Goal: Task Accomplishment & Management: Use online tool/utility

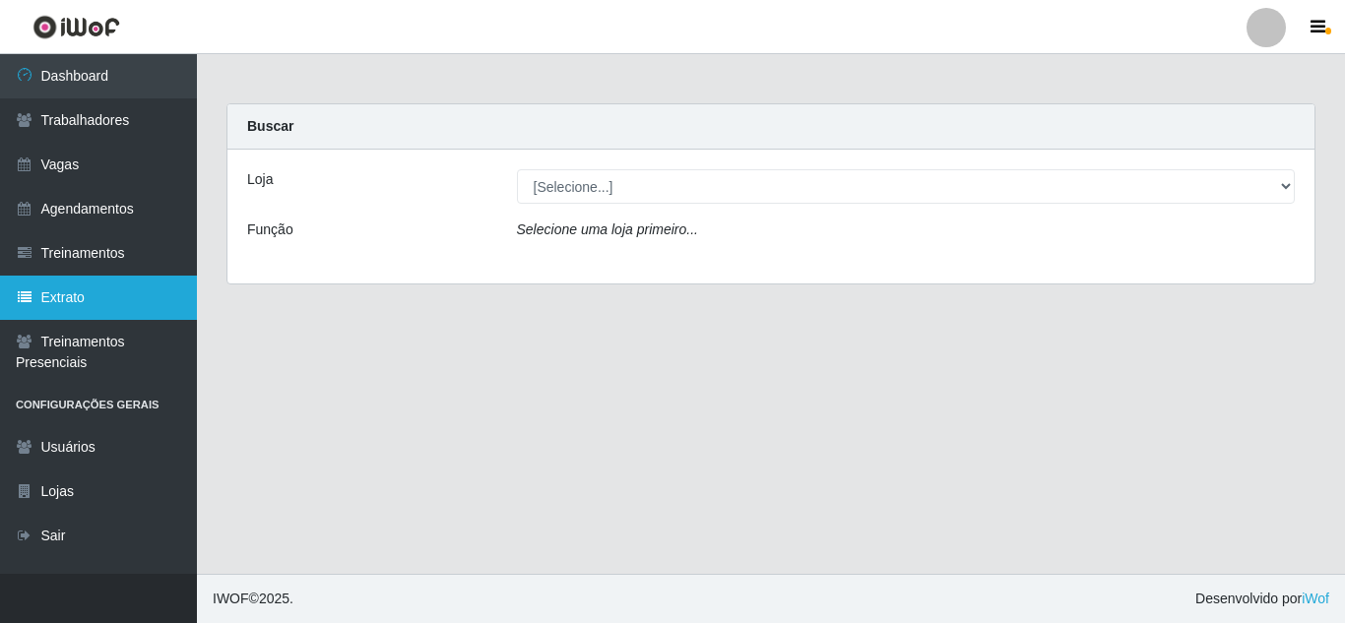
click at [45, 303] on link "Extrato" at bounding box center [98, 298] width 197 height 44
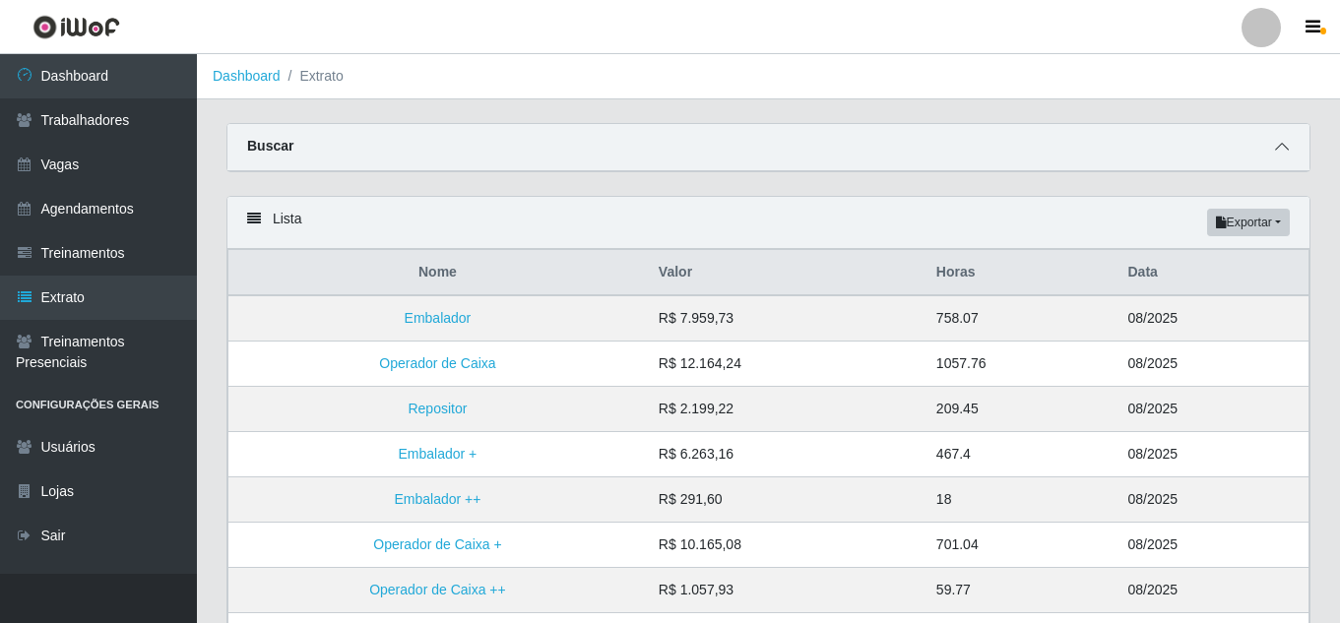
click at [1284, 143] on icon at bounding box center [1282, 147] width 14 height 14
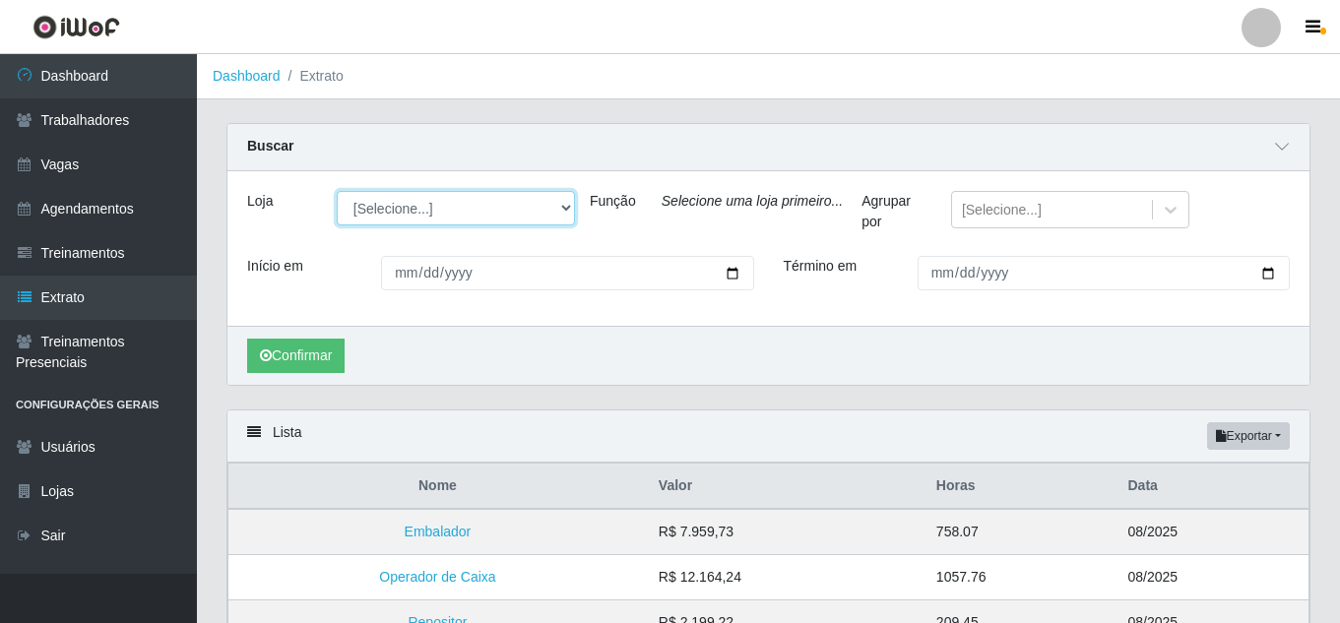
click at [446, 211] on select "[Selecione...] Hiper Queiroz - Nova Betânia Queiroz Atacadão - Ceará Mirim Quei…" at bounding box center [456, 208] width 238 height 34
select select "463"
click at [337, 192] on select "[Selecione...] Hiper Queiroz - Nova Betânia Queiroz Atacadão - Ceará Mirim Quei…" at bounding box center [456, 208] width 238 height 34
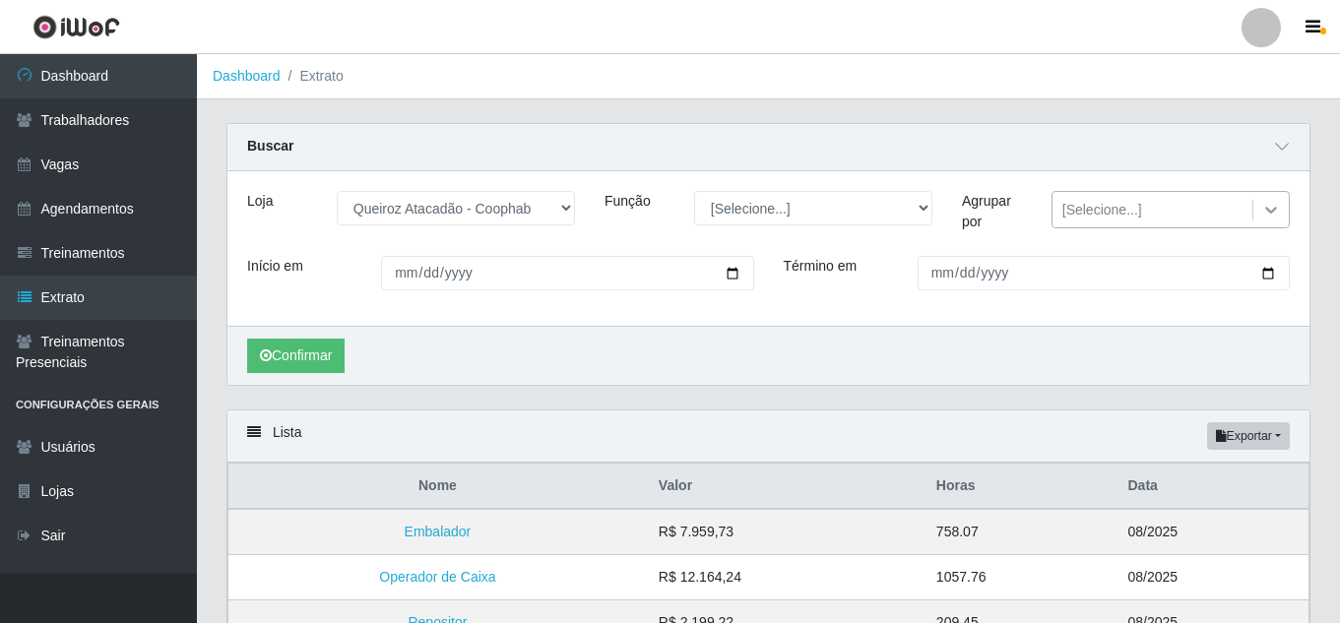
click at [1266, 215] on icon at bounding box center [1272, 210] width 20 height 20
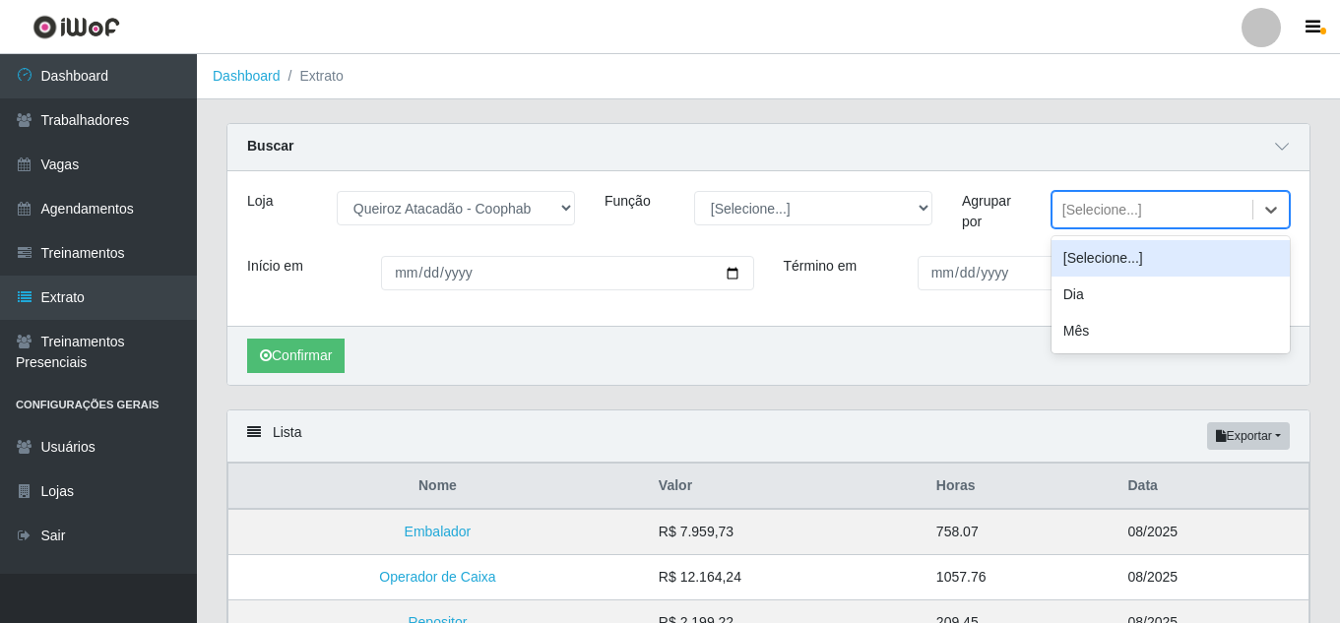
click at [932, 303] on div "Término em" at bounding box center [1037, 281] width 537 height 50
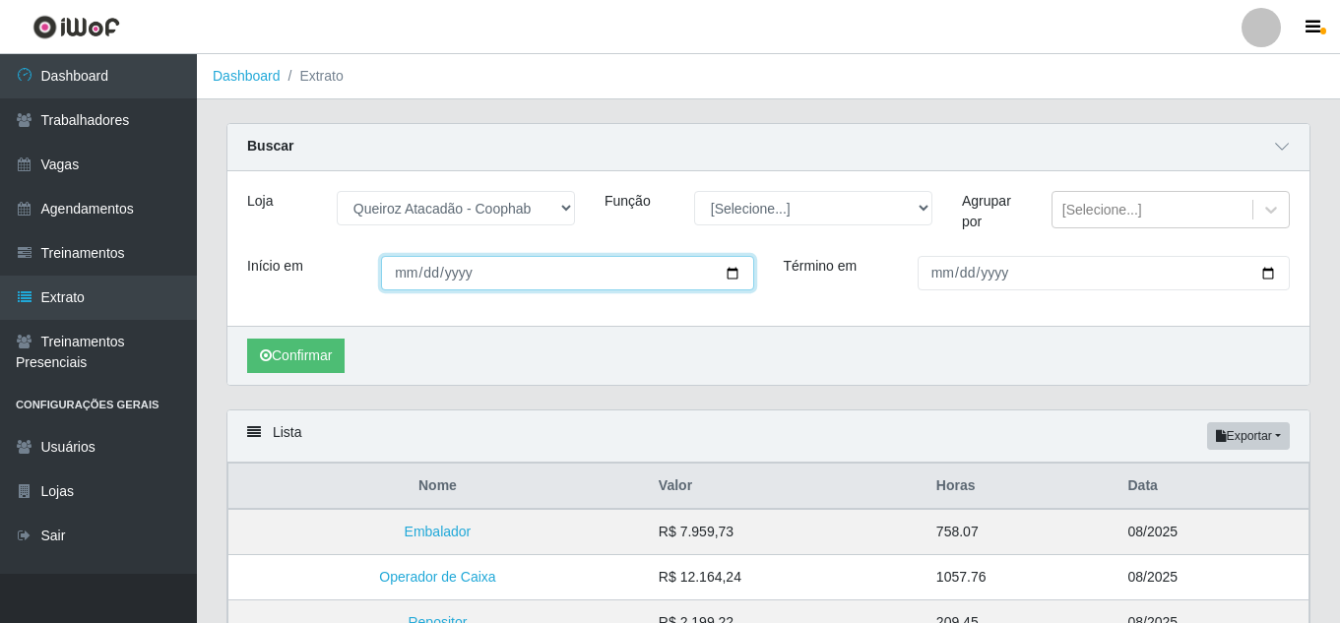
click at [728, 274] on input "Início em" at bounding box center [567, 273] width 372 height 34
type input "[DATE]"
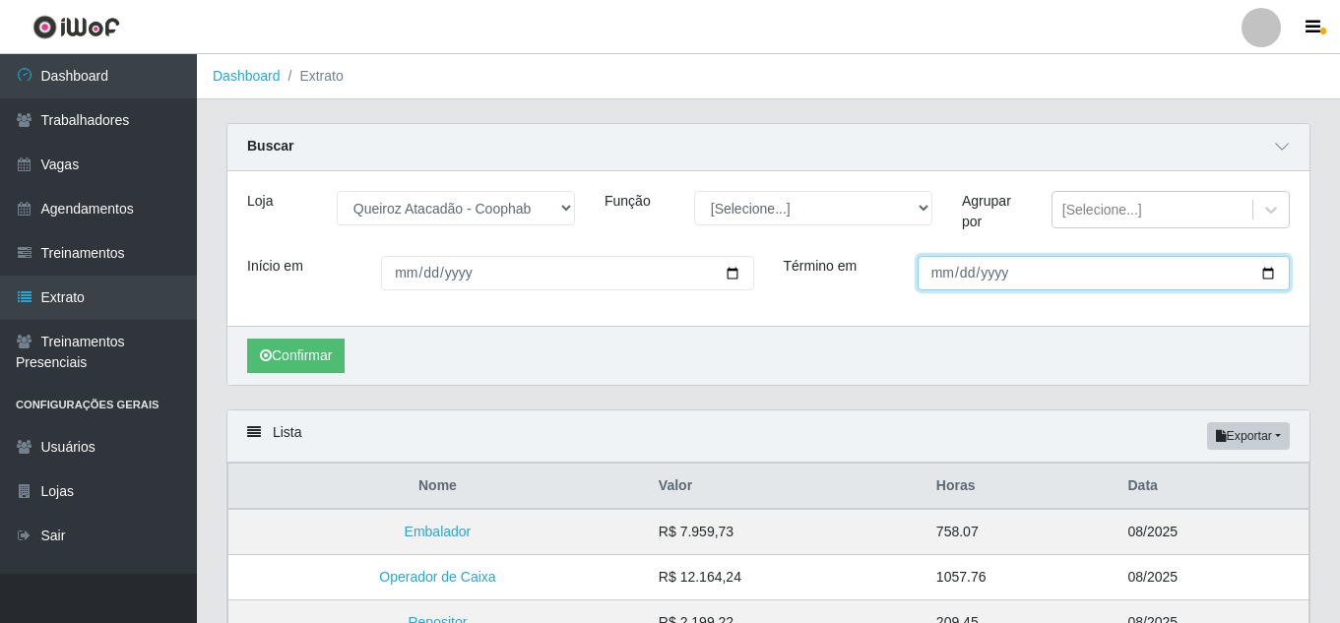
click at [1263, 275] on input "Término em" at bounding box center [1104, 273] width 372 height 34
type input "[DATE]"
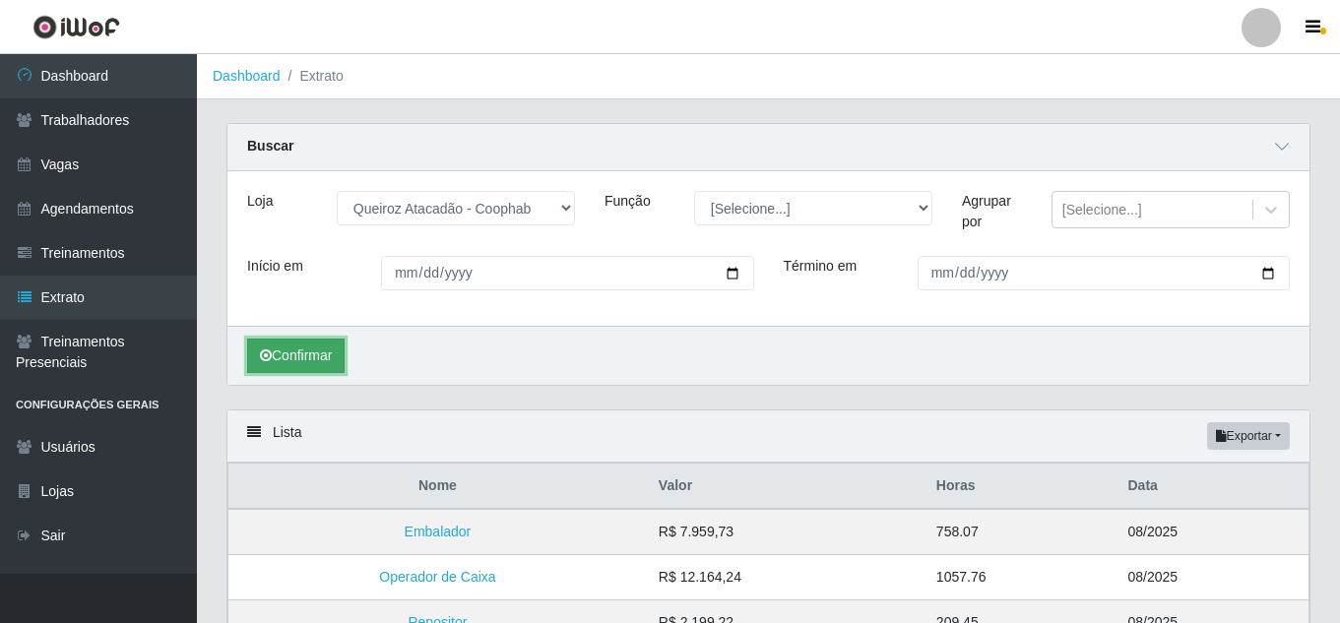
click at [330, 366] on button "Confirmar" at bounding box center [296, 356] width 98 height 34
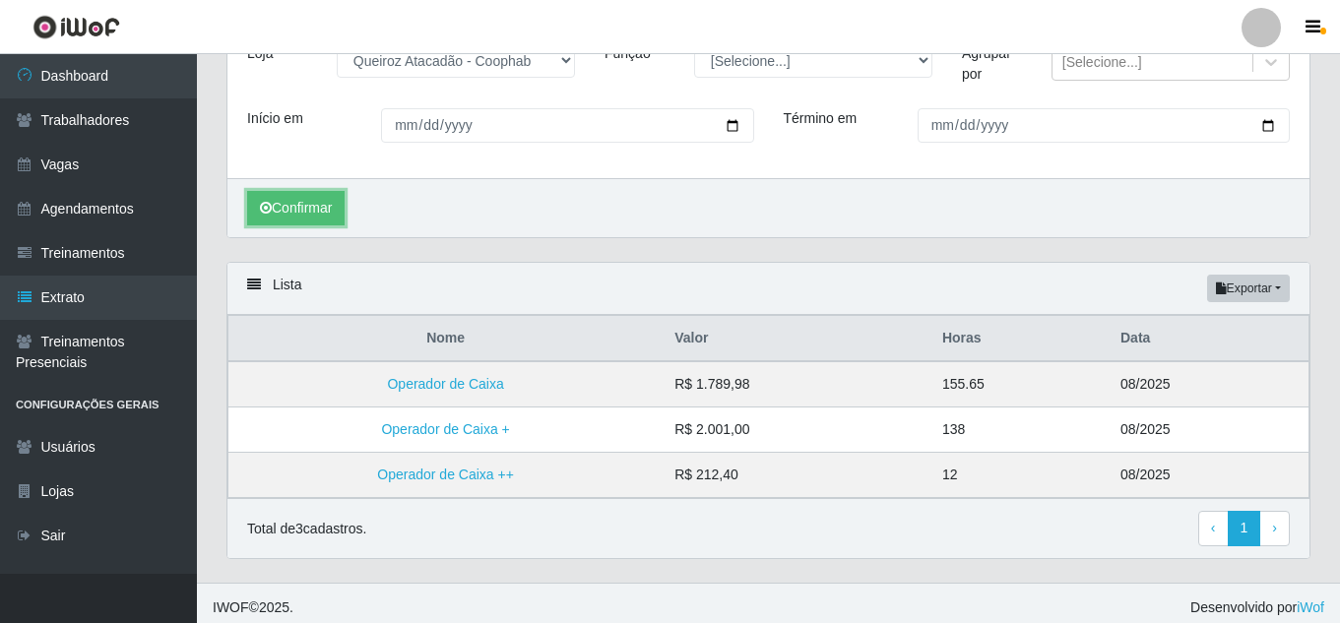
scroll to position [158, 0]
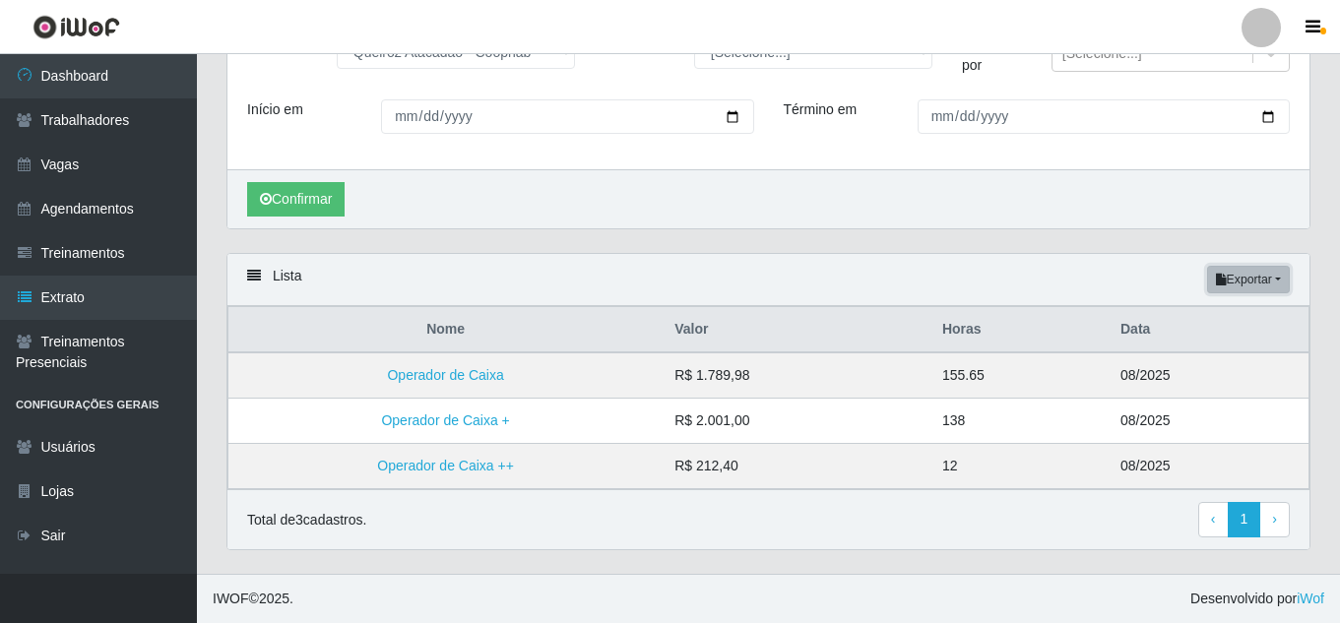
click at [1229, 277] on button "Exportar" at bounding box center [1249, 280] width 83 height 28
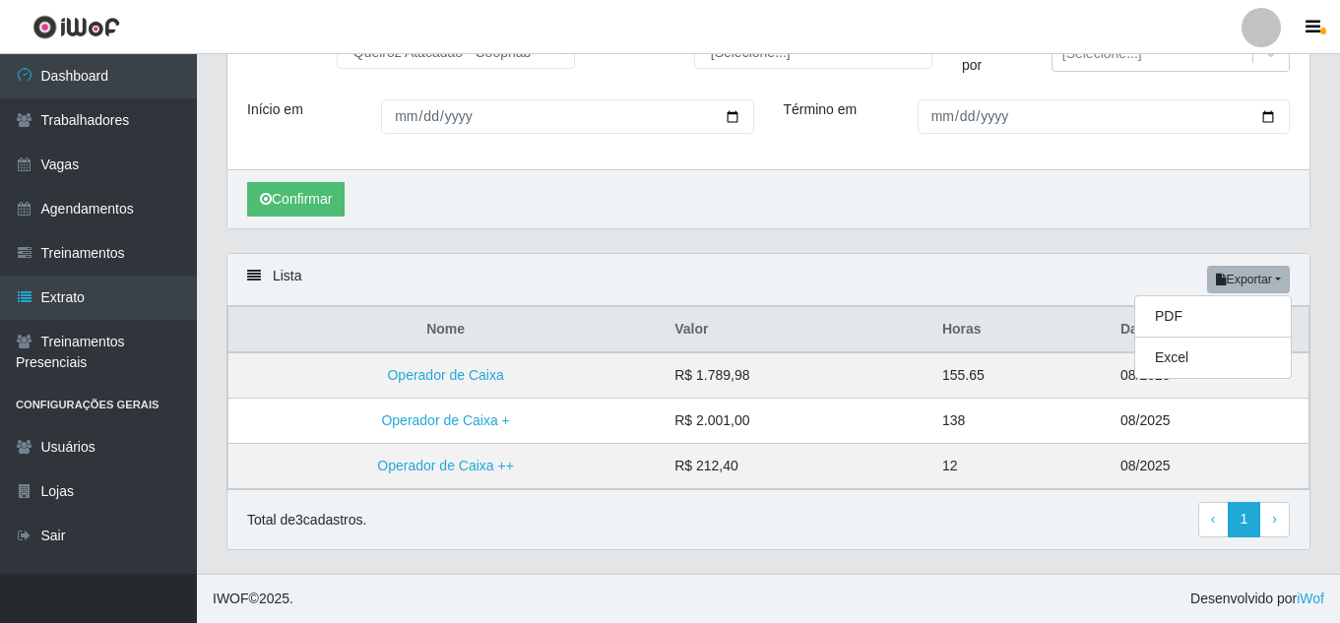
click at [1081, 245] on div "Carregando... Buscar Loja [Selecione...] Hiper Queiroz - Nova Betânia Queiroz A…" at bounding box center [769, 110] width 1114 height 287
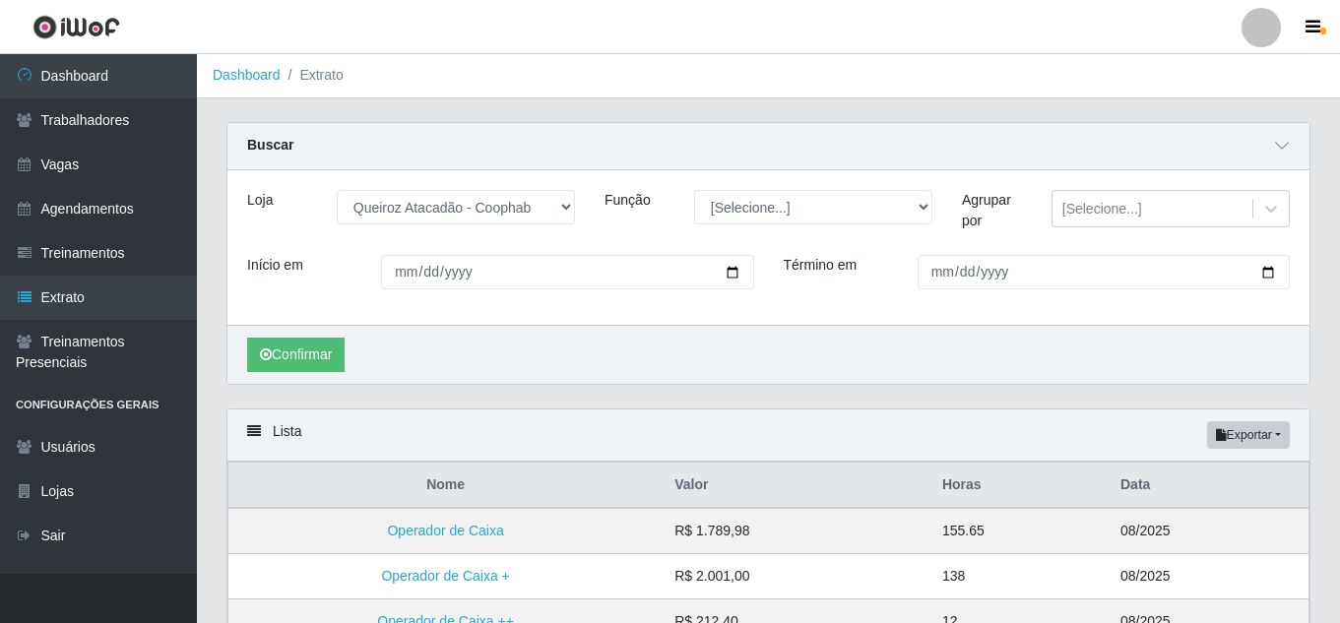
scroll to position [0, 0]
click at [1090, 210] on div "[Selecione...]" at bounding box center [1103, 210] width 80 height 21
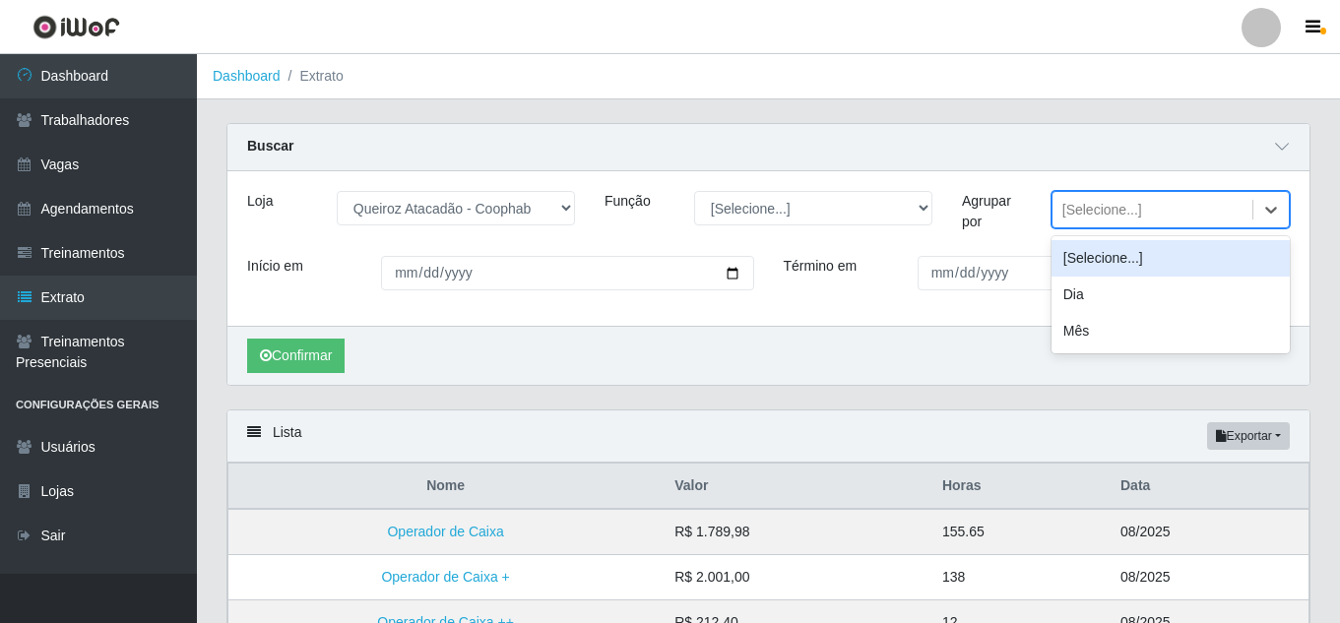
click at [1090, 210] on div "[Selecione...]" at bounding box center [1103, 210] width 80 height 21
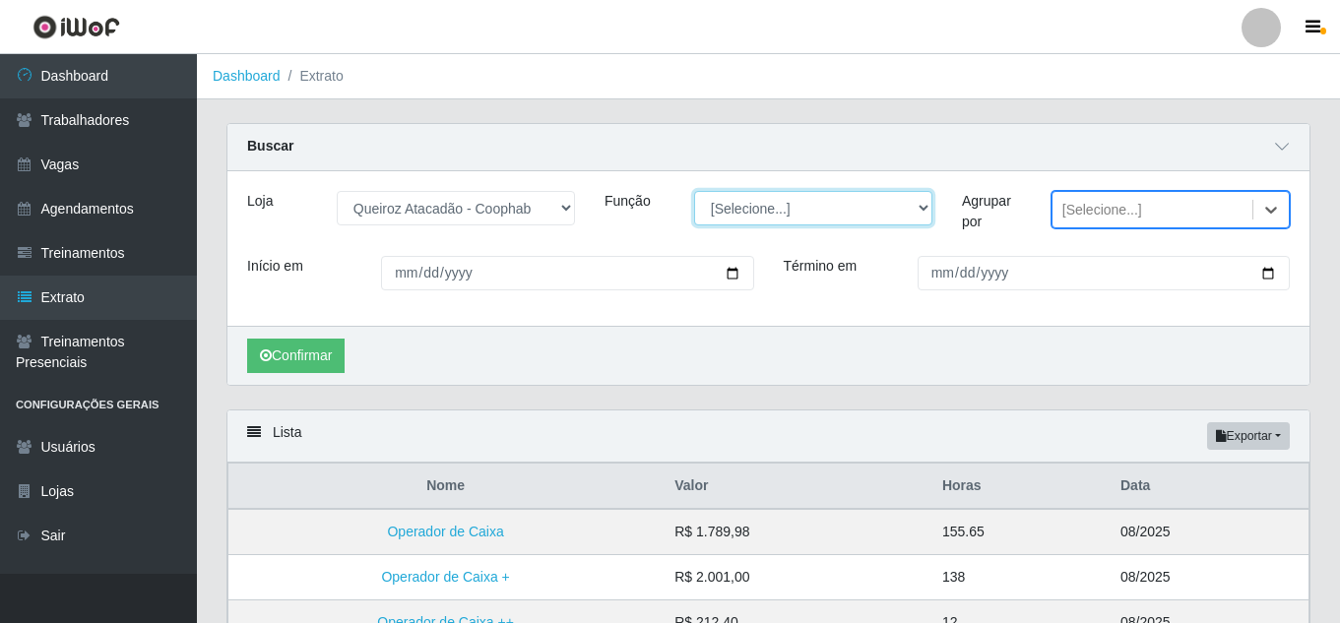
click at [890, 226] on select "[Selecione...] ASG ASG + ASG ++ Embalador Embalador + Embalador ++ Operador de …" at bounding box center [813, 208] width 238 height 34
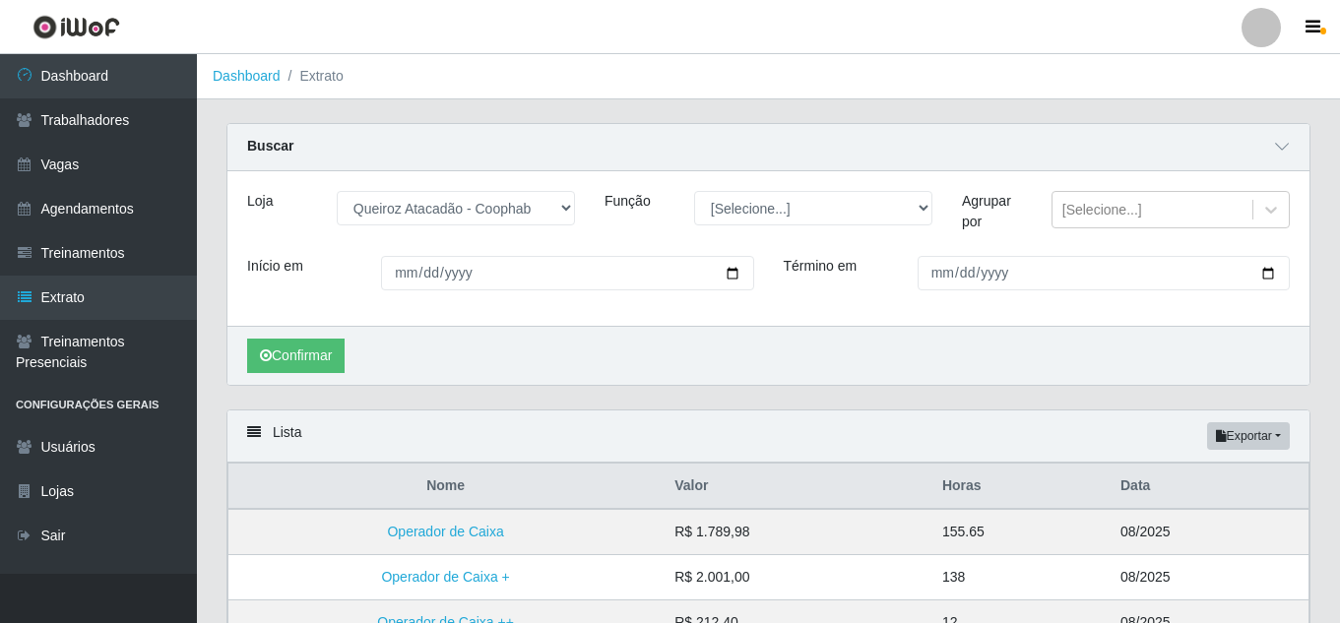
click at [1108, 380] on div "Confirmar" at bounding box center [769, 355] width 1082 height 59
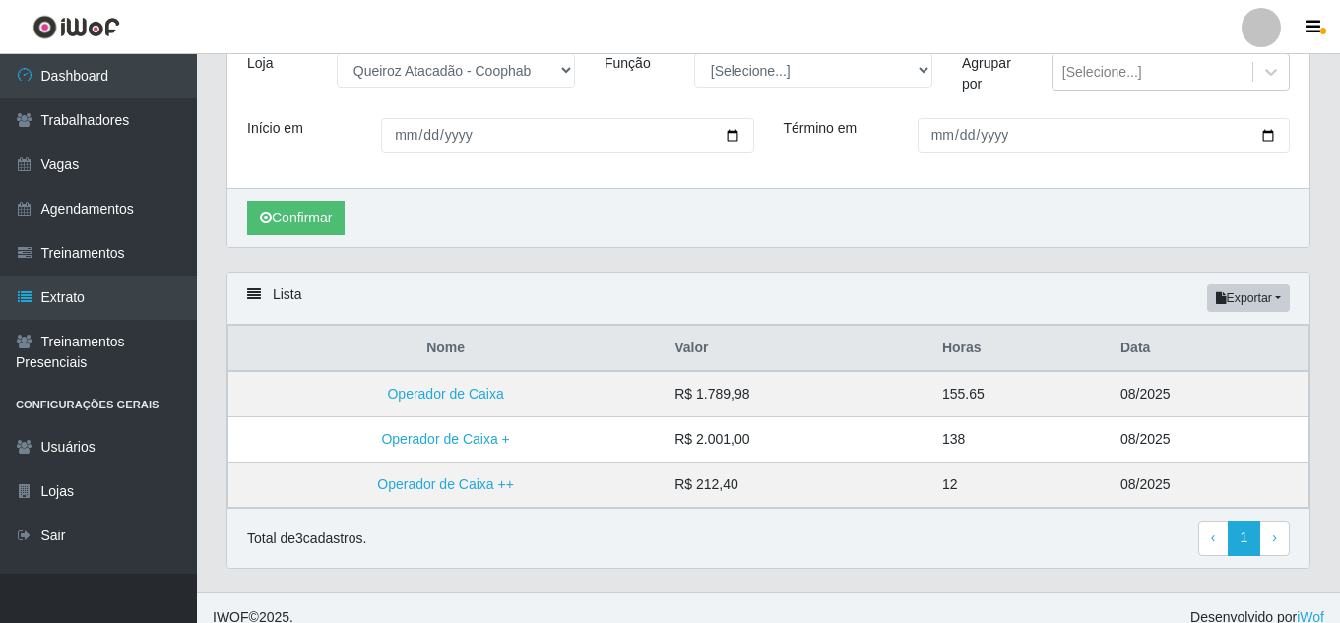
scroll to position [158, 0]
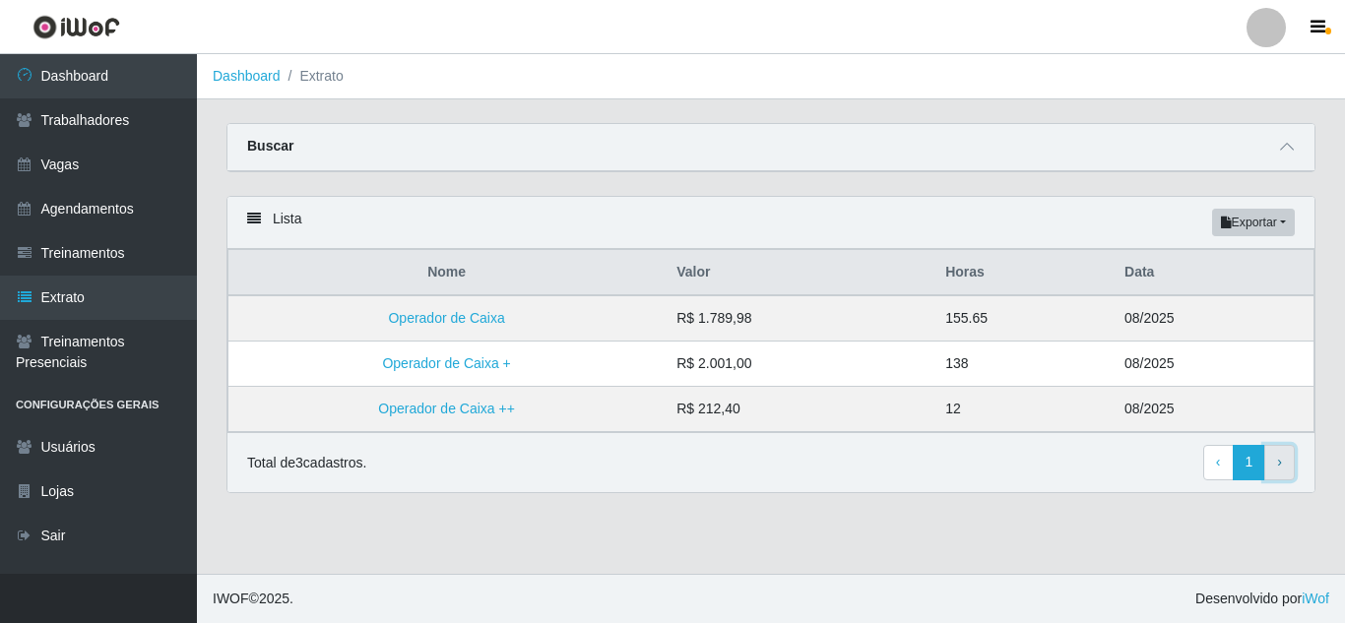
click at [1288, 470] on link "› Next" at bounding box center [1280, 462] width 31 height 35
click at [1287, 145] on icon at bounding box center [1287, 147] width 14 height 14
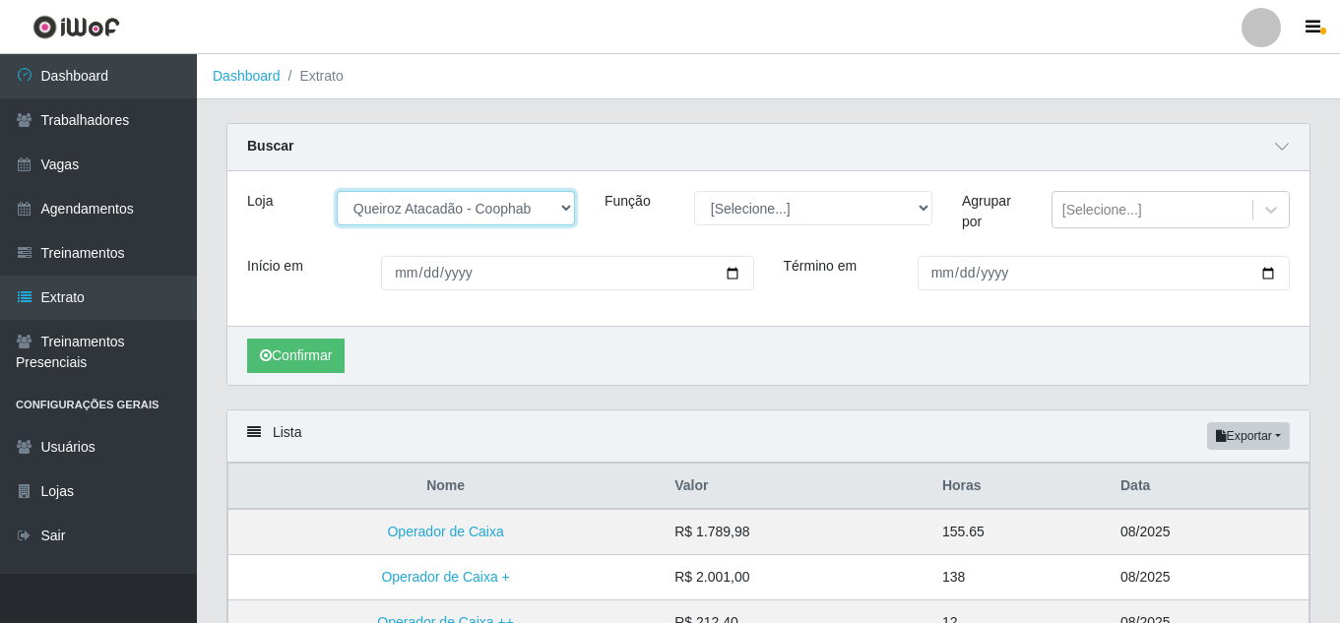
click at [561, 210] on select "[Selecione...] Hiper Queiroz - [GEOGRAPHIC_DATA] [GEOGRAPHIC_DATA] [GEOGRAPHIC_…" at bounding box center [456, 208] width 238 height 34
select select "465"
click at [337, 192] on select "[Selecione...] Hiper Queiroz - [GEOGRAPHIC_DATA] [GEOGRAPHIC_DATA] [GEOGRAPHIC_…" at bounding box center [456, 208] width 238 height 34
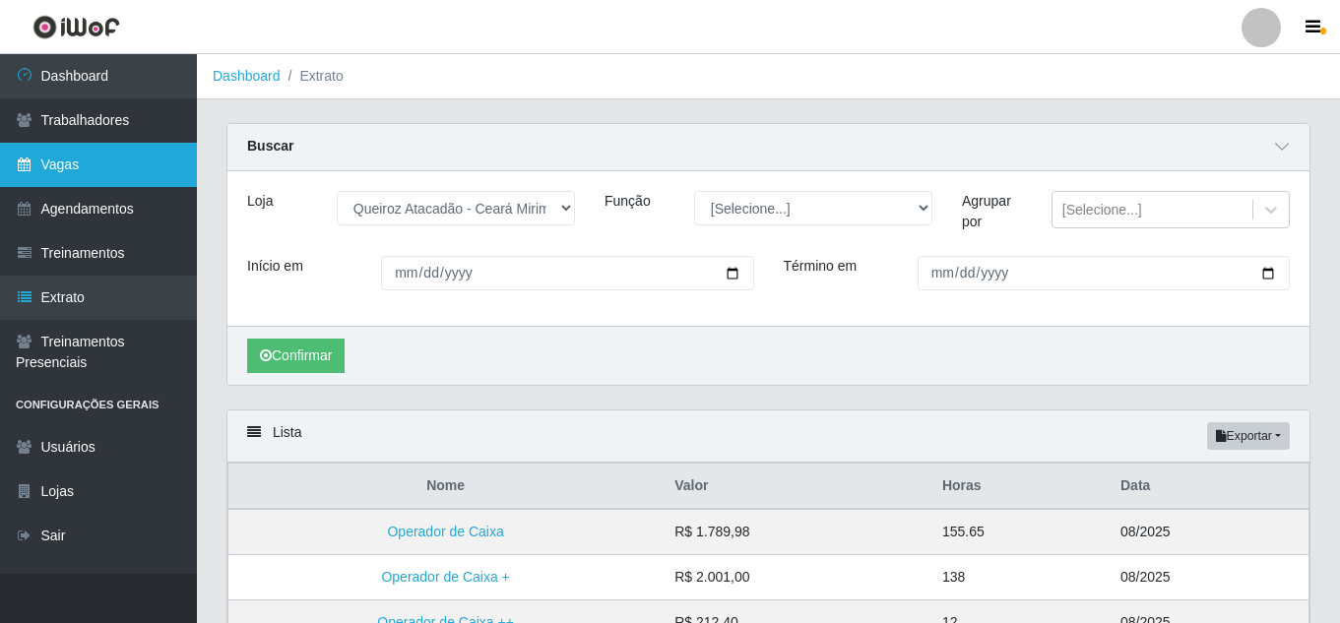
click at [73, 162] on link "Vagas" at bounding box center [98, 165] width 197 height 44
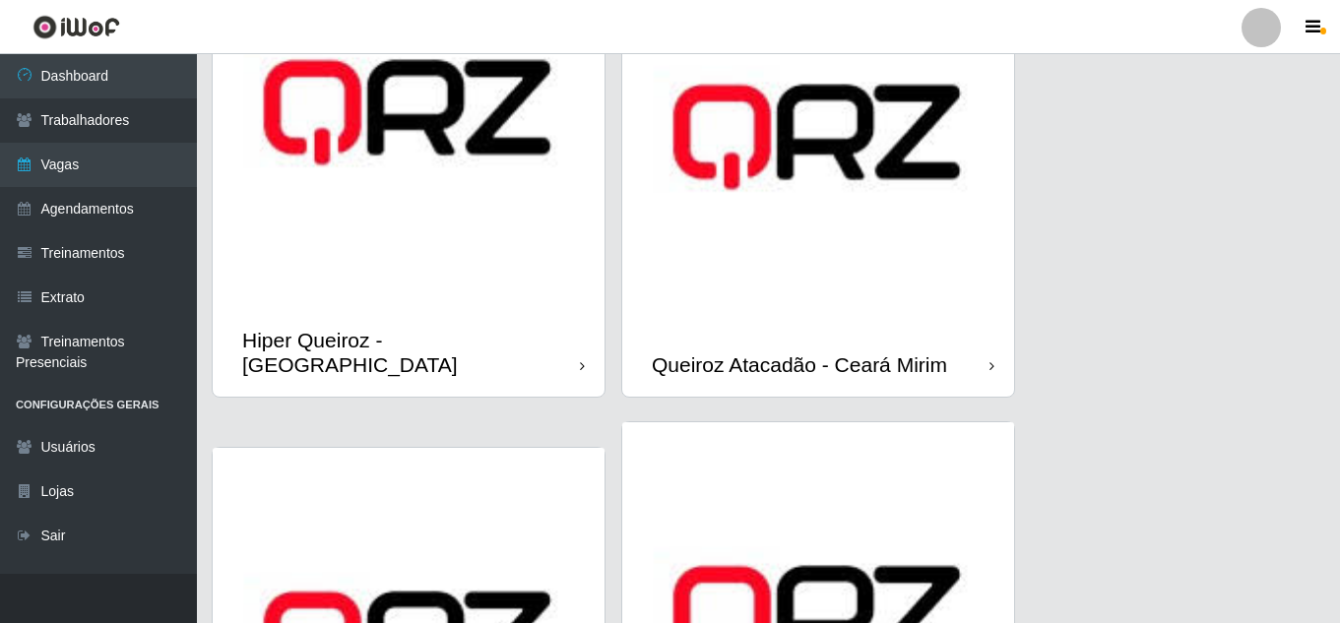
scroll to position [197, 0]
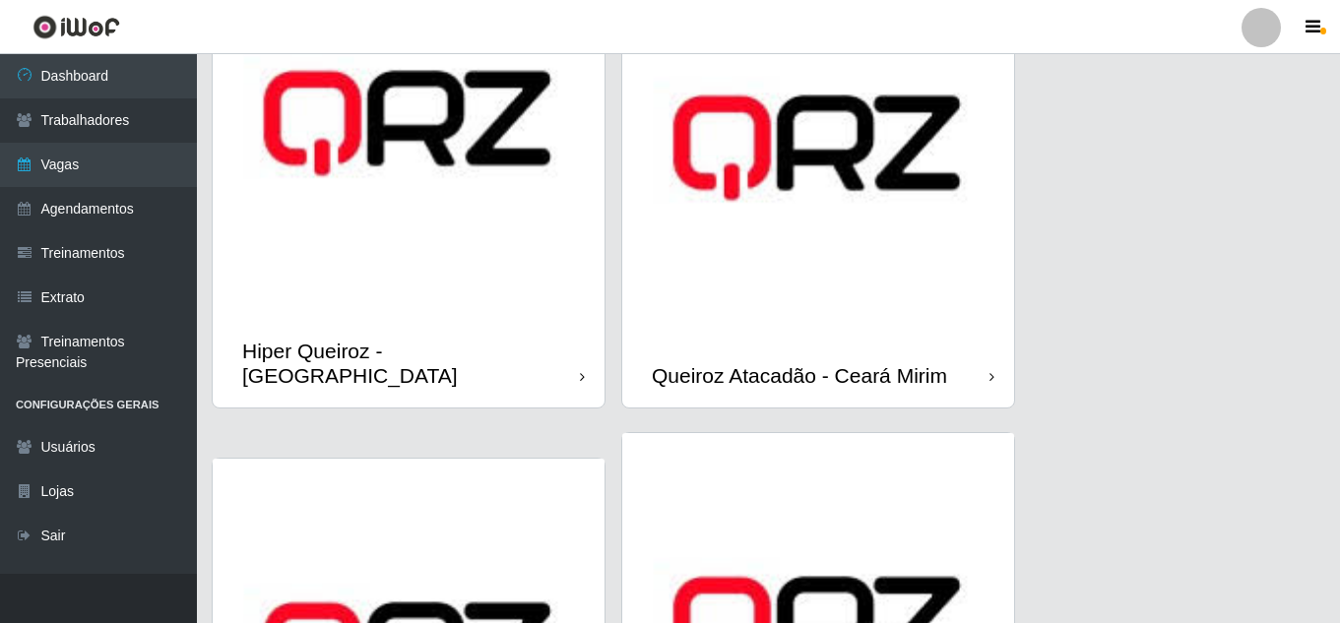
click at [792, 299] on img at bounding box center [818, 148] width 392 height 392
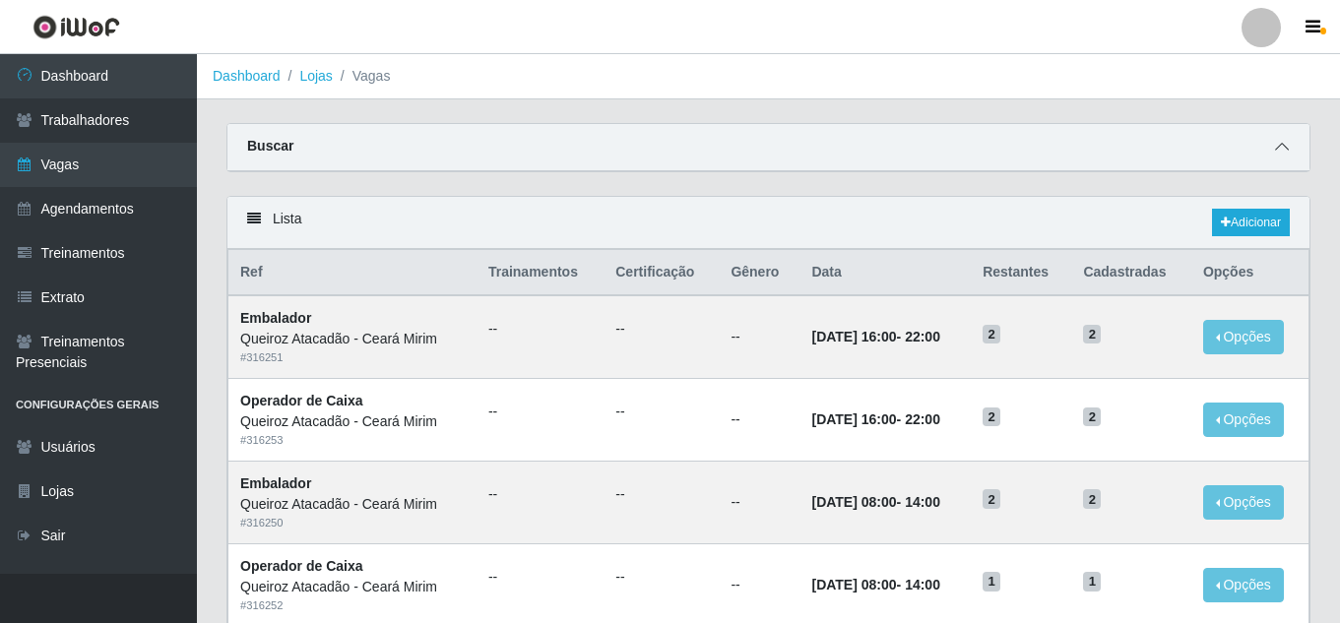
click at [1286, 152] on icon at bounding box center [1282, 147] width 14 height 14
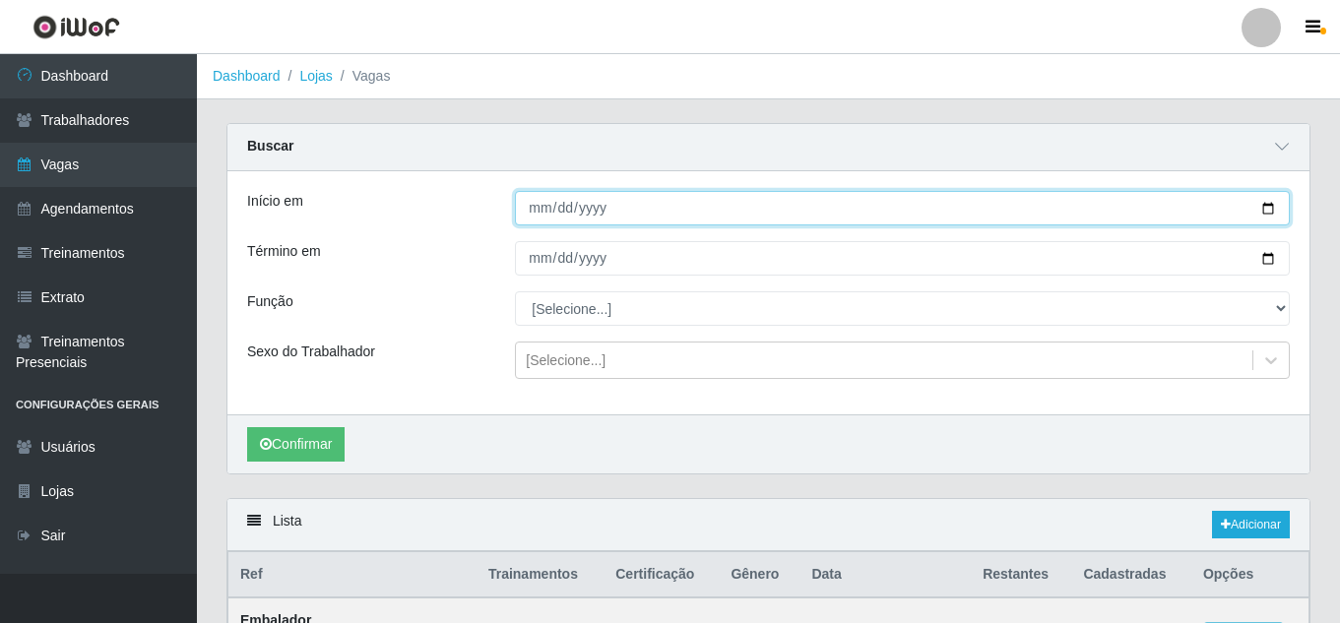
click at [1259, 207] on input "Início em" at bounding box center [902, 208] width 775 height 34
click at [1274, 209] on input "Início em" at bounding box center [902, 208] width 775 height 34
type input "[DATE]"
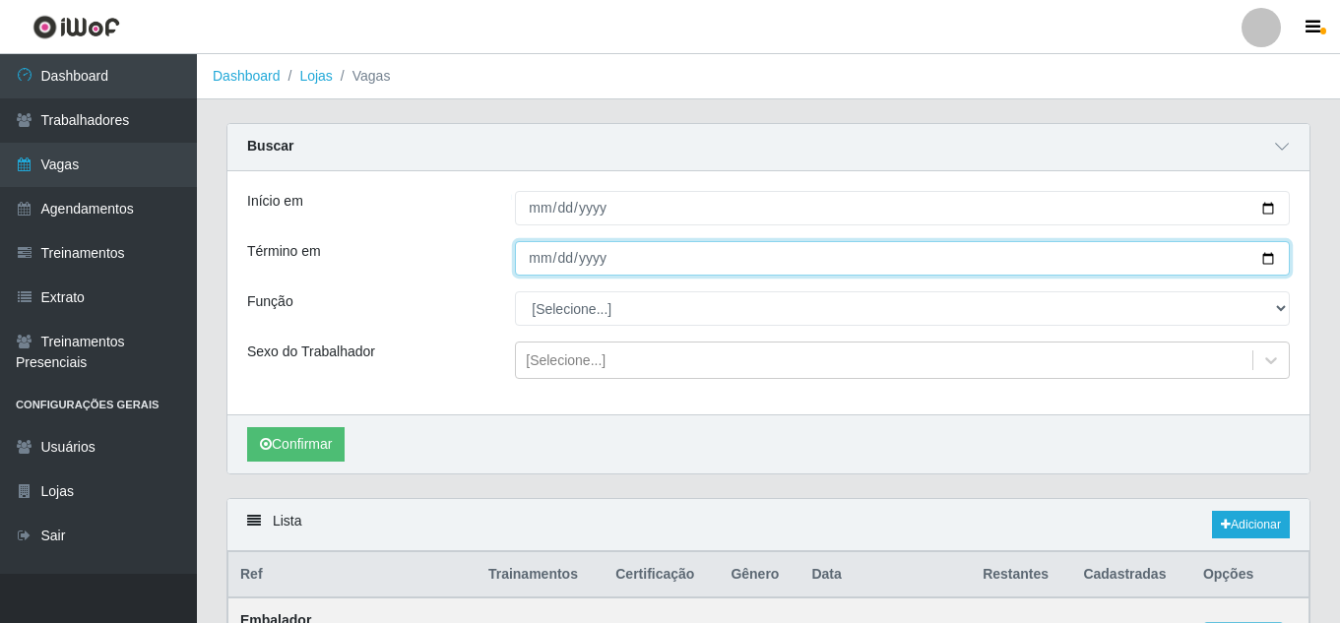
click at [1265, 256] on input "Término em" at bounding box center [902, 258] width 775 height 34
type input "2025-08-24"
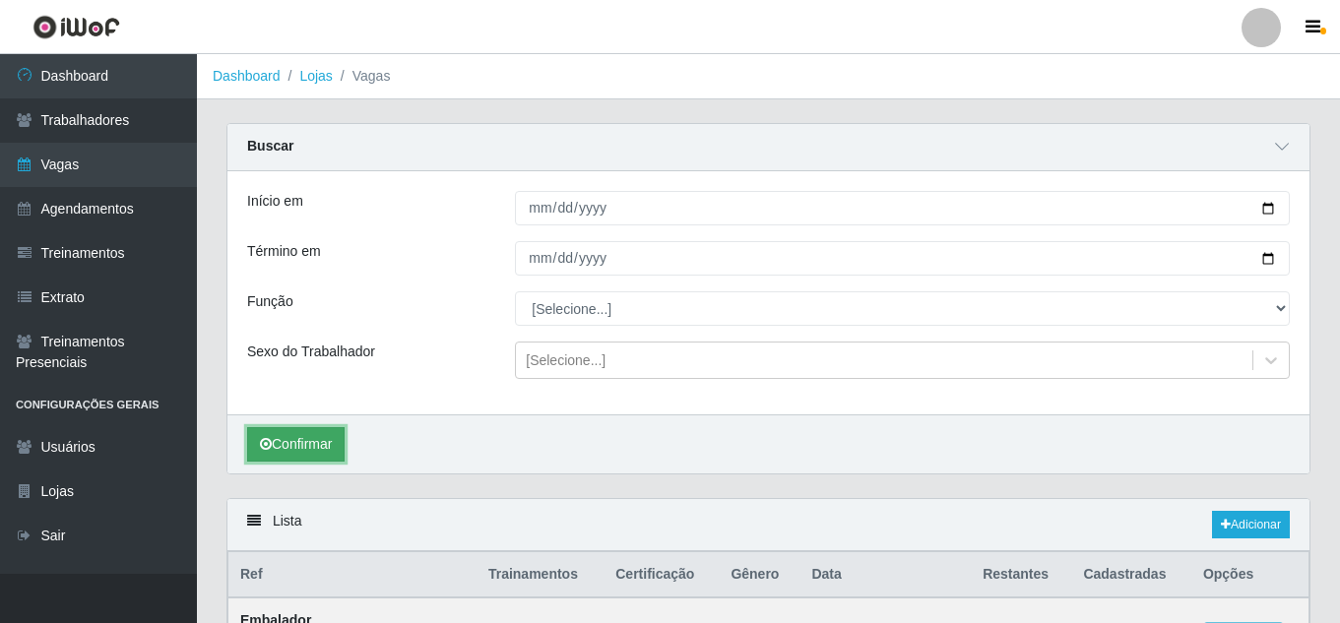
click at [314, 442] on button "Confirmar" at bounding box center [296, 444] width 98 height 34
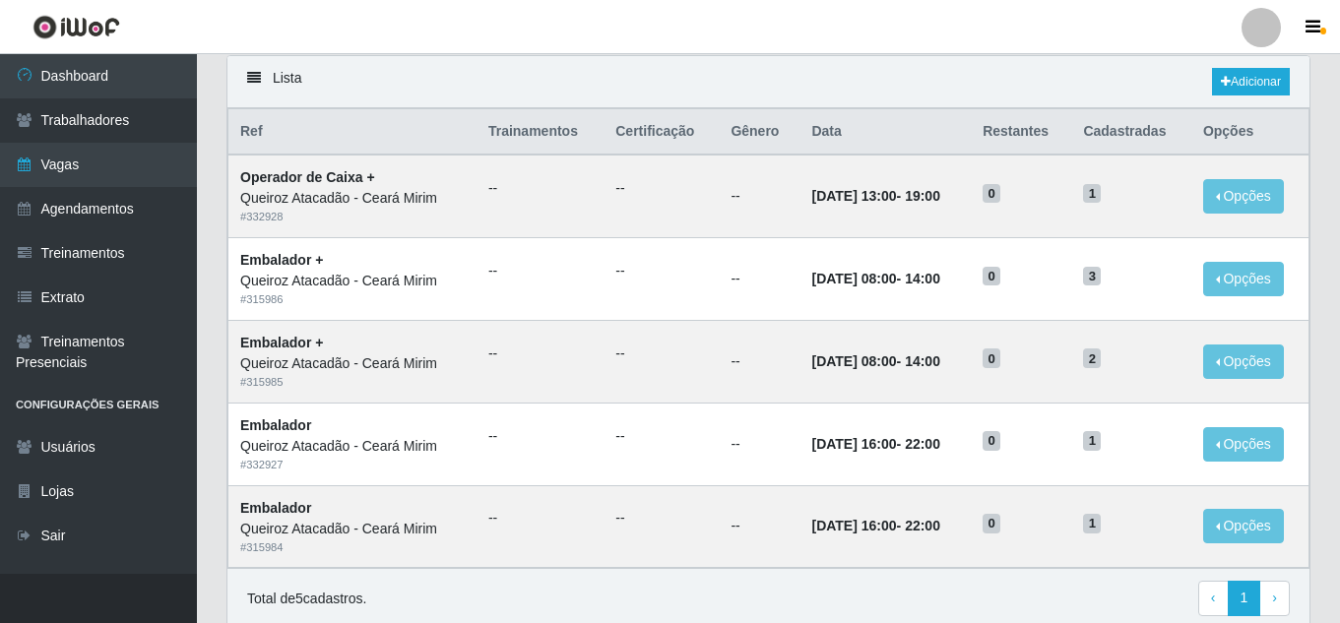
scroll to position [428, 0]
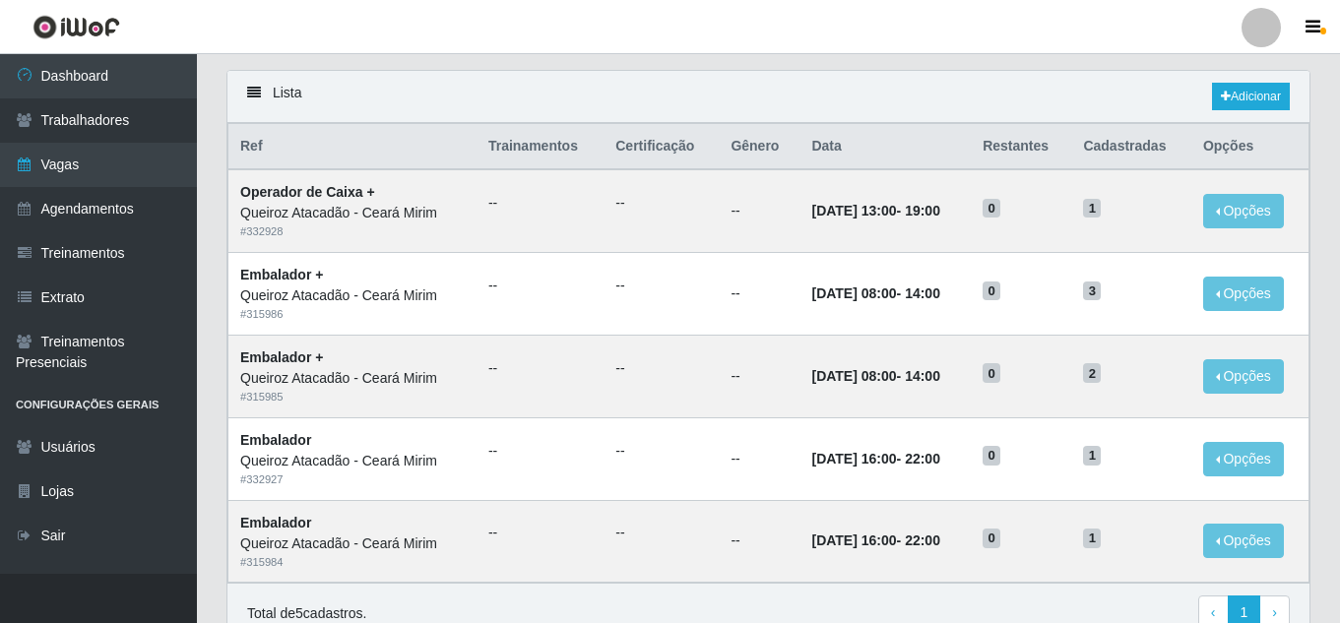
click at [1319, 342] on div "Lista Adicionar Ref Trainamentos Certificação Gênero Data Restantes Cadastradas…" at bounding box center [769, 369] width 1114 height 598
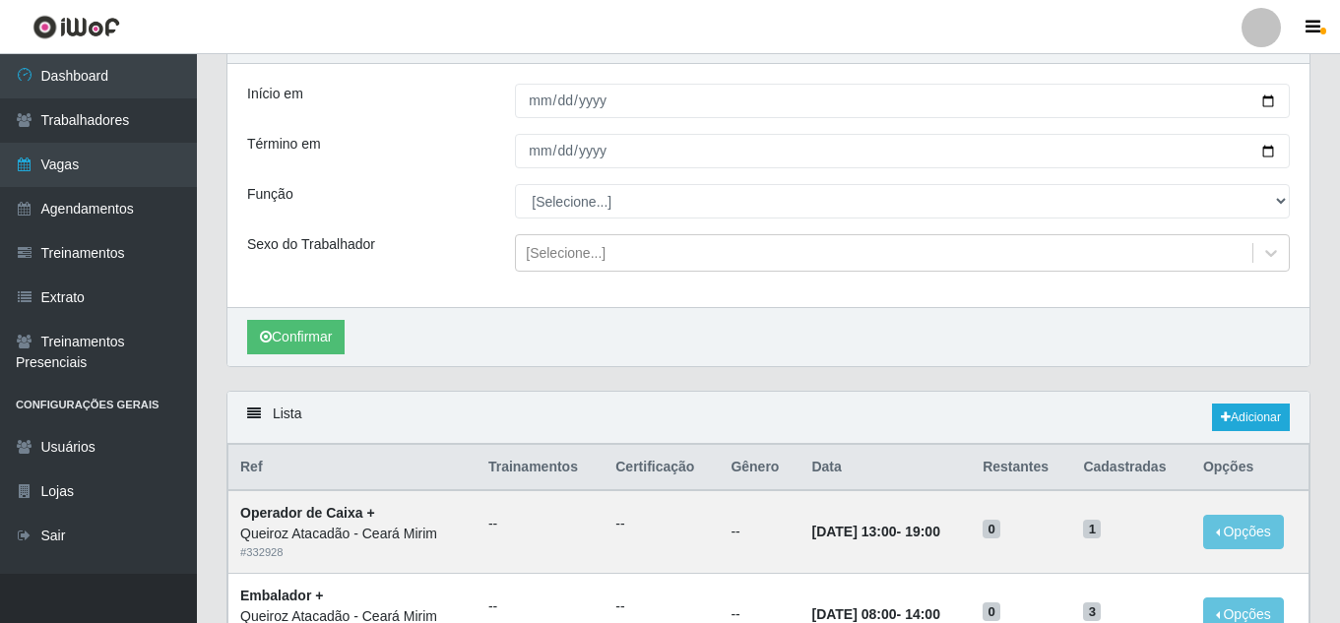
scroll to position [0, 0]
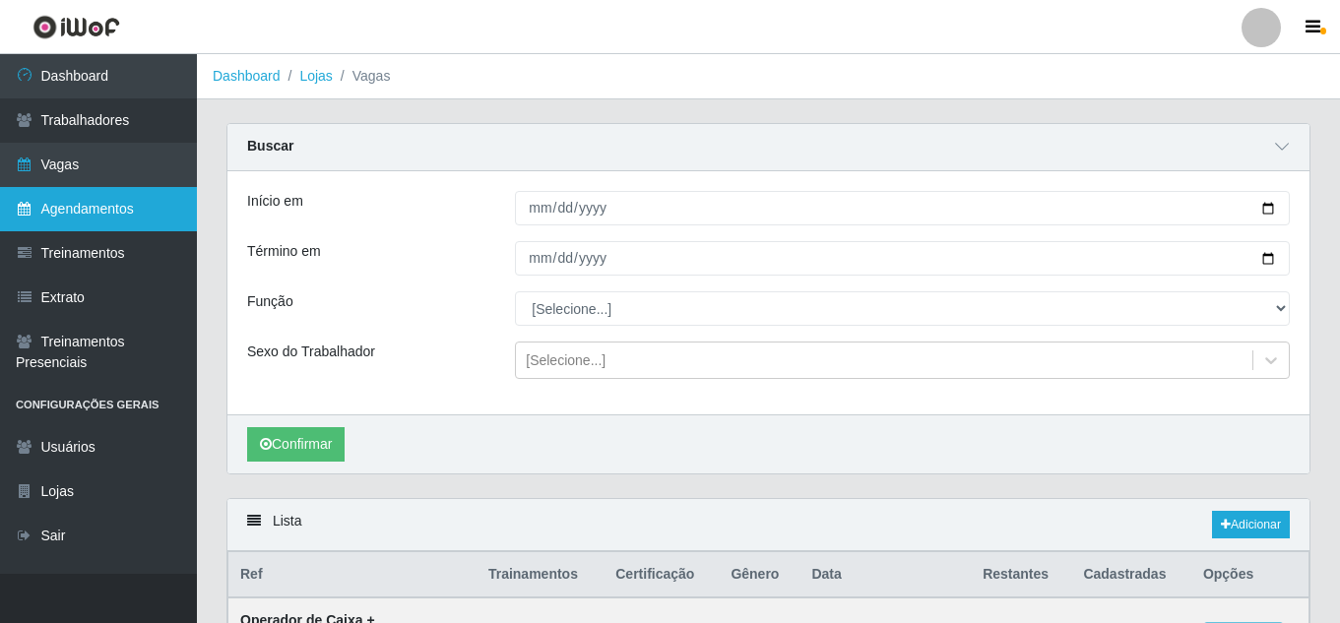
click at [63, 213] on link "Agendamentos" at bounding box center [98, 209] width 197 height 44
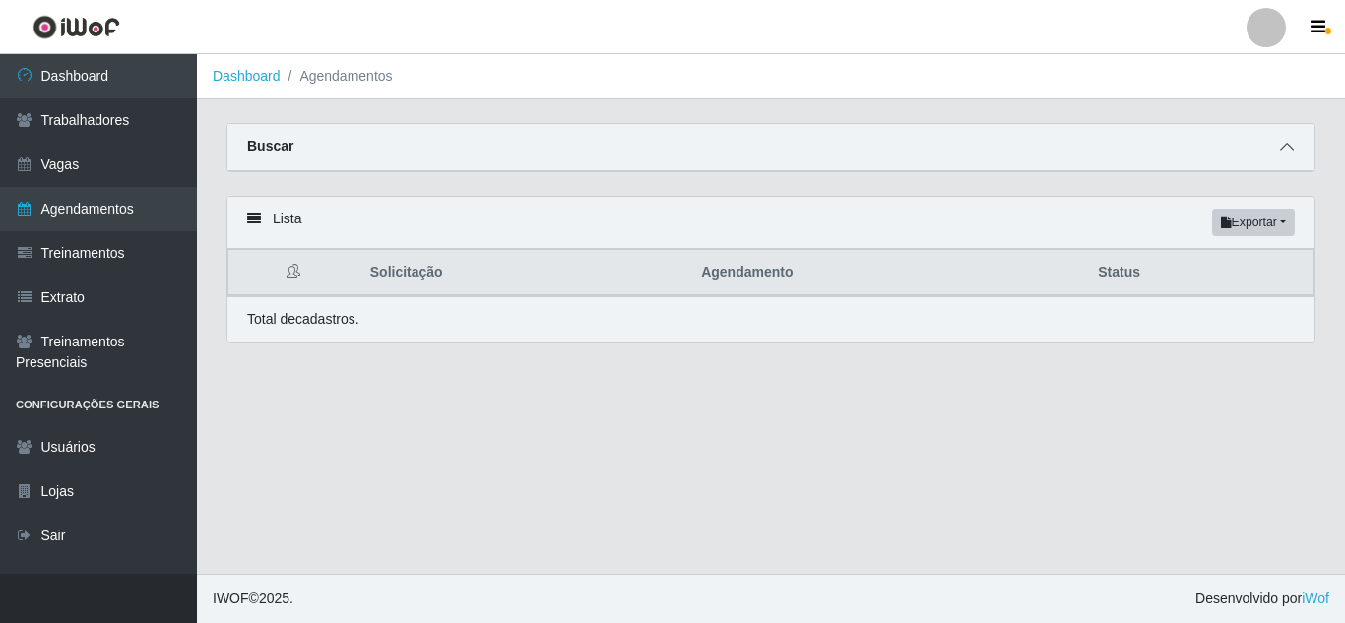
click at [1296, 144] on span at bounding box center [1287, 147] width 24 height 23
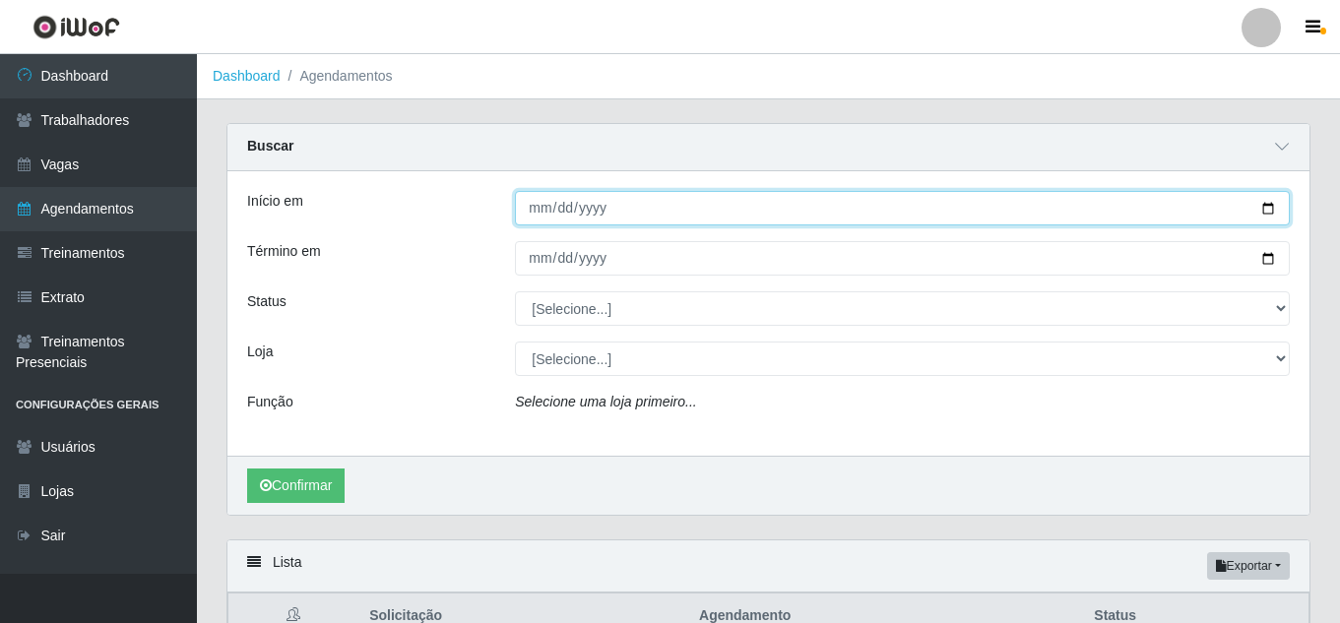
click at [1268, 215] on input "Início em" at bounding box center [902, 208] width 775 height 34
type input "[DATE]"
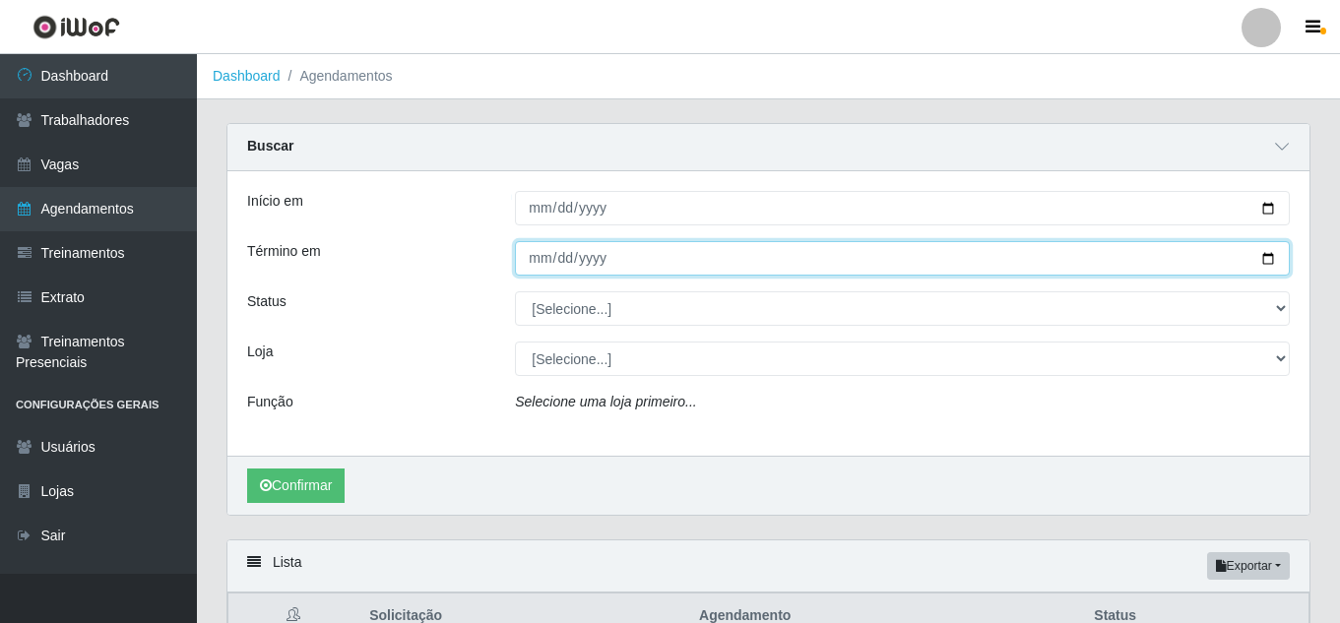
click at [1273, 258] on input "Término em" at bounding box center [902, 258] width 775 height 34
type input "[DATE]"
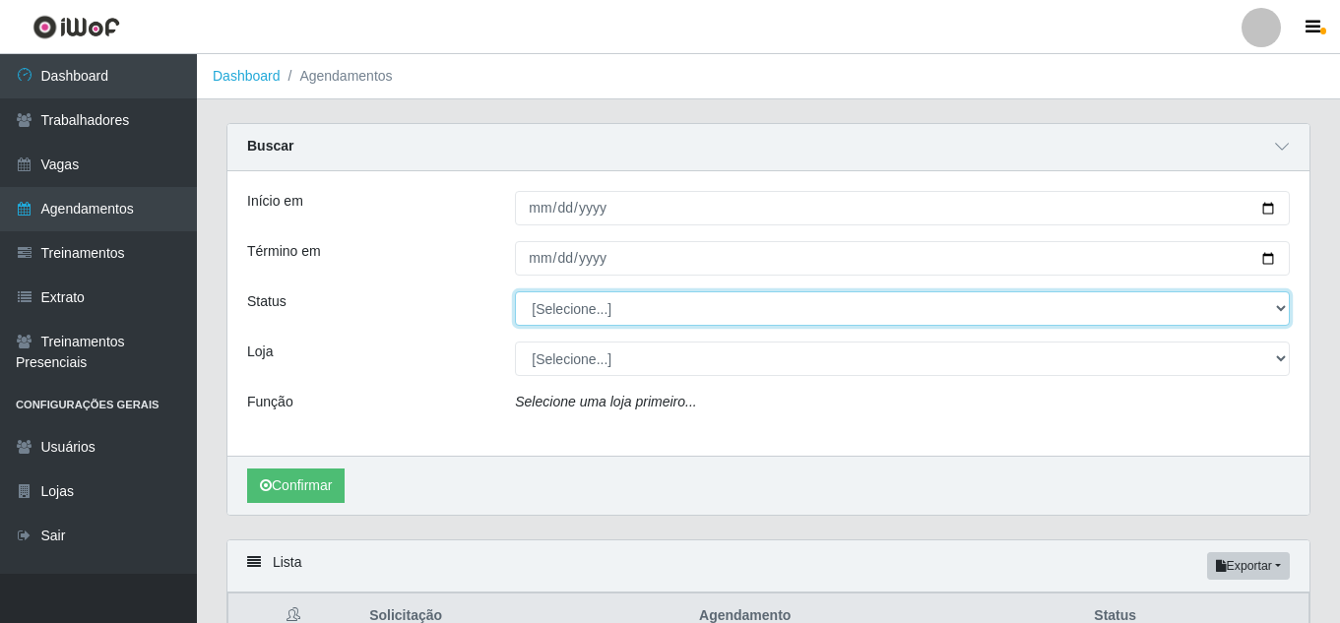
click at [856, 309] on select "[Selecione...] AGENDADO AGUARDANDO LIBERAR EM ANDAMENTO EM REVISÃO FINALIZADO C…" at bounding box center [902, 309] width 775 height 34
select select "AGENDADO"
click at [515, 293] on select "[Selecione...] AGENDADO AGUARDANDO LIBERAR EM ANDAMENTO EM REVISÃO FINALIZADO C…" at bounding box center [902, 309] width 775 height 34
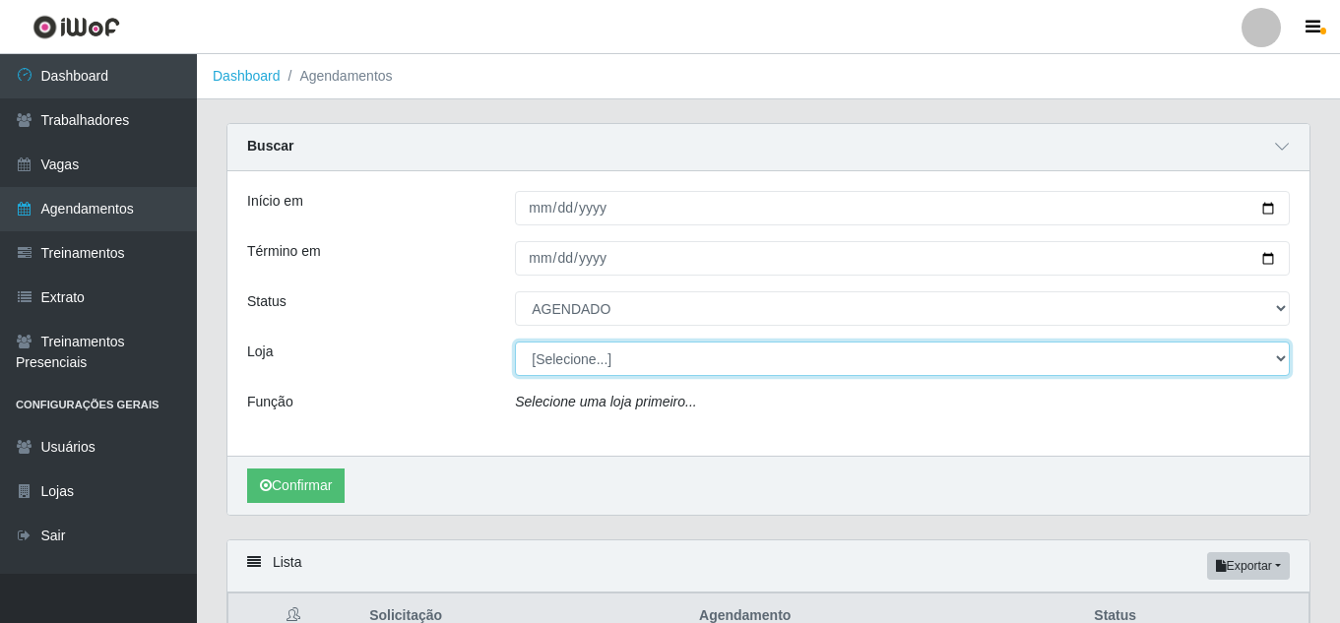
click at [800, 361] on select "[Selecione...] Hiper Queiroz - Nova Betânia Queiroz Atacadão - Ceará Mirim Quei…" at bounding box center [902, 359] width 775 height 34
click at [515, 343] on select "[Selecione...] Hiper Queiroz - Nova Betânia Queiroz Atacadão - Ceará Mirim Quei…" at bounding box center [902, 359] width 775 height 34
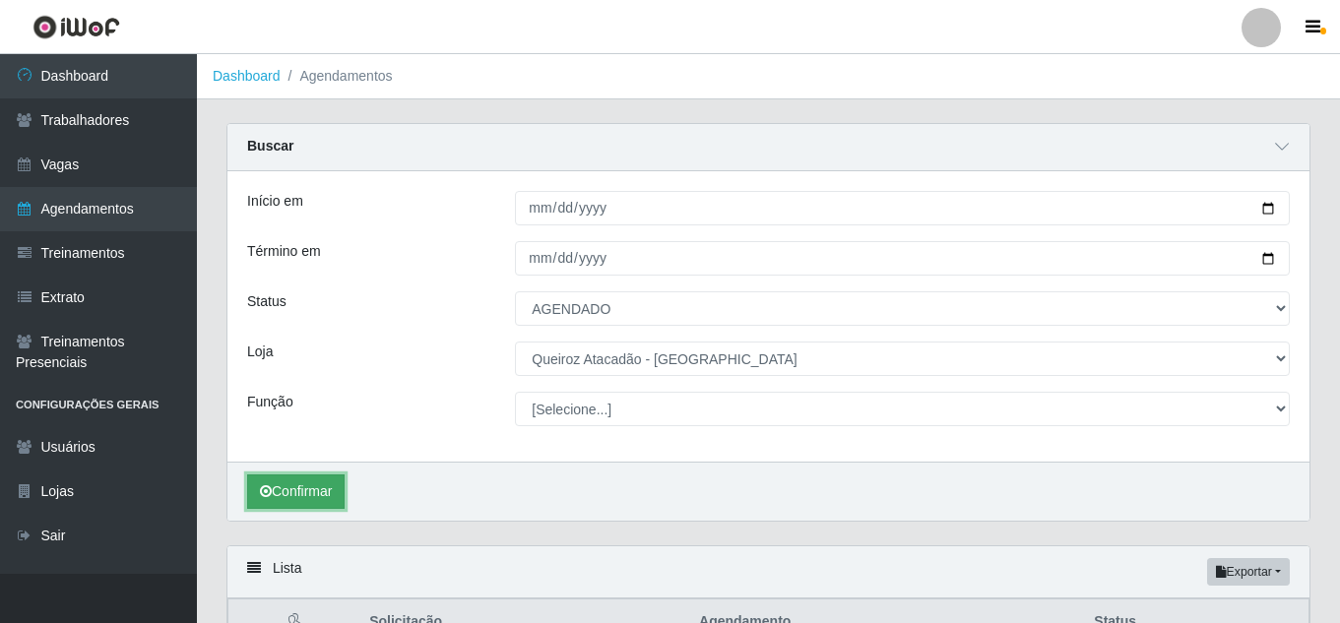
click at [313, 494] on button "Confirmar" at bounding box center [296, 492] width 98 height 34
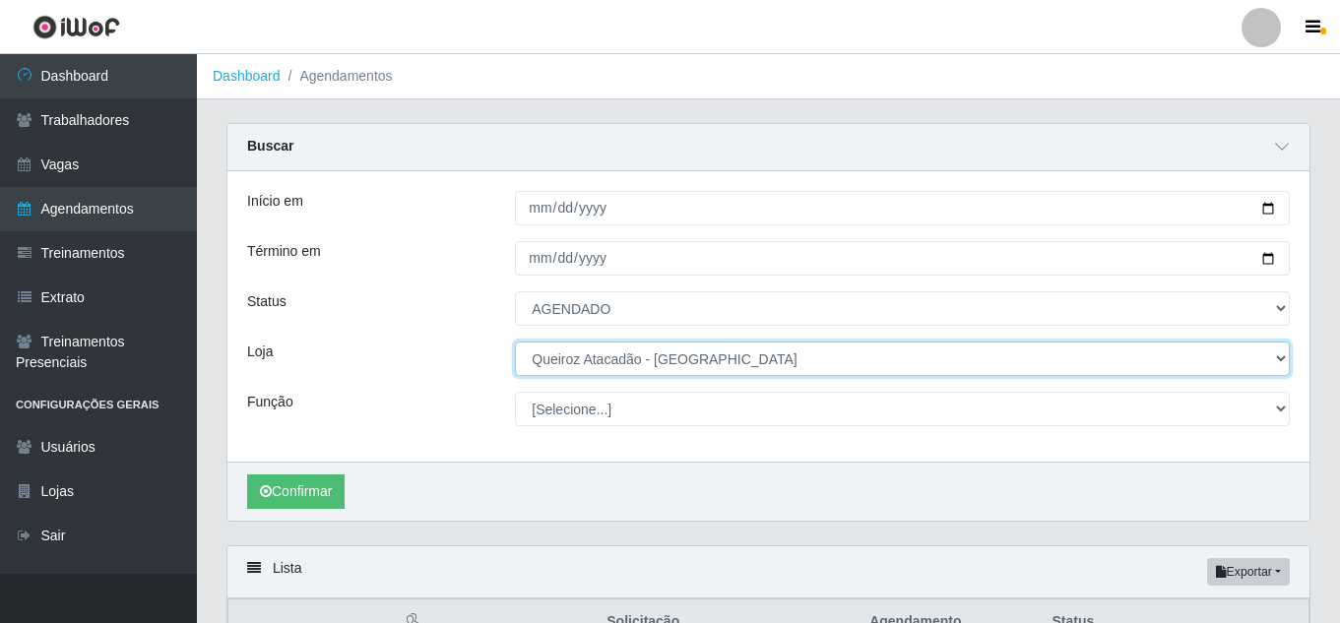
click at [647, 361] on select "[Selecione...] Hiper Queiroz - Nova Betânia Queiroz Atacadão - Ceará Mirim Quei…" at bounding box center [902, 359] width 775 height 34
select select "465"
click at [515, 343] on select "[Selecione...] Hiper Queiroz - Nova Betânia Queiroz Atacadão - Ceará Mirim Quei…" at bounding box center [902, 359] width 775 height 34
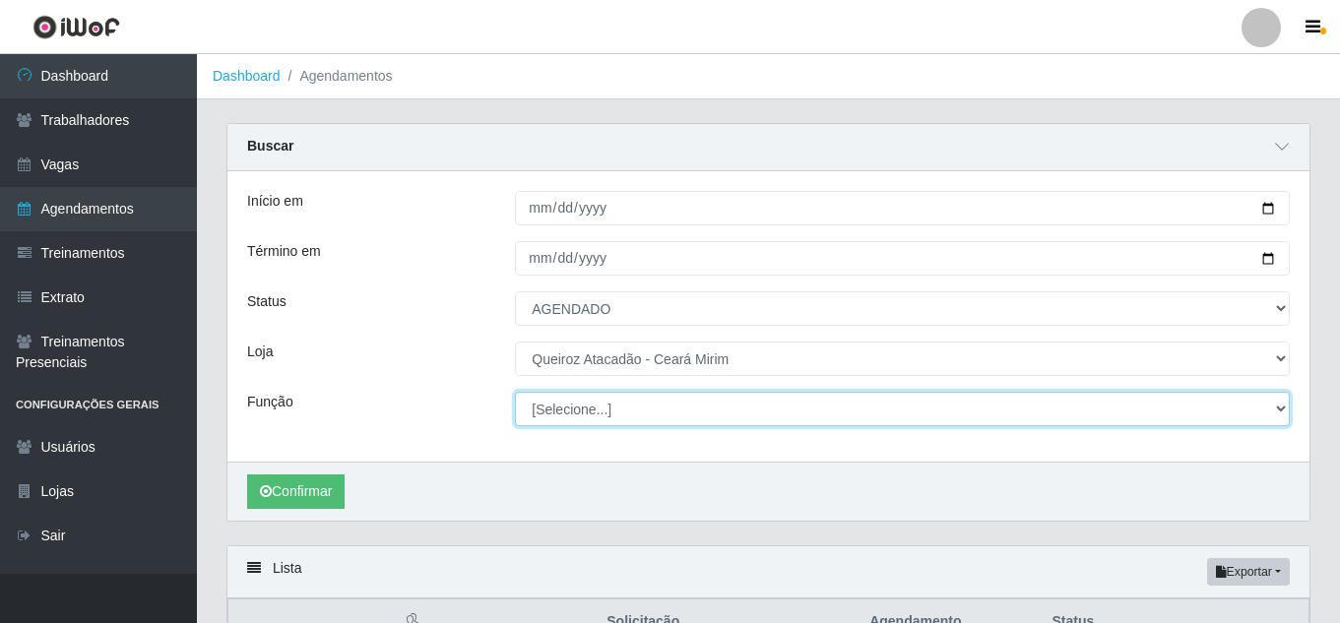
click at [571, 413] on select "[Selecione...] Embalador Embalador + Embalador ++ Operador de Caixa Operador de…" at bounding box center [902, 409] width 775 height 34
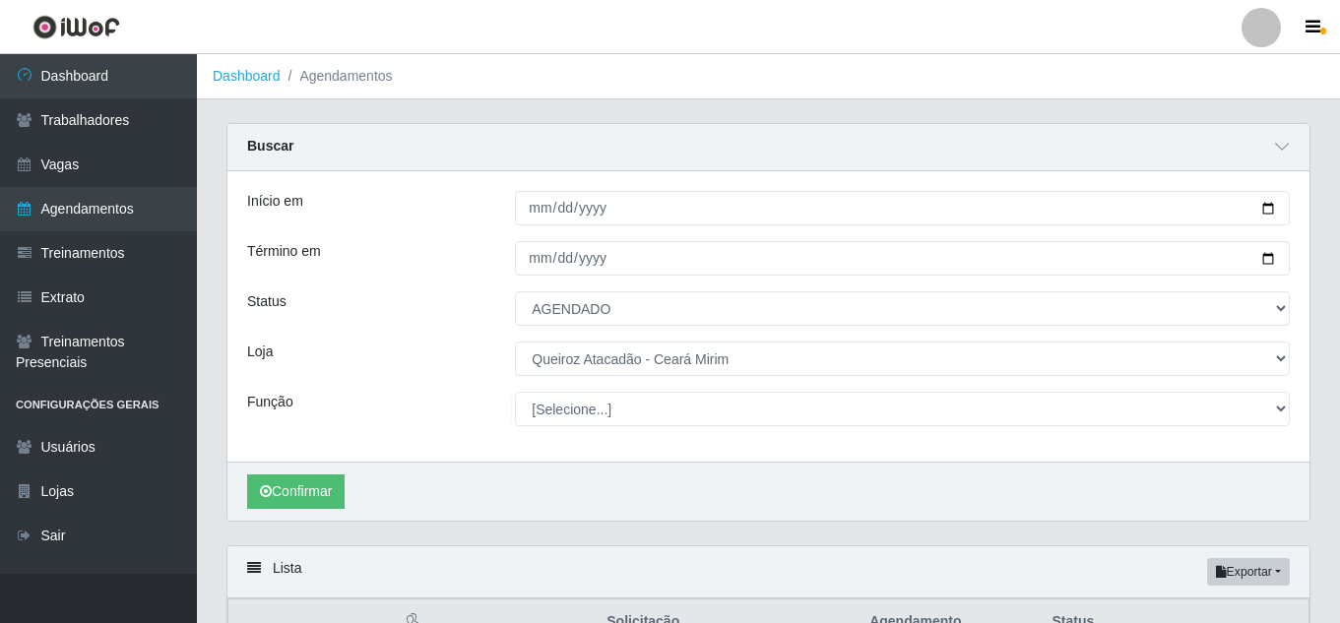
click at [385, 394] on div "Função" at bounding box center [366, 409] width 268 height 34
click at [314, 492] on button "Confirmar" at bounding box center [296, 492] width 98 height 34
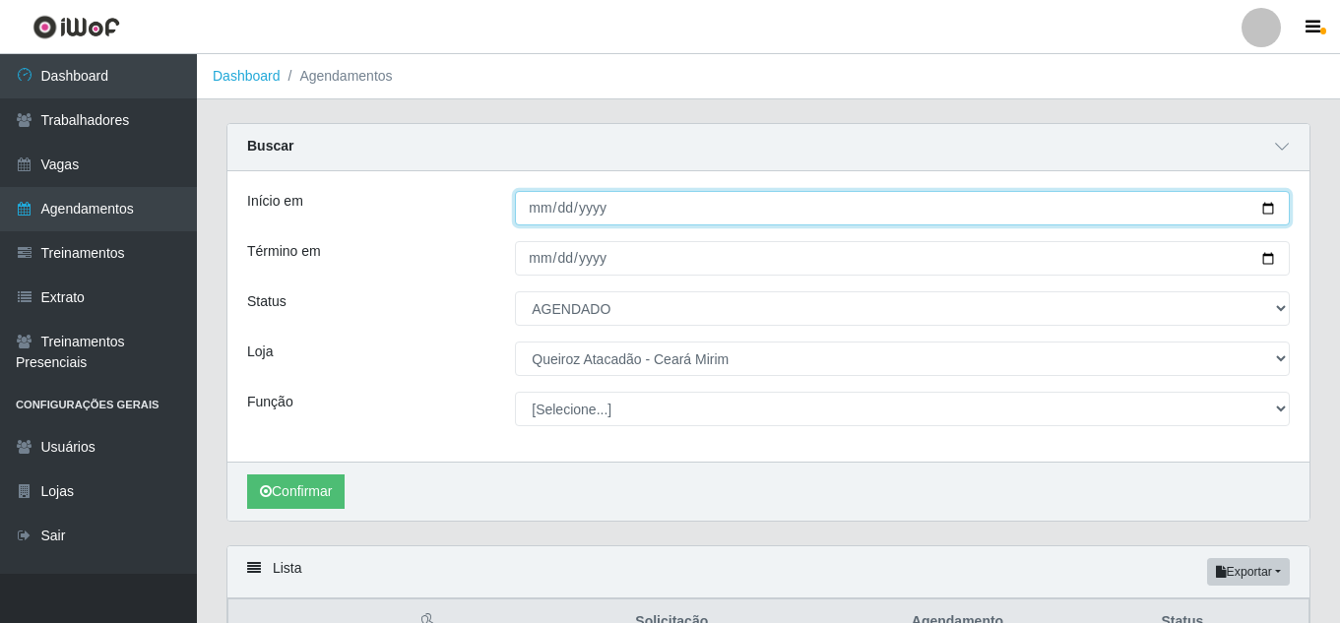
click at [1266, 210] on input "[DATE]" at bounding box center [902, 208] width 775 height 34
type input "2025-08-22"
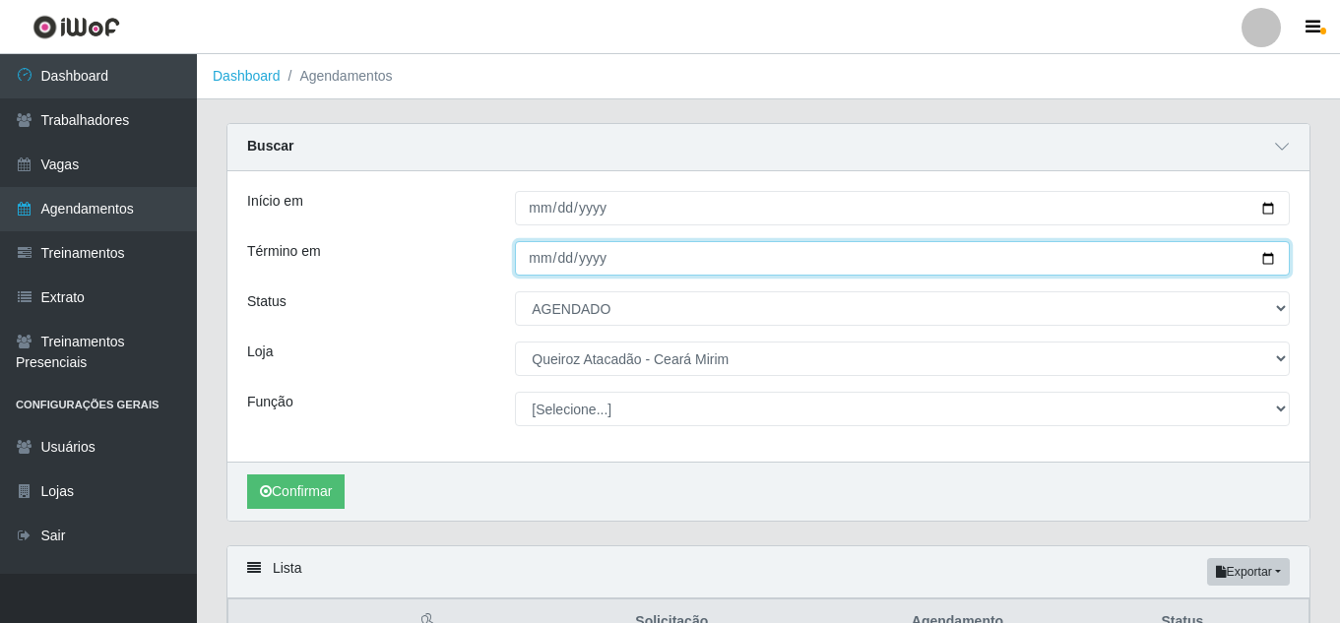
click at [1266, 263] on input "[DATE]" at bounding box center [902, 258] width 775 height 34
type input "2025-08-22"
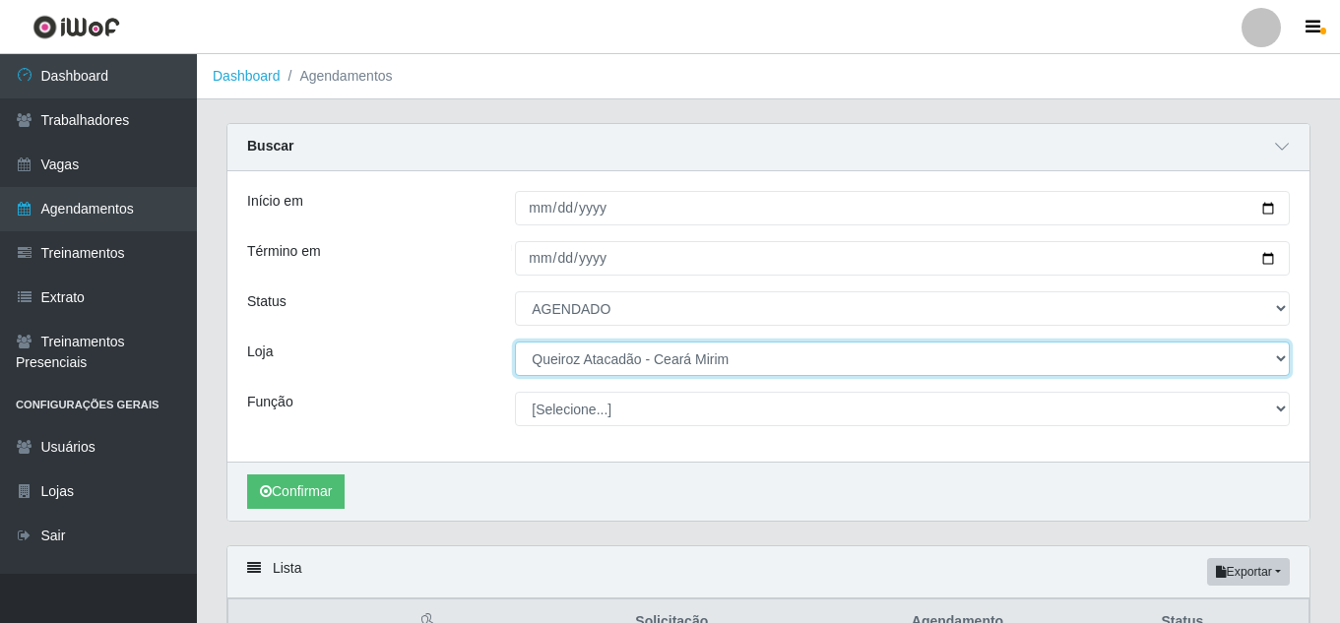
click at [622, 369] on select "[Selecione...] Hiper Queiroz - Nova Betânia Queiroz Atacadão - Ceará Mirim Quei…" at bounding box center [902, 359] width 775 height 34
select select "497"
click at [515, 343] on select "[Selecione...] Hiper Queiroz - Nova Betânia Queiroz Atacadão - Ceará Mirim Quei…" at bounding box center [902, 359] width 775 height 34
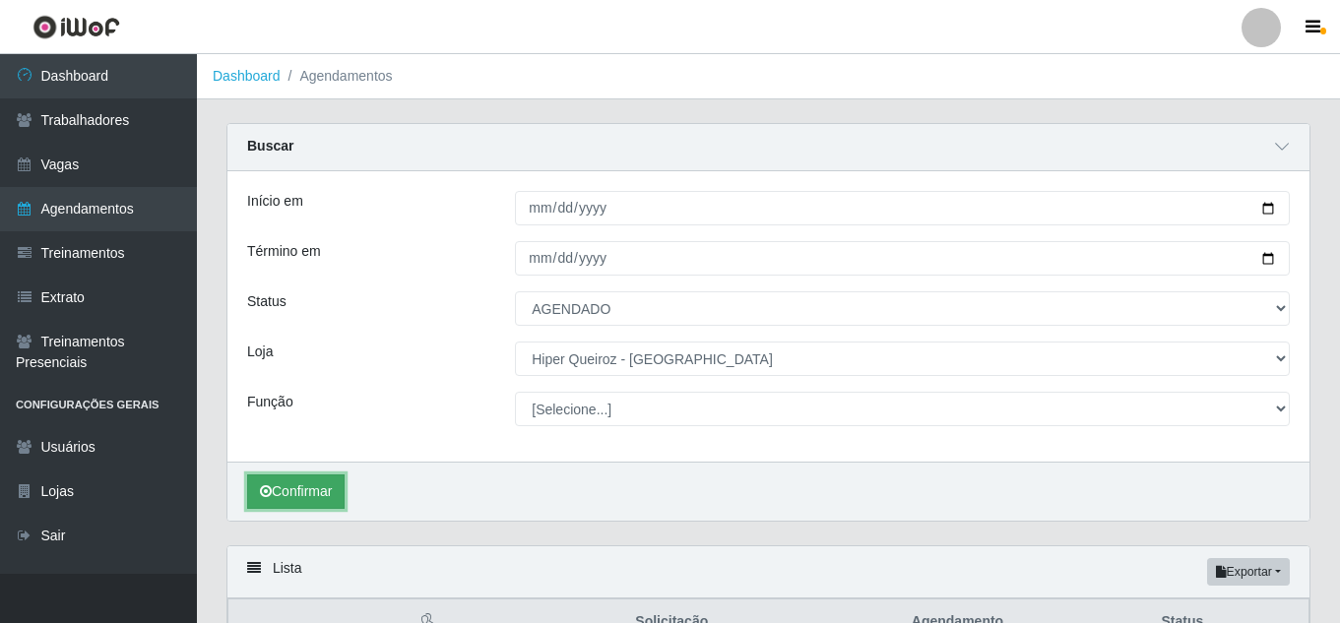
click at [304, 485] on button "Confirmar" at bounding box center [296, 492] width 98 height 34
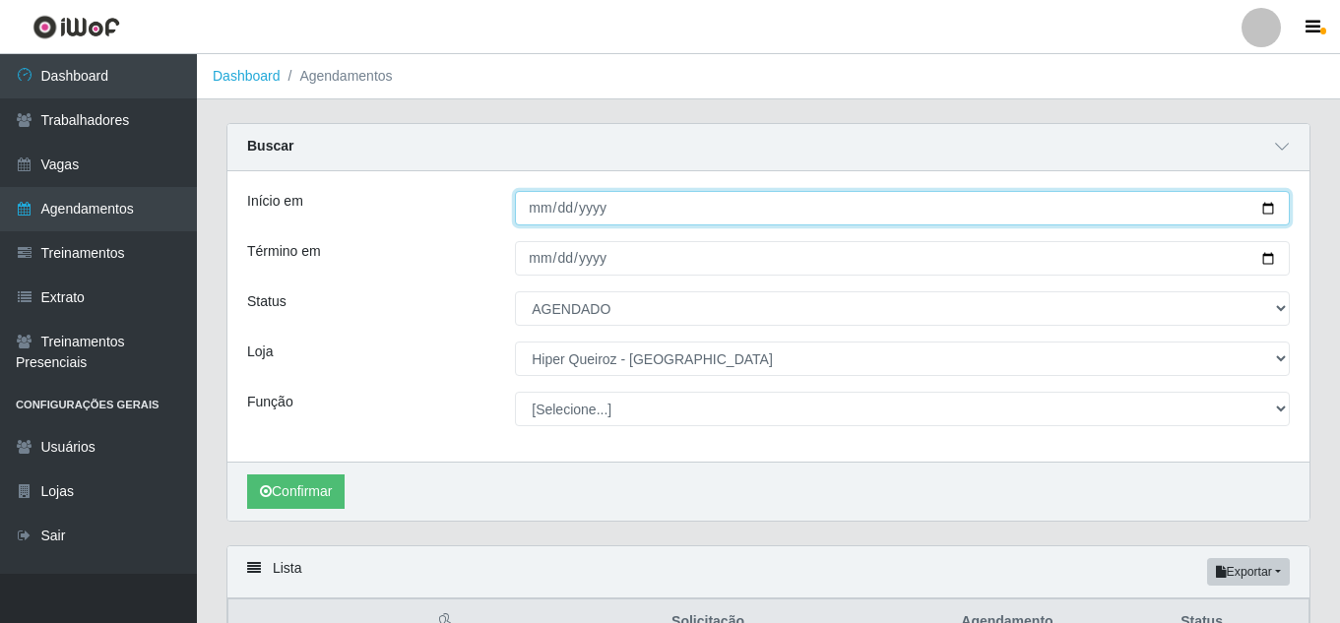
click at [1269, 200] on input "2025-08-22" at bounding box center [902, 208] width 775 height 34
type input "2025-08-23"
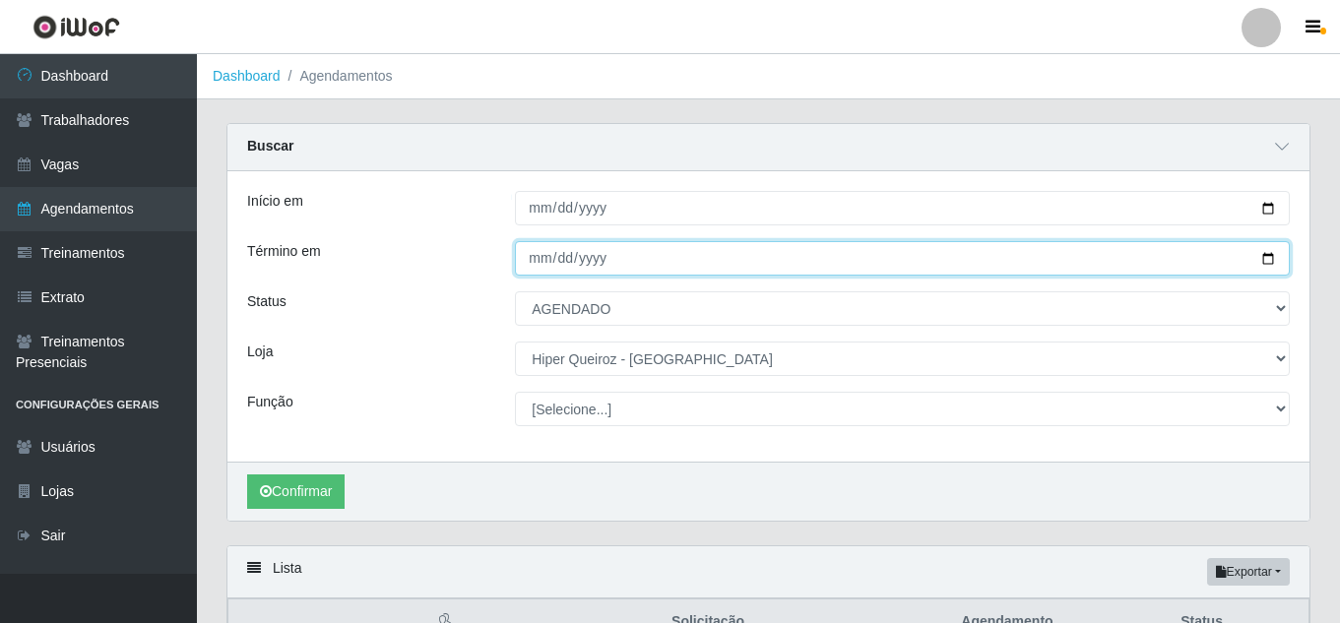
click at [1273, 259] on input "2025-08-22" at bounding box center [902, 258] width 775 height 34
type input "2025-08-23"
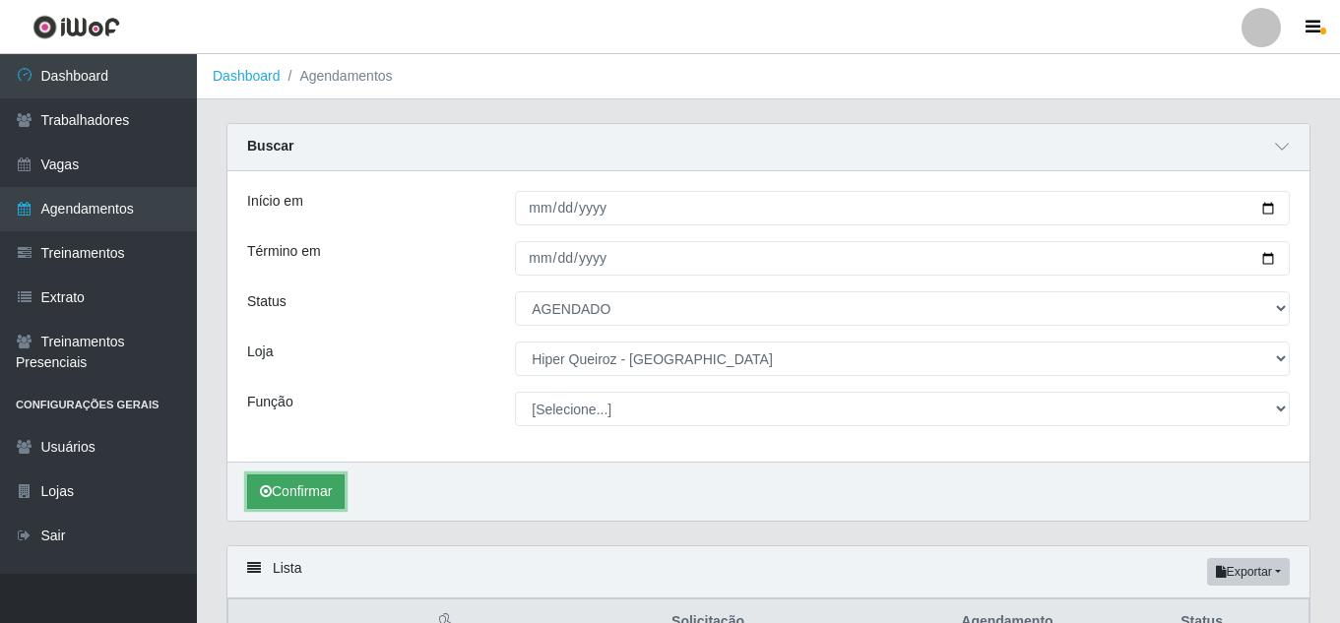
click at [284, 501] on button "Confirmar" at bounding box center [296, 492] width 98 height 34
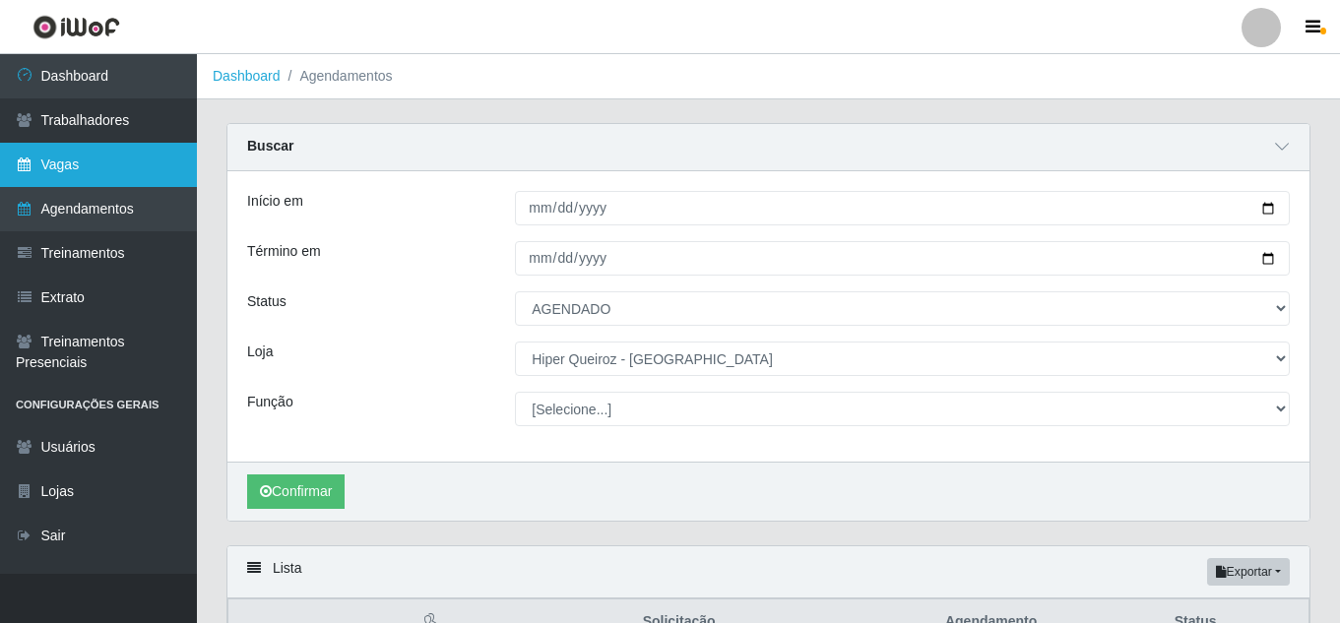
click at [82, 169] on link "Vagas" at bounding box center [98, 165] width 197 height 44
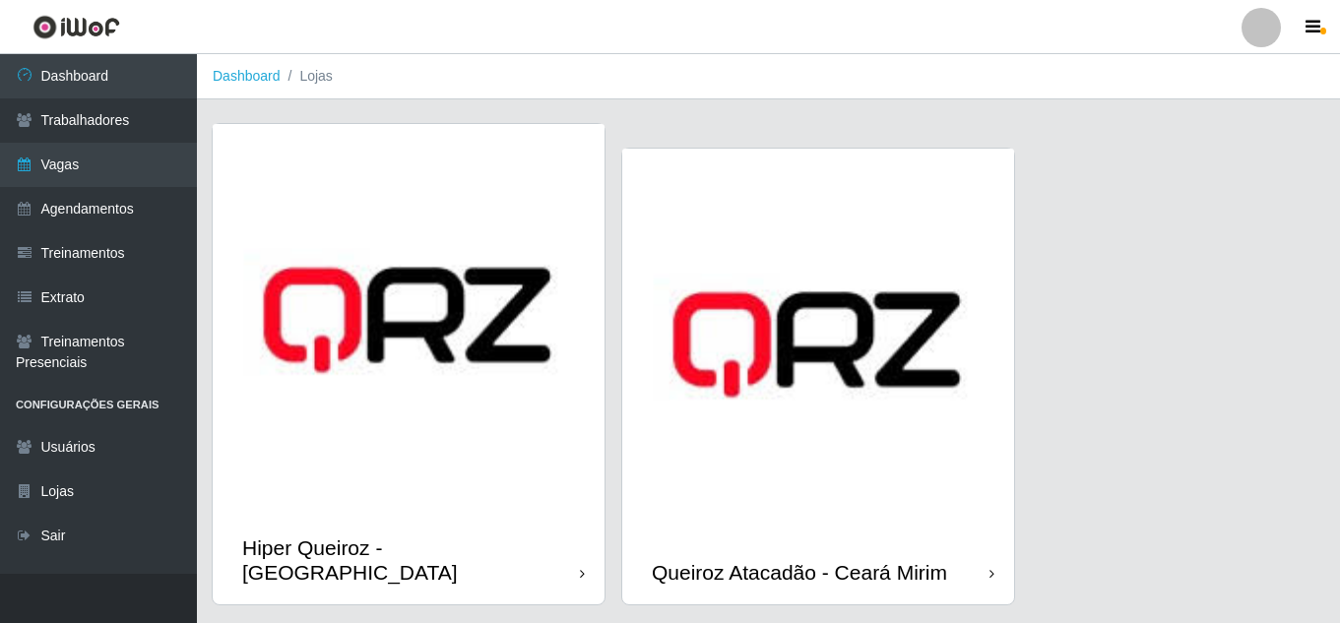
click at [522, 472] on img at bounding box center [409, 320] width 392 height 392
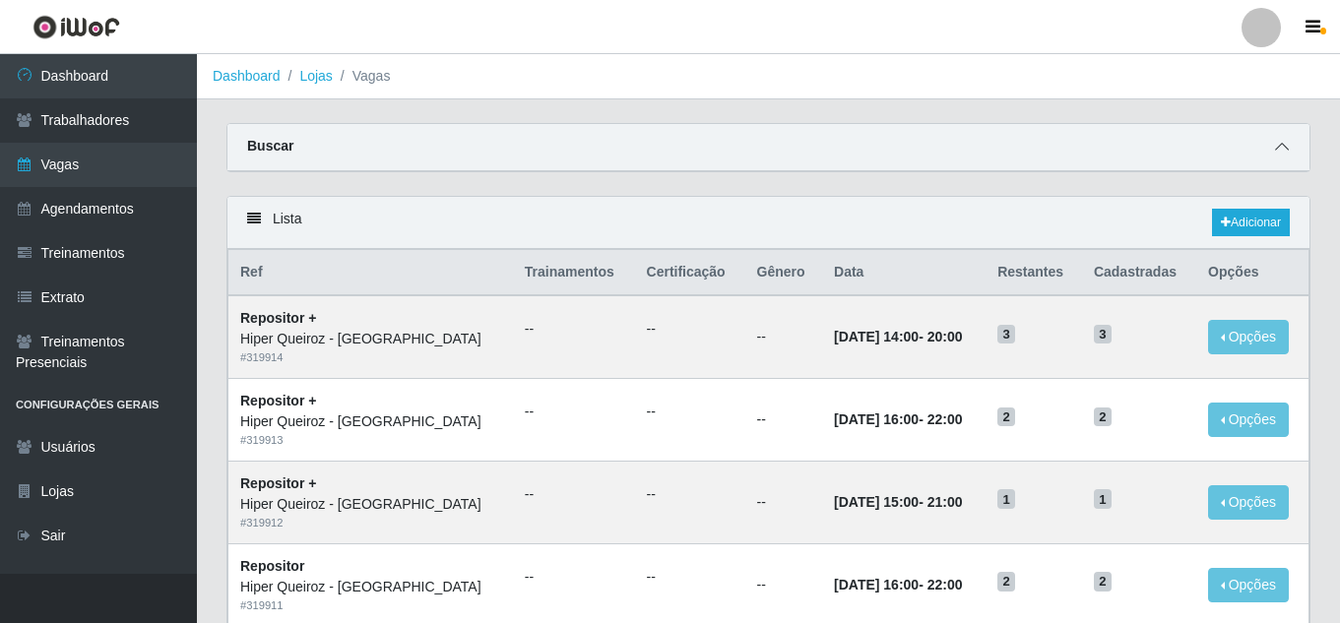
click at [1293, 147] on span at bounding box center [1283, 147] width 24 height 23
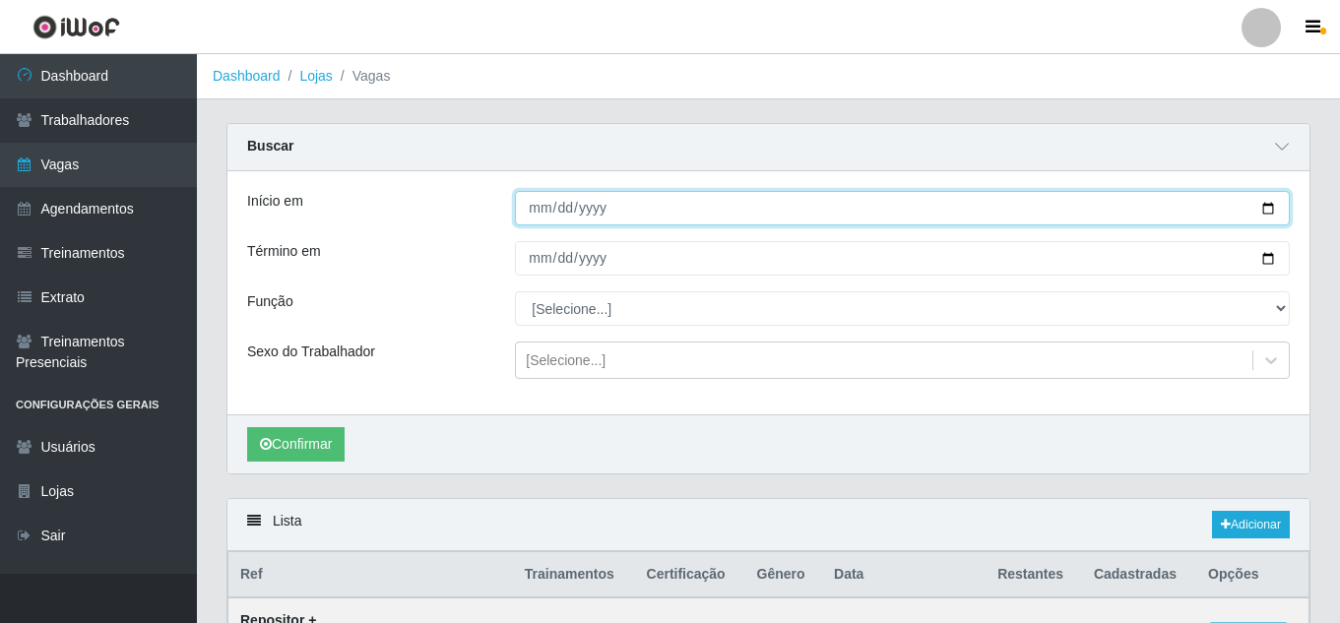
click at [1268, 207] on input "Início em" at bounding box center [902, 208] width 775 height 34
type input "2025-08-22"
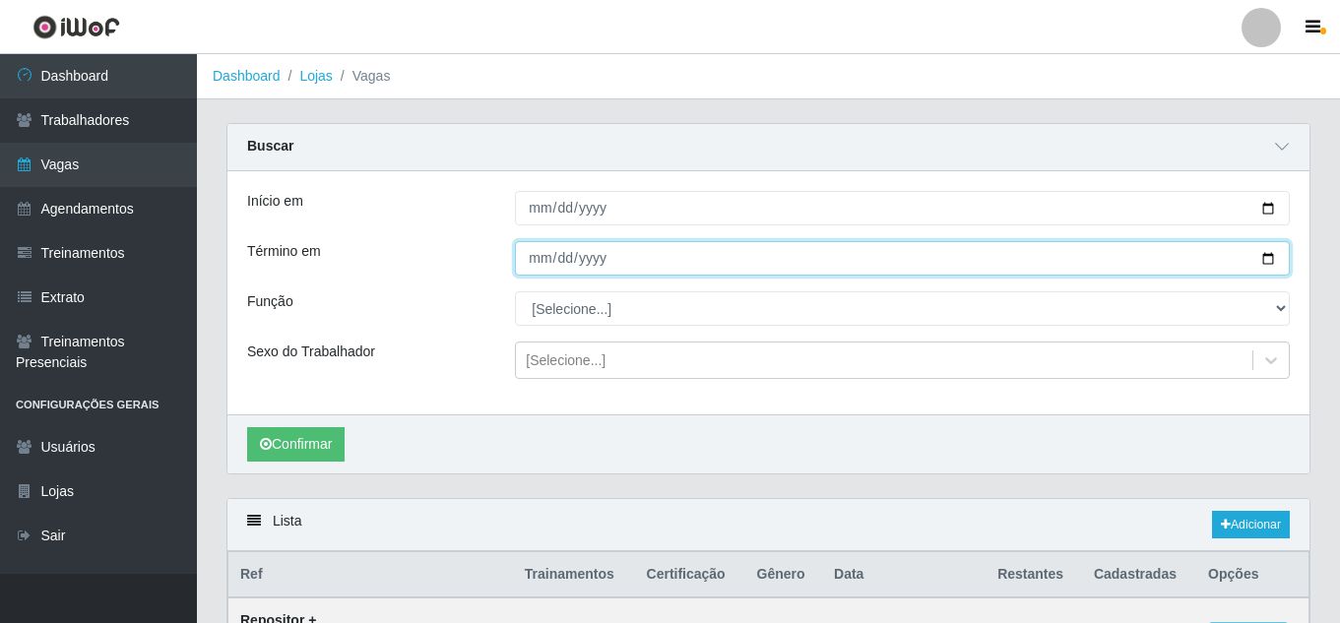
click at [1261, 258] on input "Término em" at bounding box center [902, 258] width 775 height 34
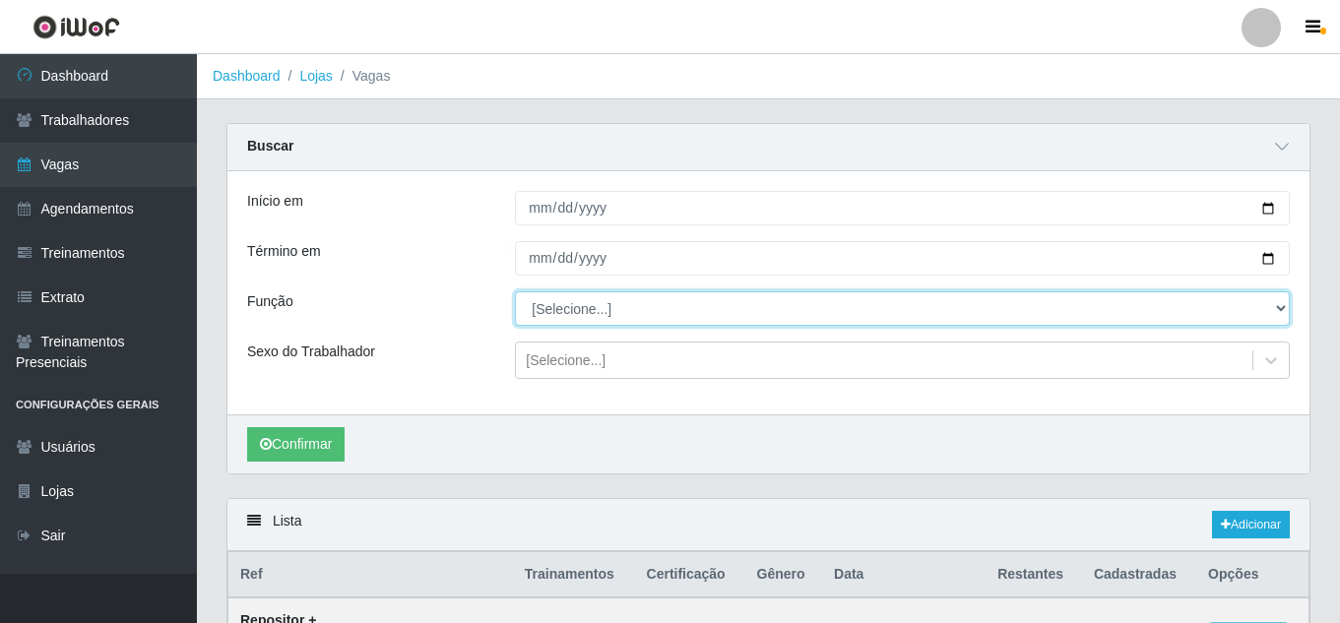
click at [623, 307] on select "[Selecione...] ASG ASG + ASG ++ Embalador Embalador + Embalador ++ Repositor Re…" at bounding box center [902, 309] width 775 height 34
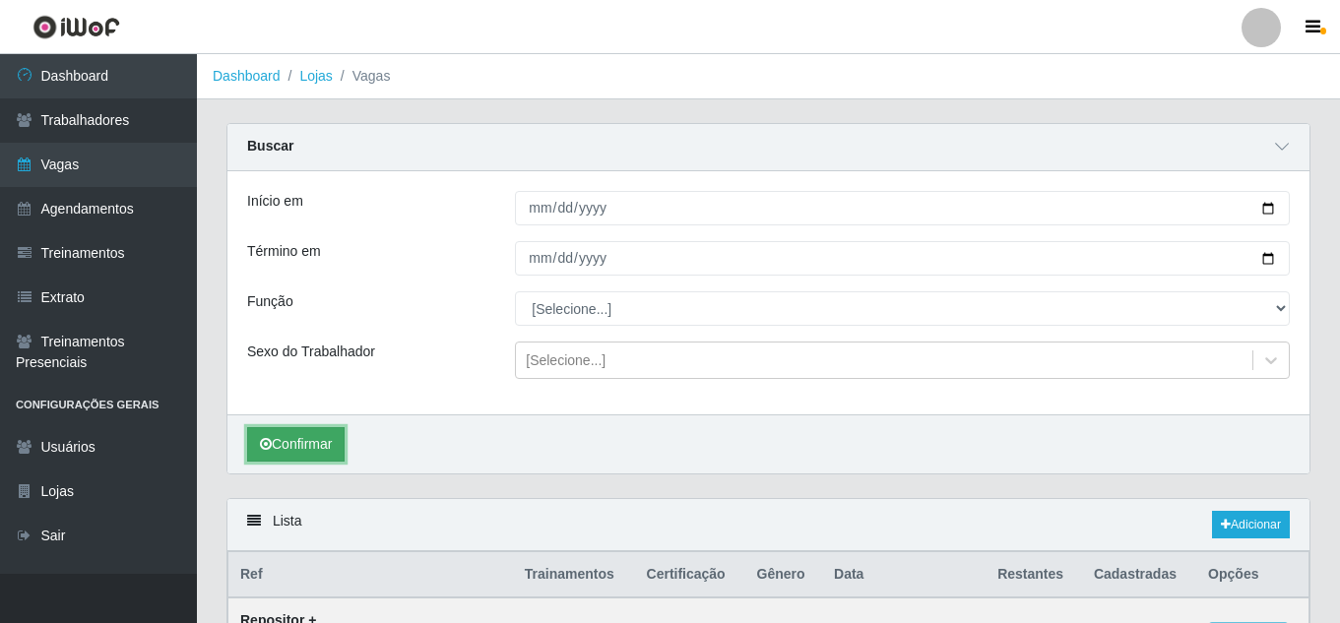
click at [320, 430] on button "Confirmar" at bounding box center [296, 444] width 98 height 34
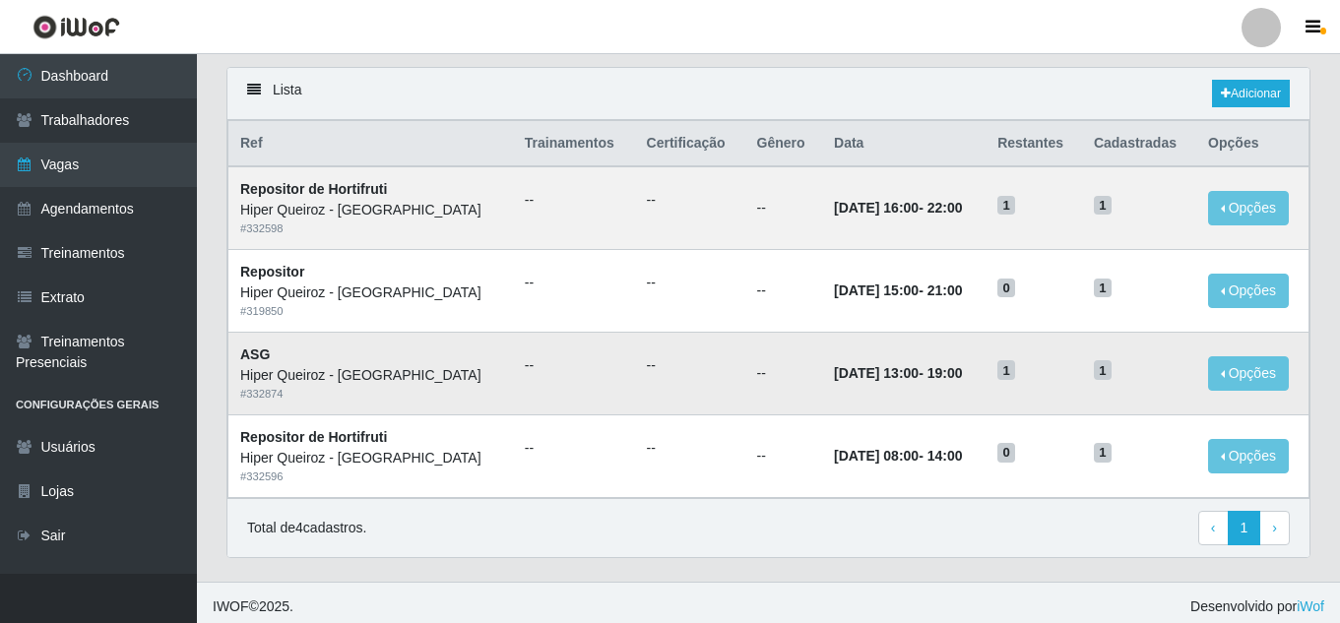
scroll to position [440, 0]
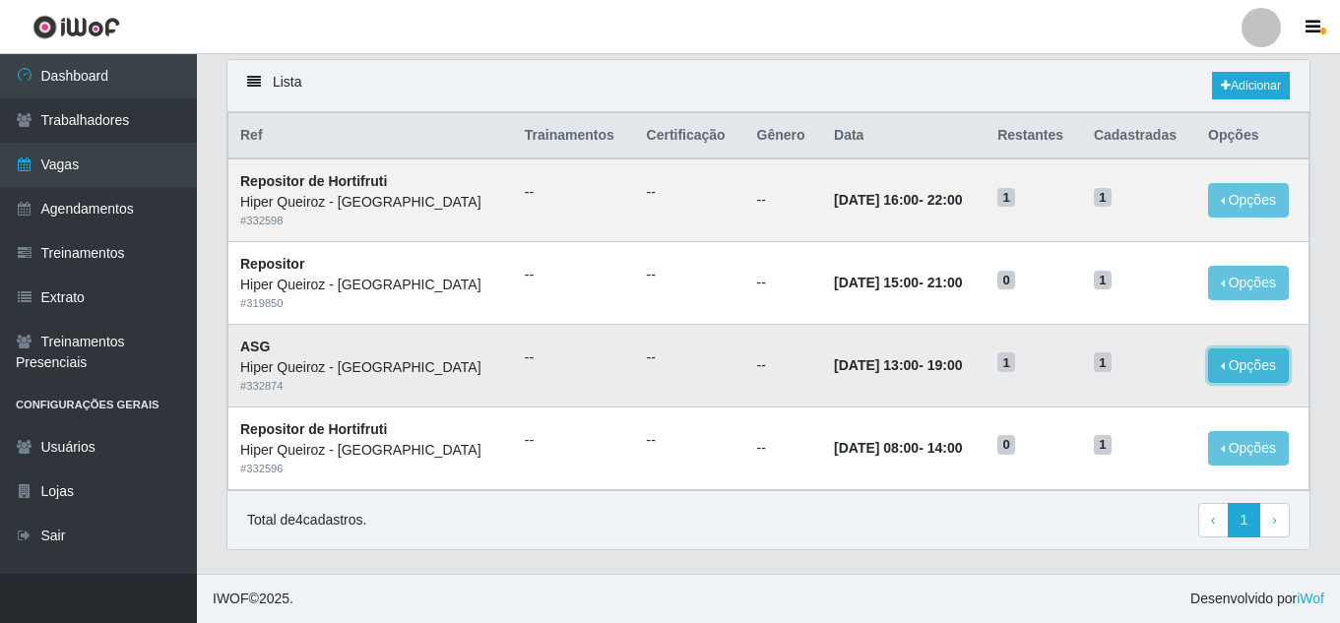
click at [1257, 373] on button "Opções" at bounding box center [1248, 366] width 81 height 34
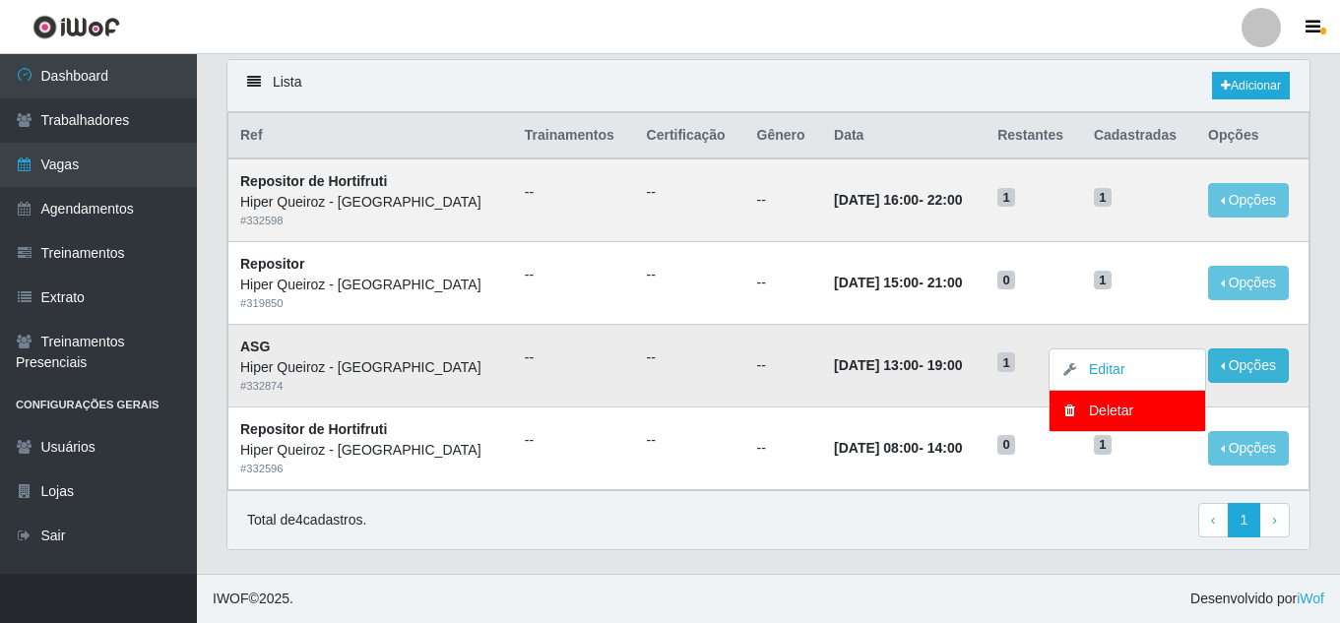
click at [1298, 351] on td "Opções Editar Deletar" at bounding box center [1253, 365] width 112 height 83
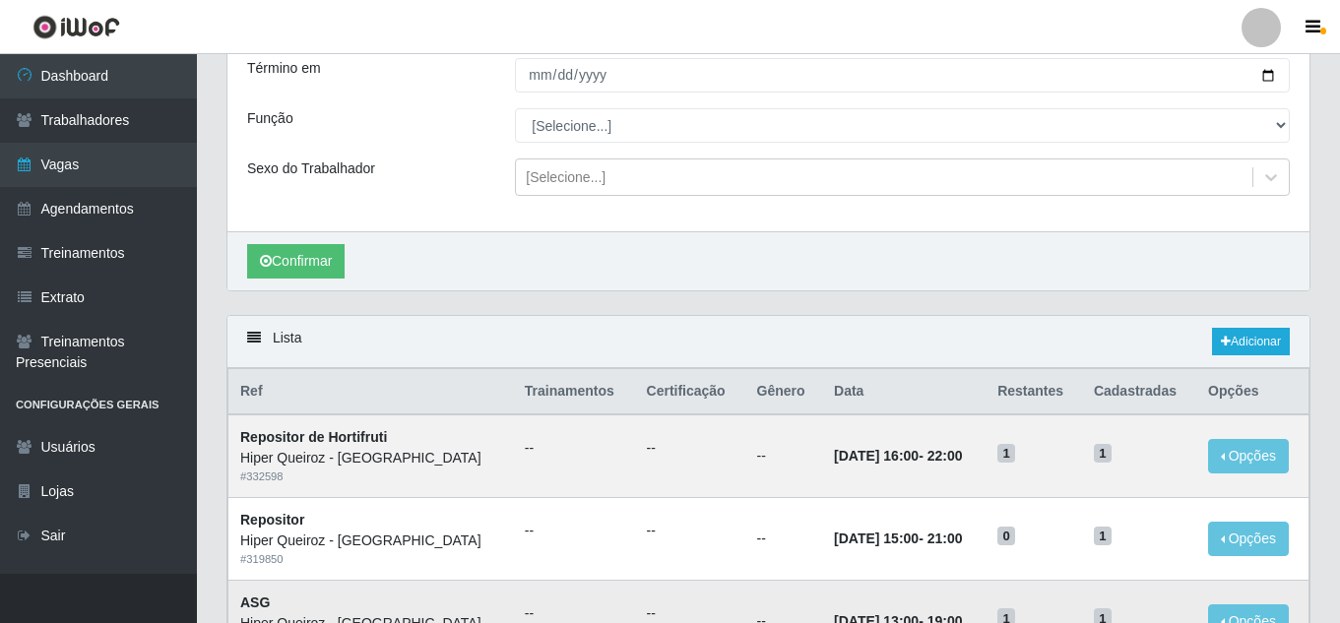
scroll to position [0, 0]
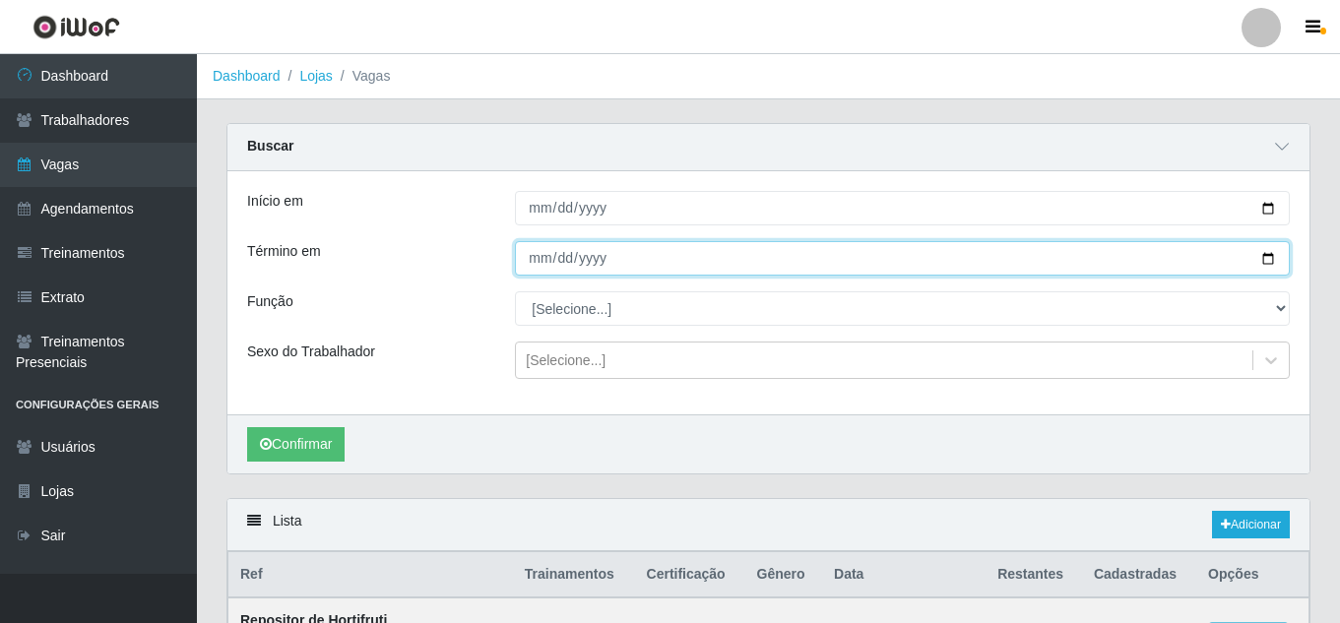
click at [1275, 258] on input "2025-08-22" at bounding box center [902, 258] width 775 height 34
type input "2025-08-31"
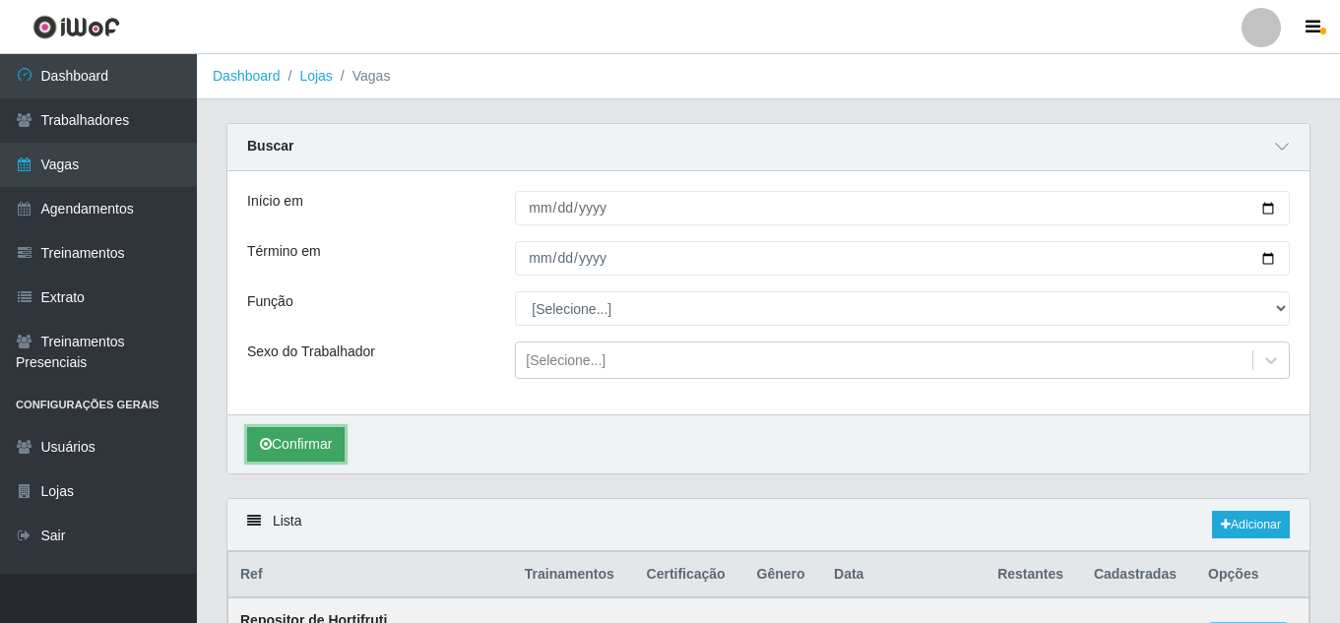
click at [302, 453] on button "Confirmar" at bounding box center [296, 444] width 98 height 34
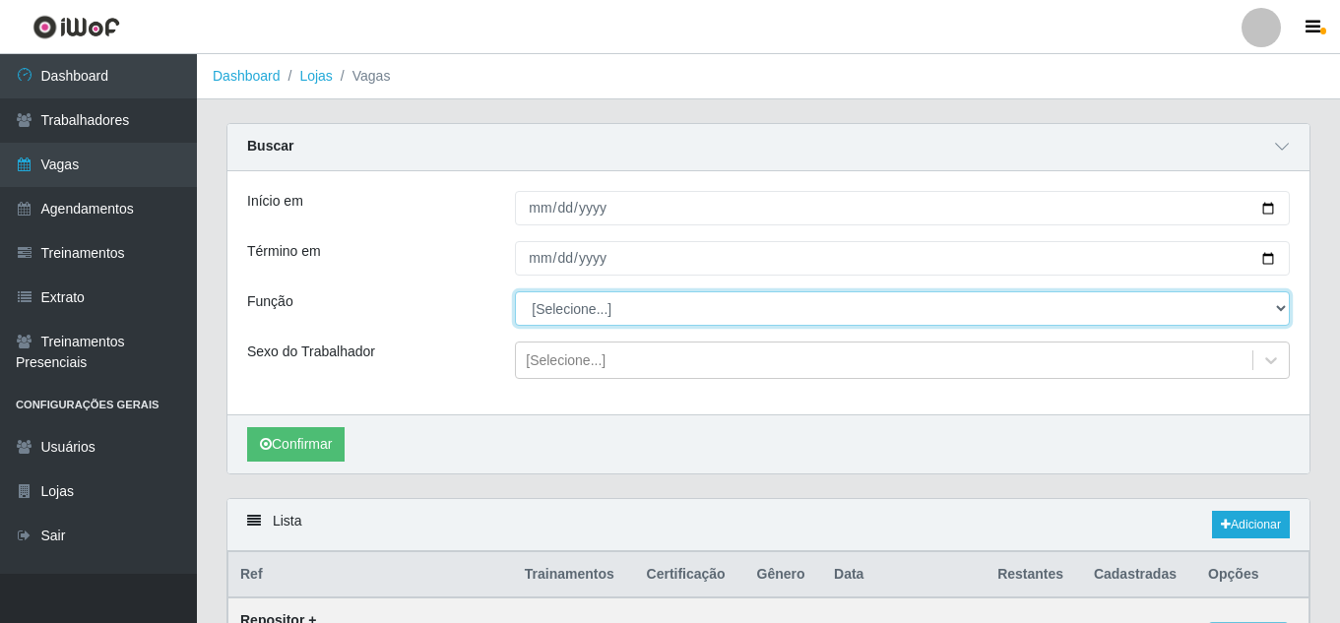
click at [625, 305] on select "[Selecione...] ASG ASG + ASG ++ Embalador Embalador + Embalador ++ Repositor Re…" at bounding box center [902, 309] width 775 height 34
select select "16"
click at [515, 293] on select "[Selecione...] ASG ASG + ASG ++ Embalador Embalador + Embalador ++ Repositor Re…" at bounding box center [902, 309] width 775 height 34
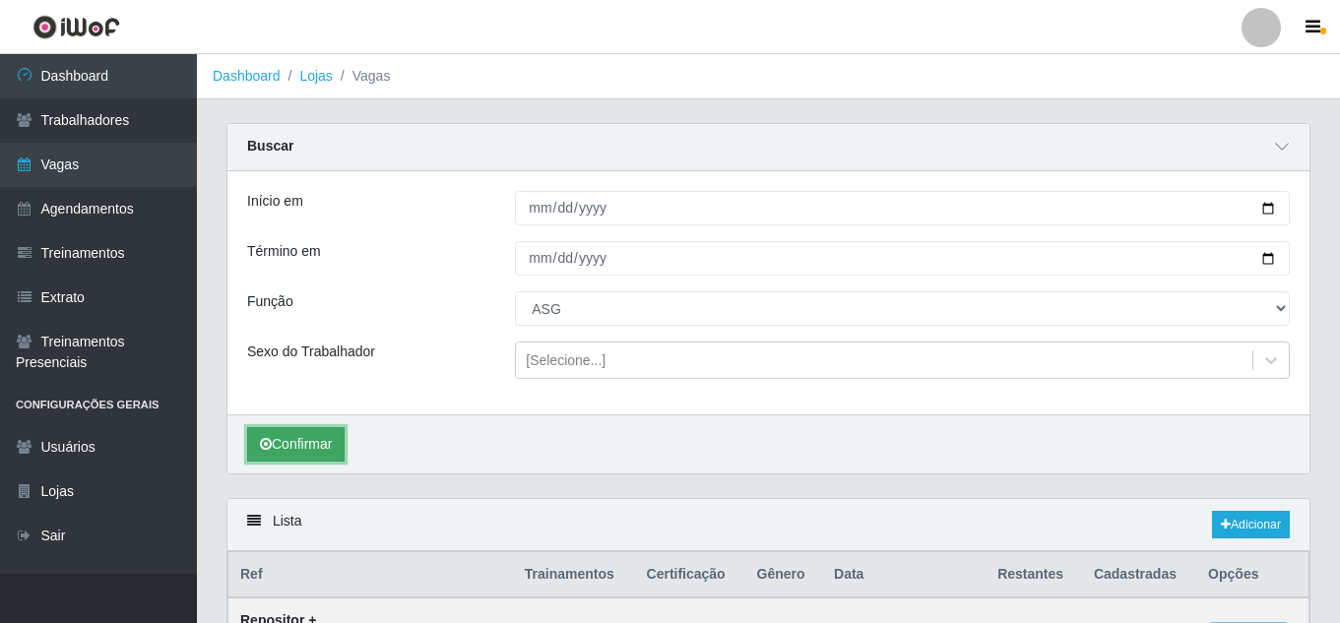
click at [328, 442] on button "Confirmar" at bounding box center [296, 444] width 98 height 34
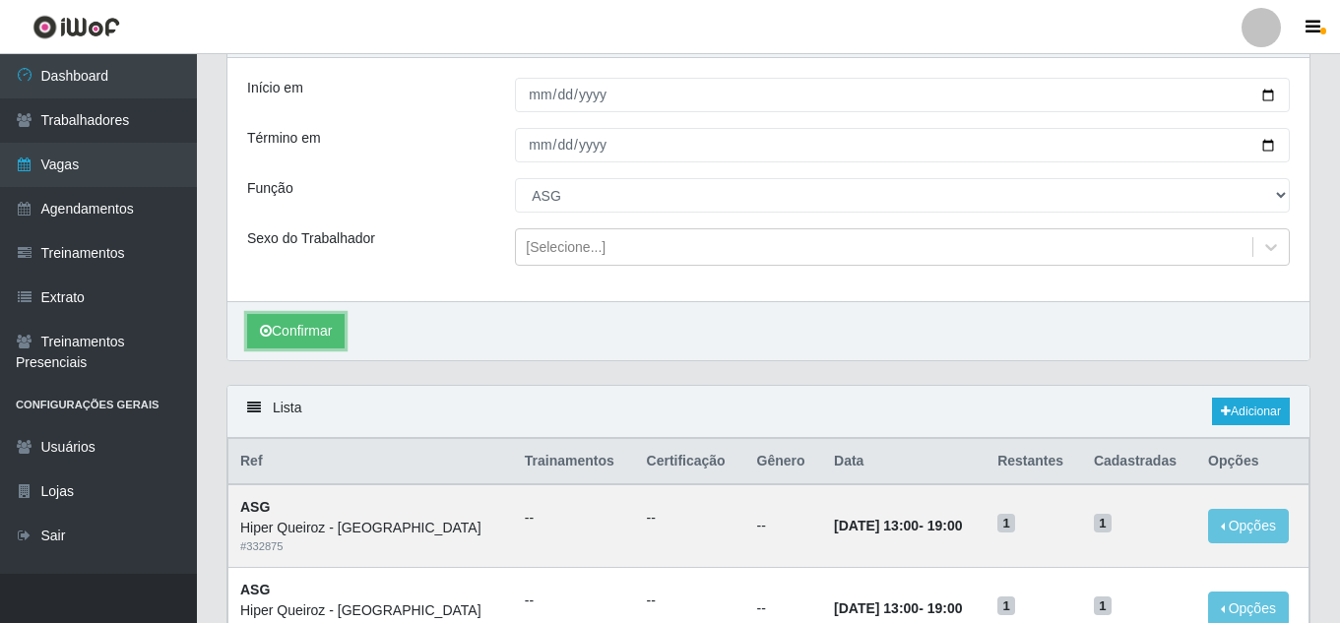
scroll to position [15, 0]
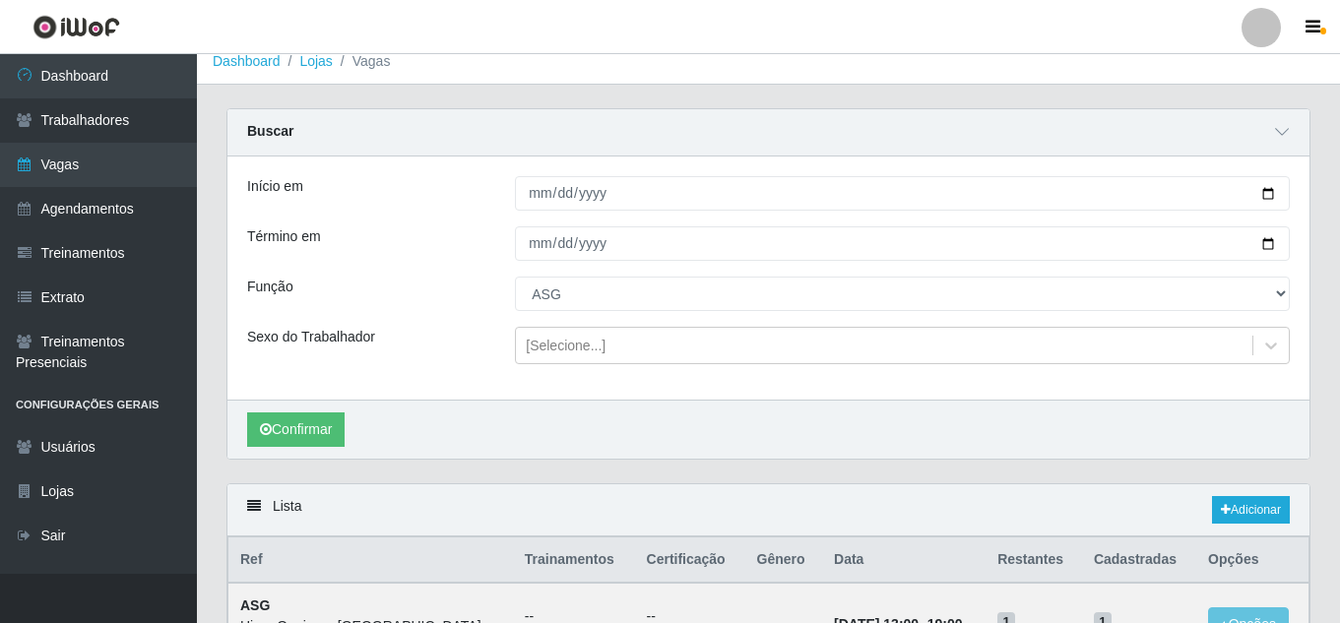
click at [871, 486] on div "Lista Adicionar" at bounding box center [769, 511] width 1082 height 52
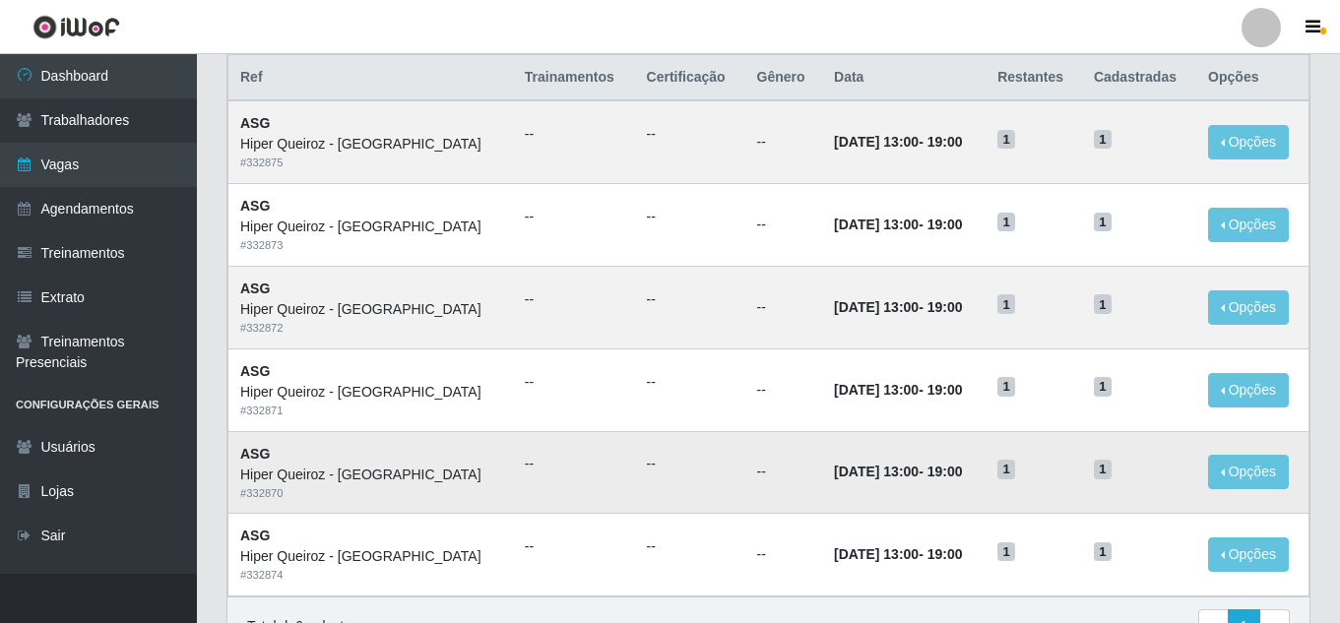
scroll to position [606, 0]
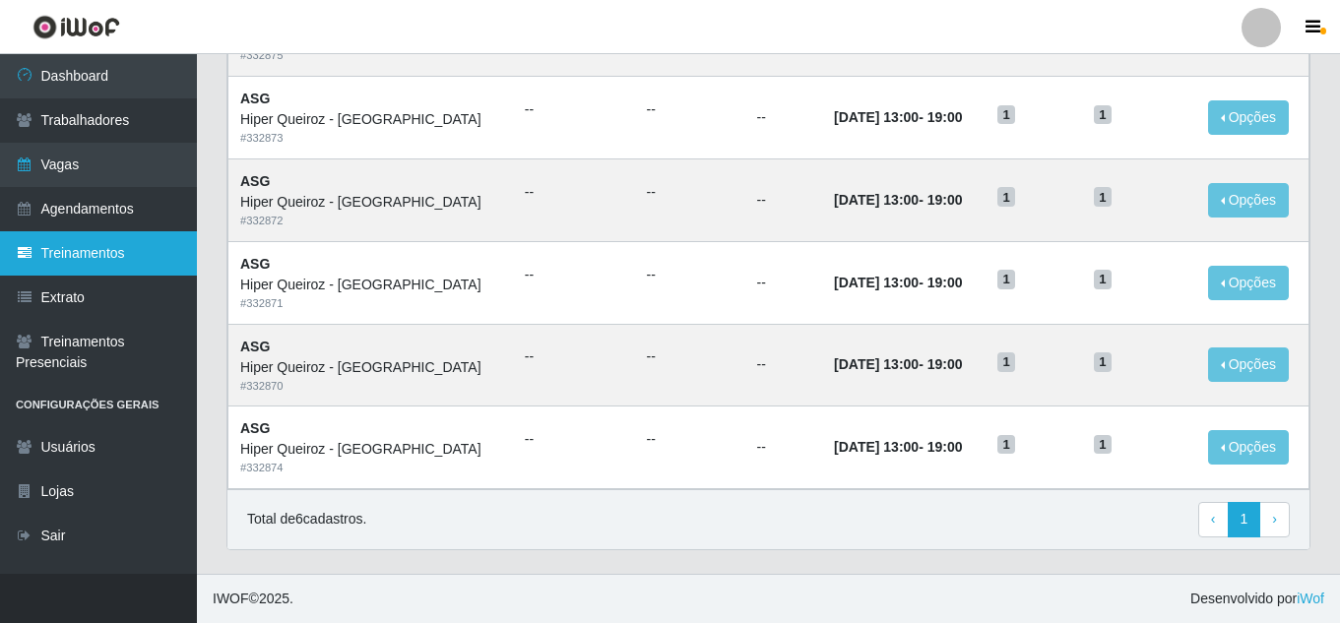
click at [108, 267] on link "Treinamentos" at bounding box center [98, 253] width 197 height 44
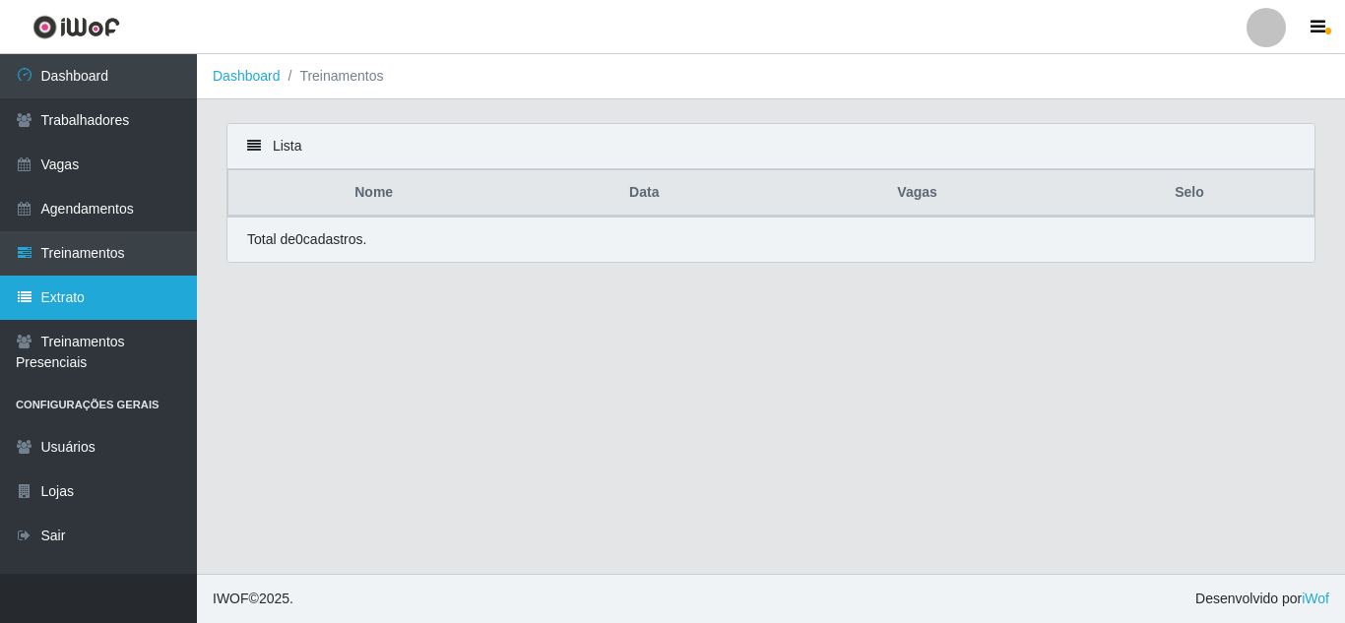
click at [101, 315] on link "Extrato" at bounding box center [98, 298] width 197 height 44
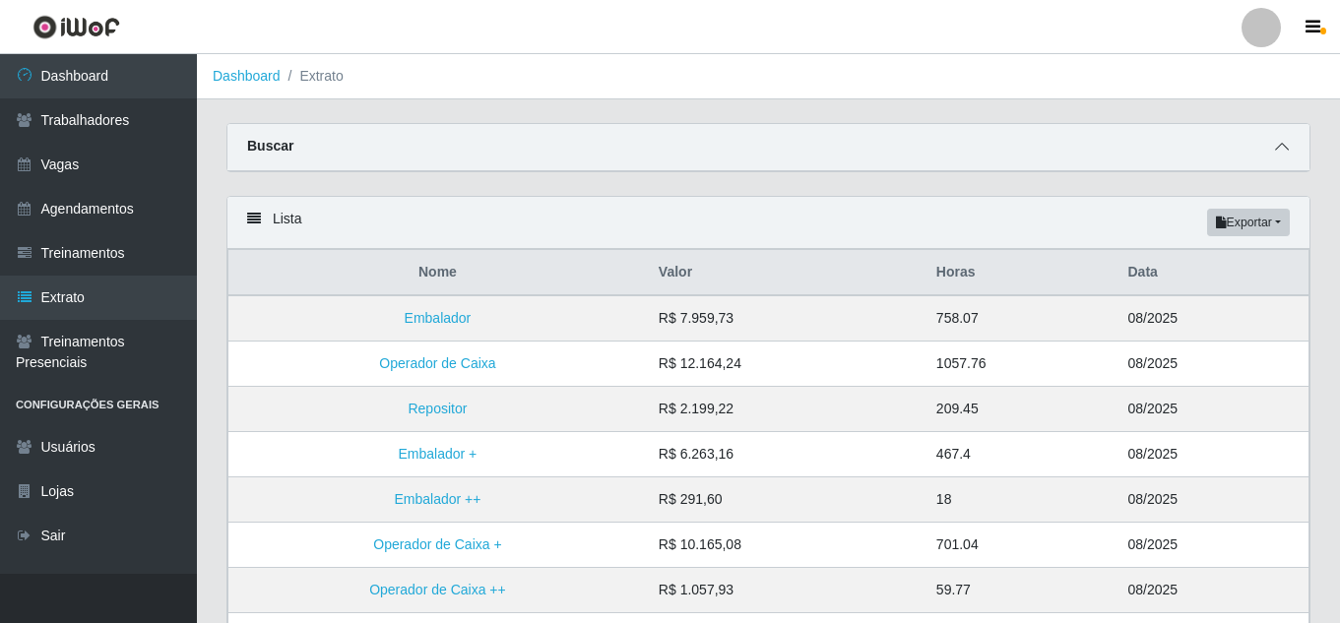
click at [1281, 149] on icon at bounding box center [1282, 147] width 14 height 14
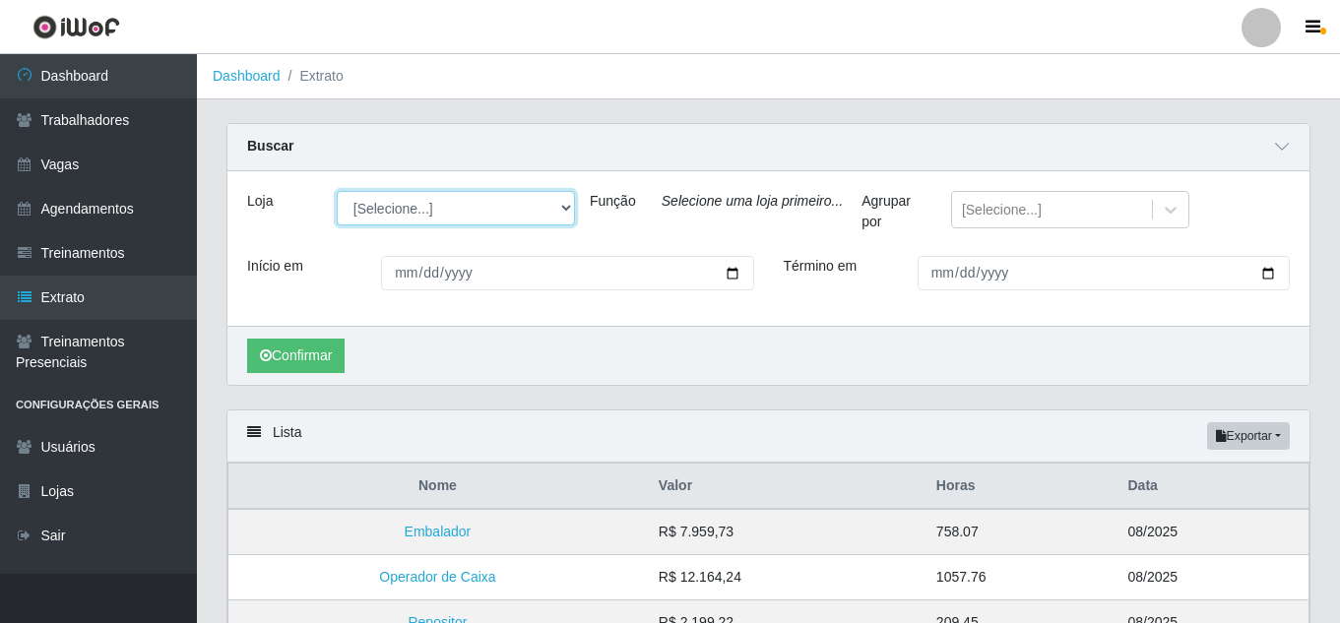
click at [550, 213] on select "[Selecione...] Hiper Queiroz - Nova Betânia Queiroz Atacadão - Ceará Mirim Quei…" at bounding box center [456, 208] width 238 height 34
select select "464"
click at [337, 192] on select "[Selecione...] Hiper Queiroz - Nova Betânia Queiroz Atacadão - Ceará Mirim Quei…" at bounding box center [456, 208] width 238 height 34
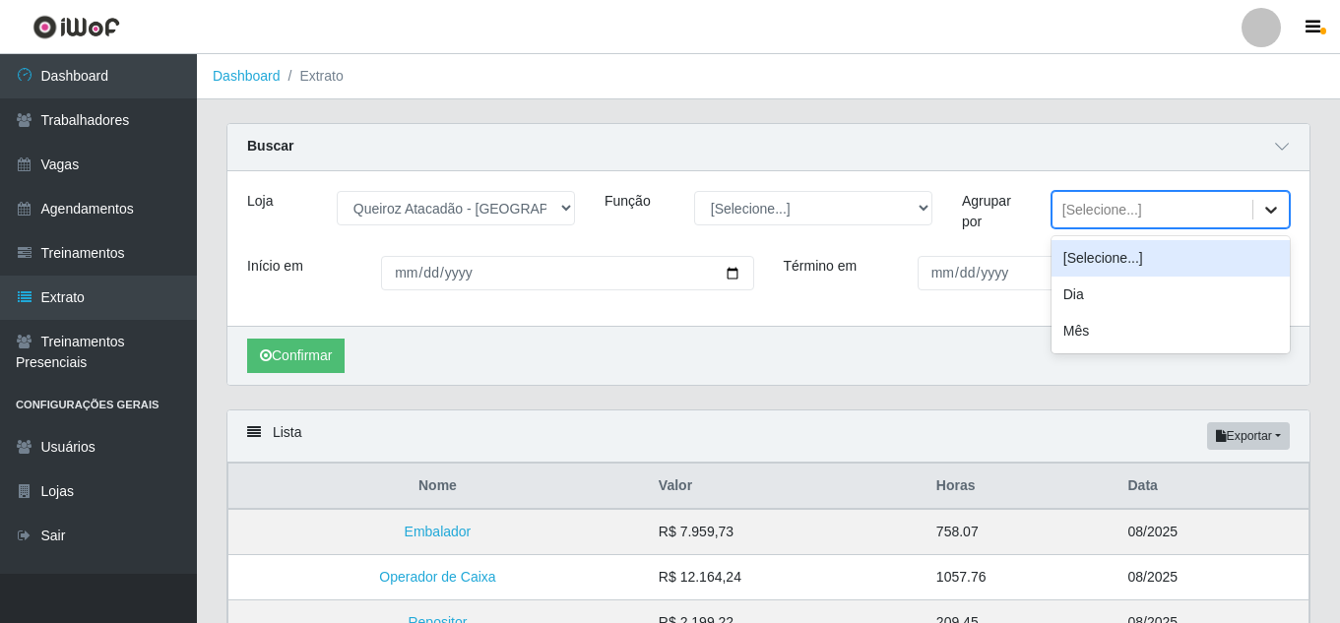
click at [1271, 213] on icon at bounding box center [1272, 210] width 12 height 7
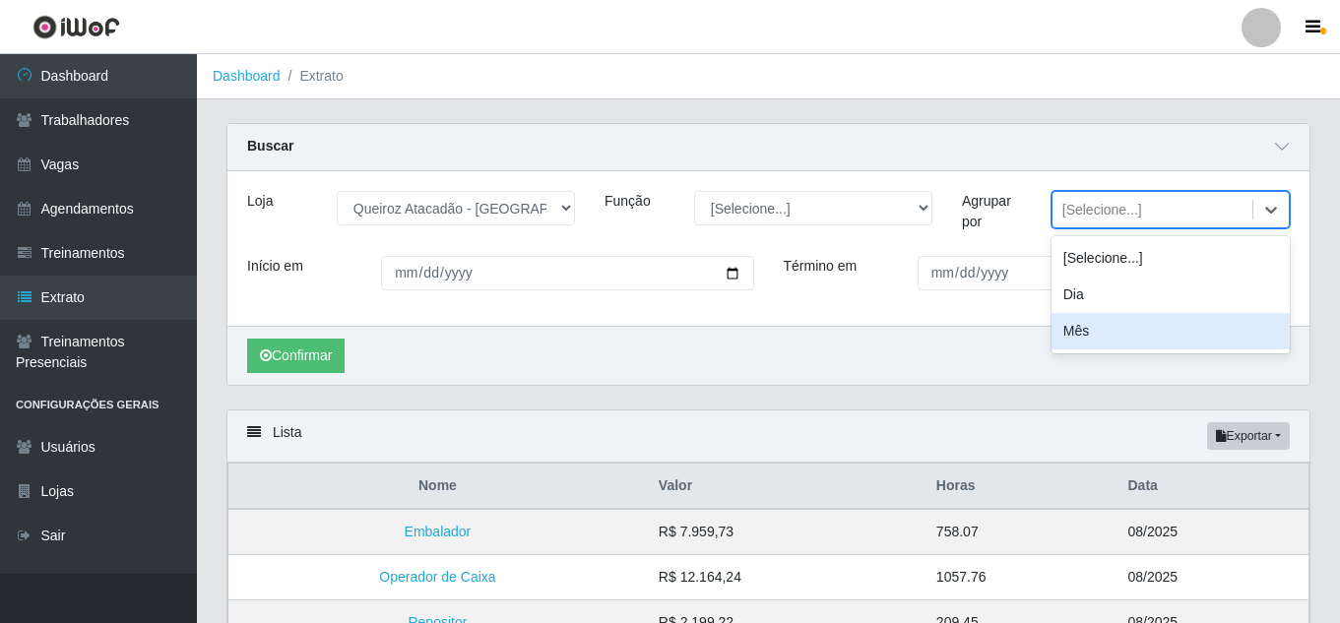
click at [1071, 332] on div "Mês" at bounding box center [1171, 331] width 238 height 36
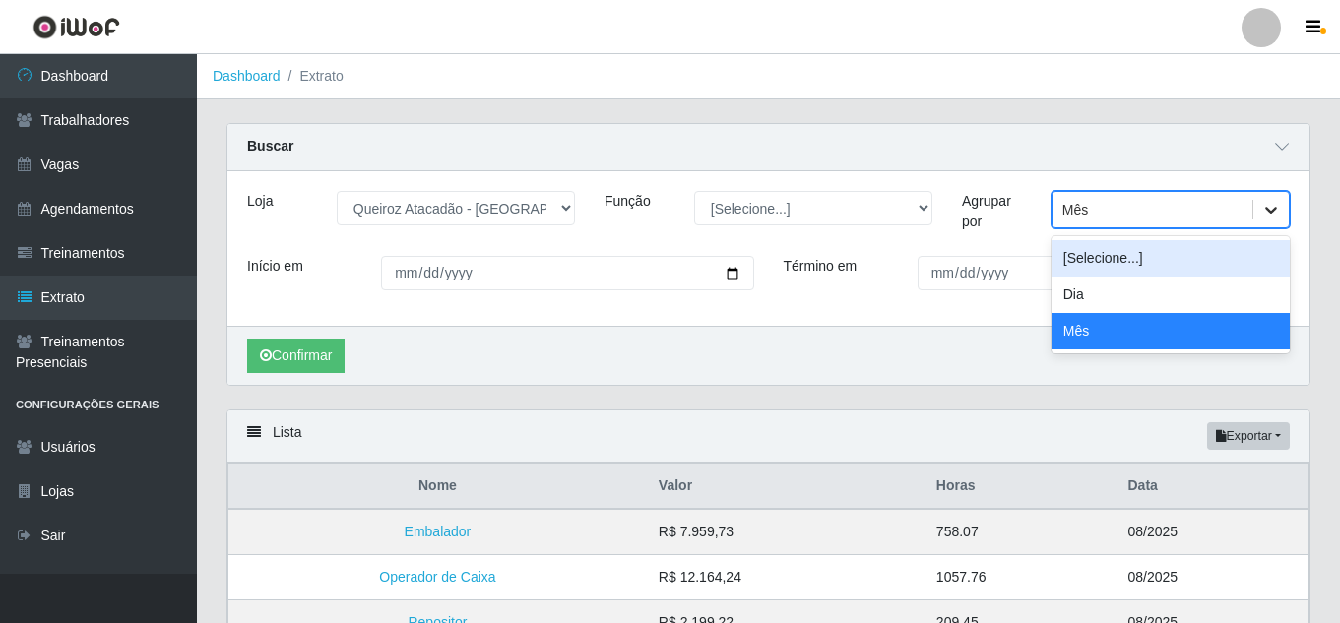
click at [1273, 209] on icon at bounding box center [1272, 210] width 20 height 20
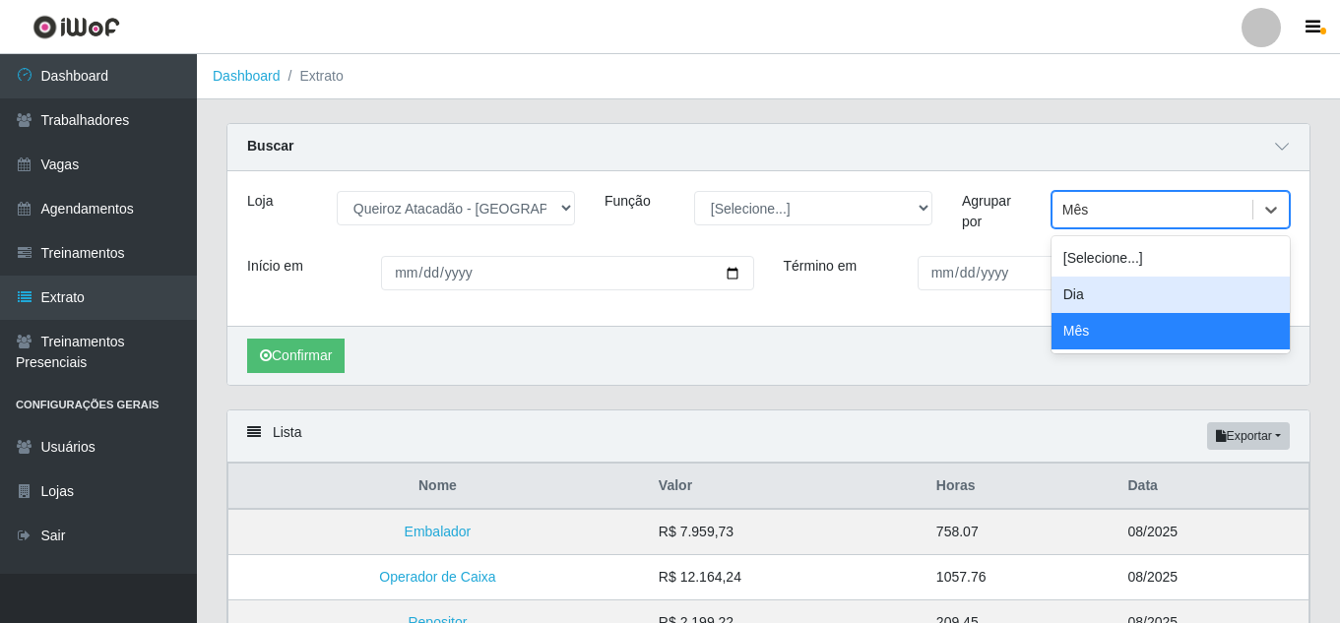
click at [1154, 288] on div "Dia" at bounding box center [1171, 295] width 238 height 36
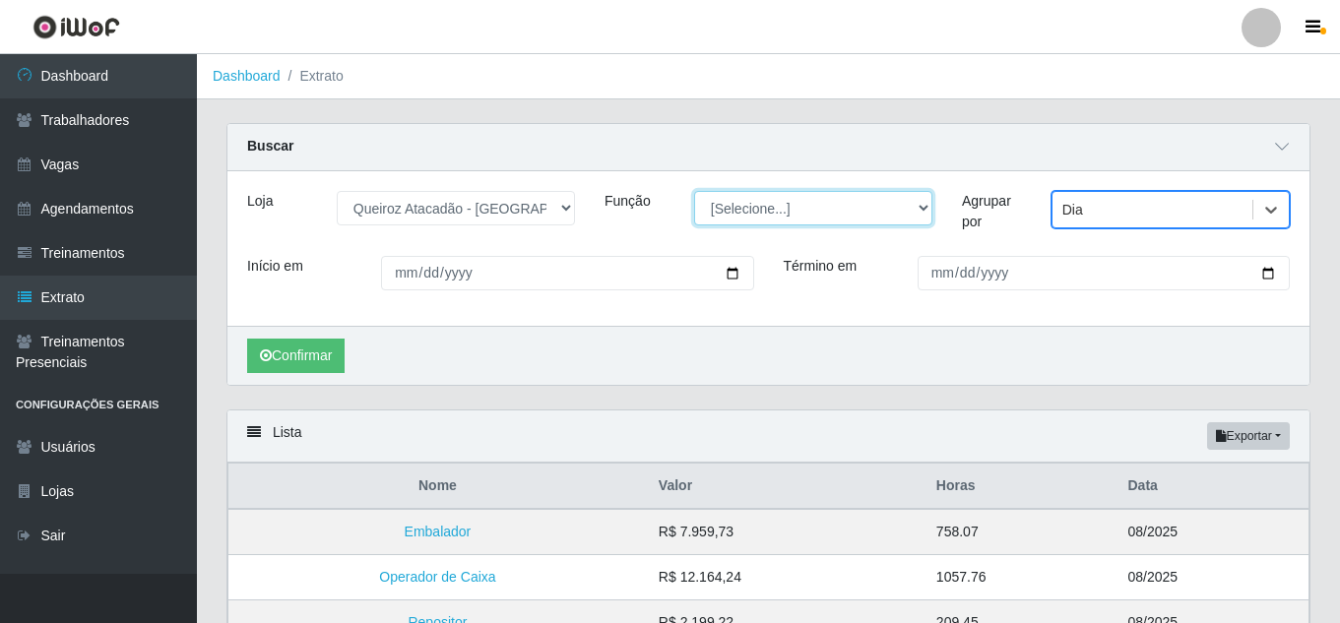
click at [840, 215] on select "[Selecione...] Embalador Embalador + Embalador ++ Operador de Caixa Operador de…" at bounding box center [813, 208] width 238 height 34
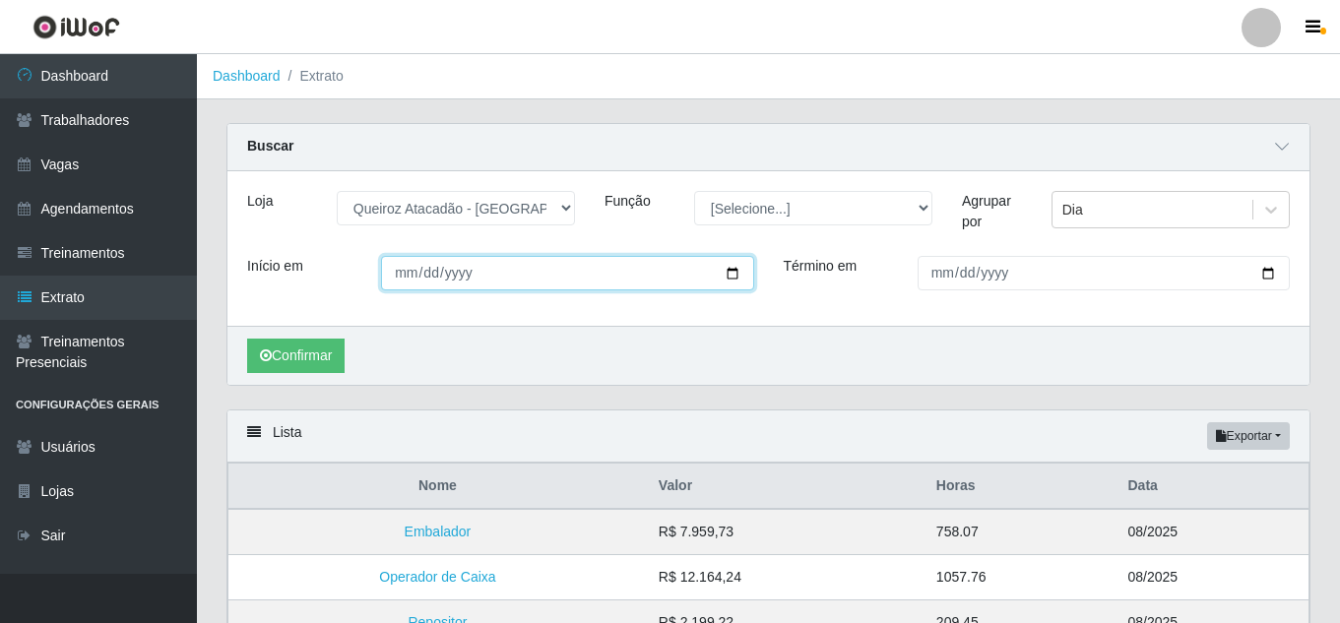
click at [726, 277] on input "Início em" at bounding box center [567, 273] width 372 height 34
type input "2025-07-01"
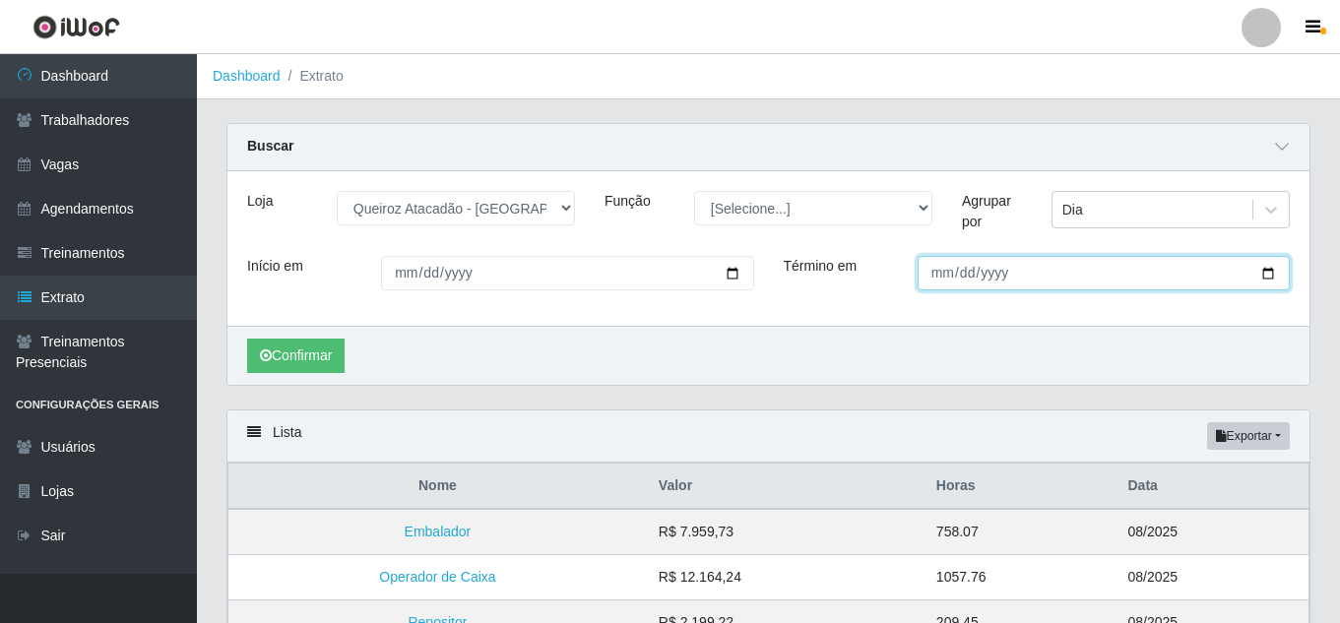
click at [1265, 275] on input "Término em" at bounding box center [1104, 273] width 372 height 34
click at [1276, 277] on input "2025-08-31" at bounding box center [1104, 273] width 372 height 34
type input "2025-07-31"
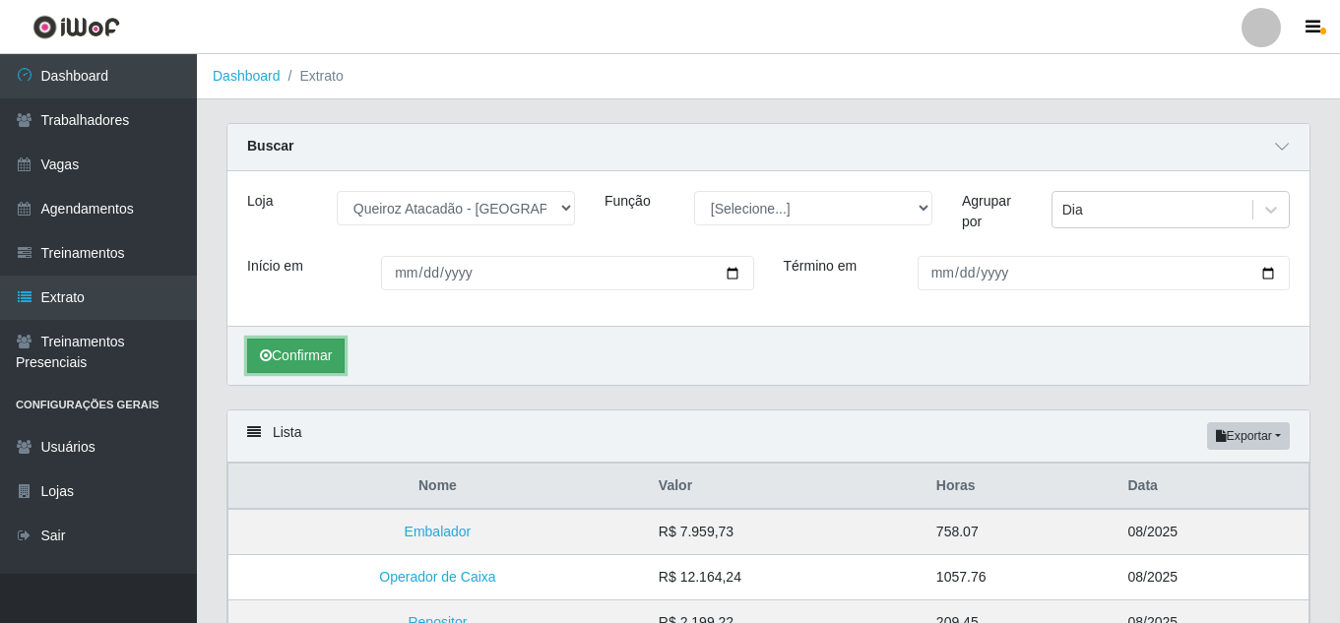
click at [330, 351] on button "Confirmar" at bounding box center [296, 356] width 98 height 34
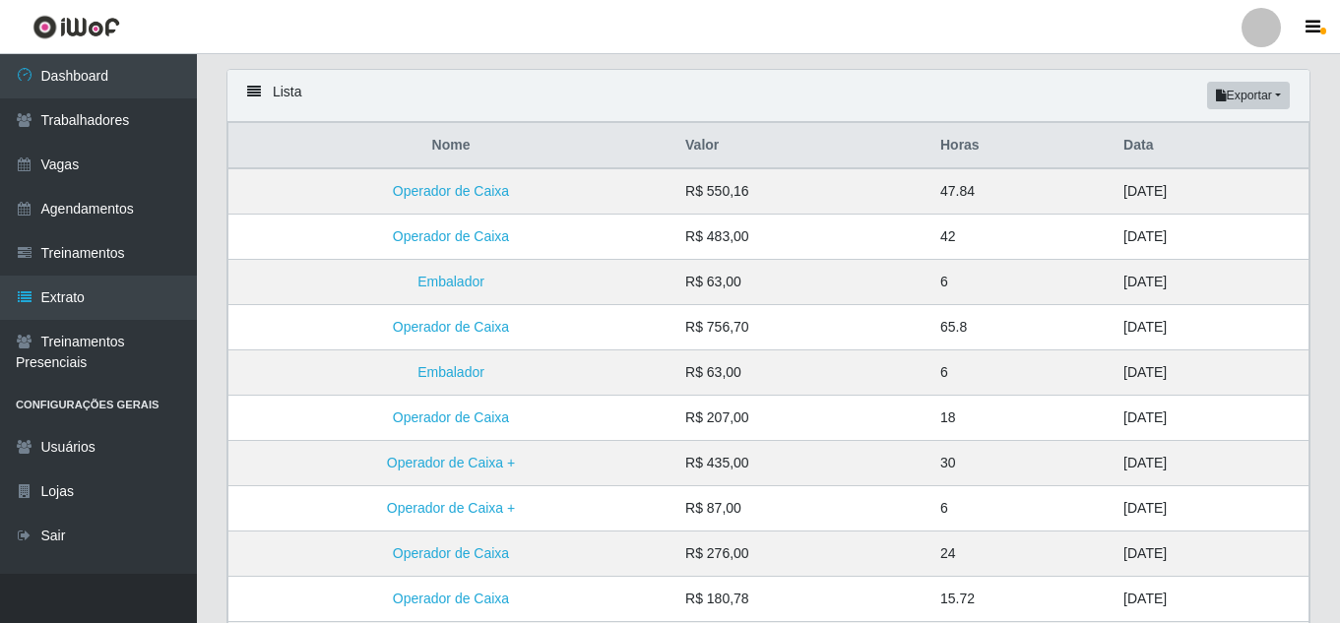
scroll to position [209, 0]
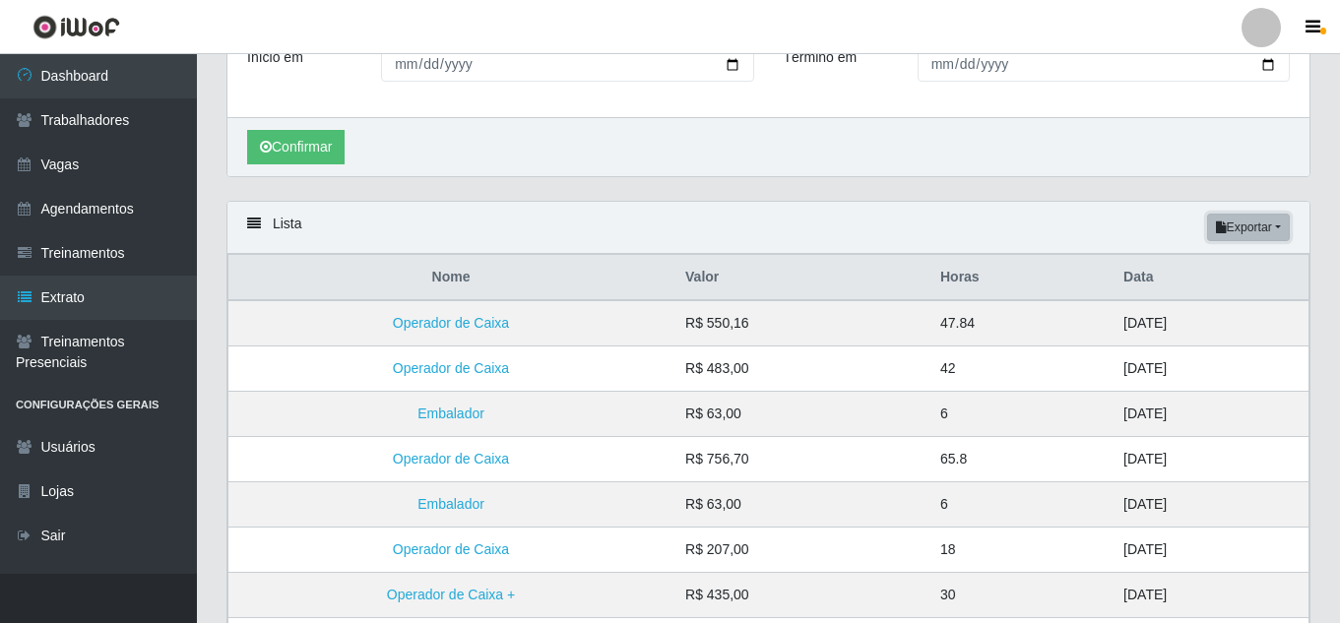
click at [1256, 228] on button "Exportar" at bounding box center [1249, 228] width 83 height 28
click at [1224, 317] on button "Excel" at bounding box center [1214, 306] width 156 height 40
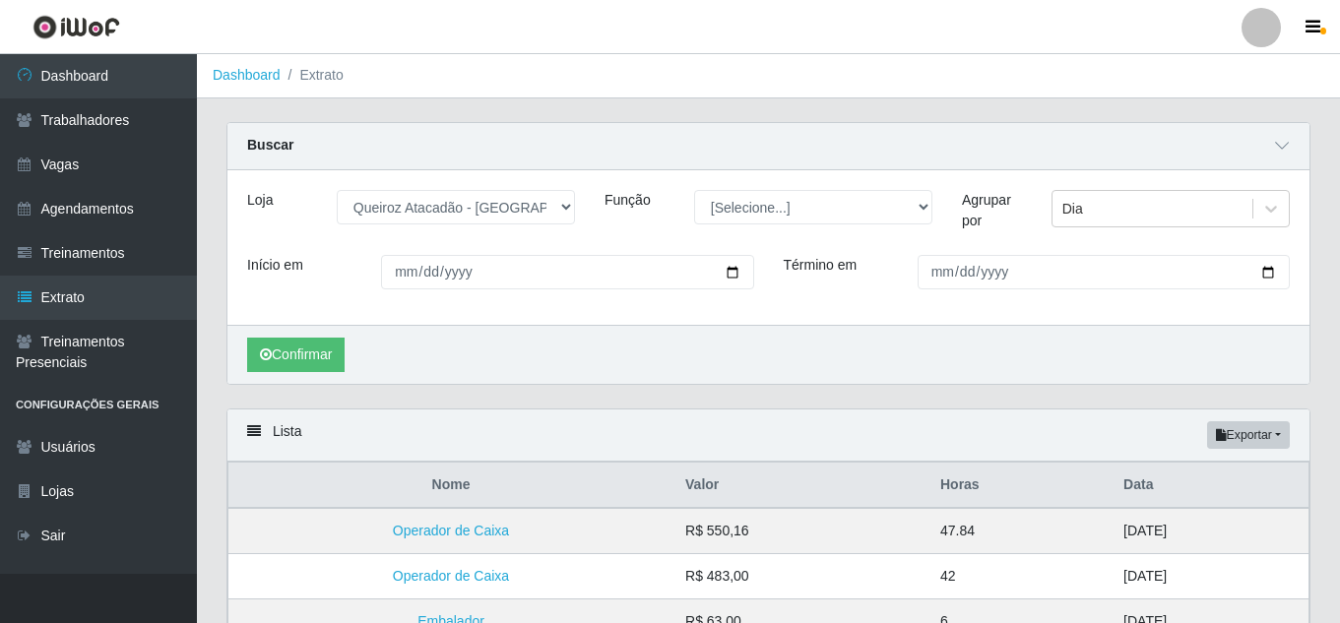
scroll to position [0, 0]
click at [568, 211] on select "[Selecione...] Hiper Queiroz - Nova Betânia Queiroz Atacadão - Ceará Mirim Quei…" at bounding box center [456, 208] width 238 height 34
click at [337, 192] on select "[Selecione...] Hiper Queiroz - Nova Betânia Queiroz Atacadão - Ceará Mirim Quei…" at bounding box center [456, 208] width 238 height 34
click at [325, 361] on button "Confirmar" at bounding box center [296, 356] width 98 height 34
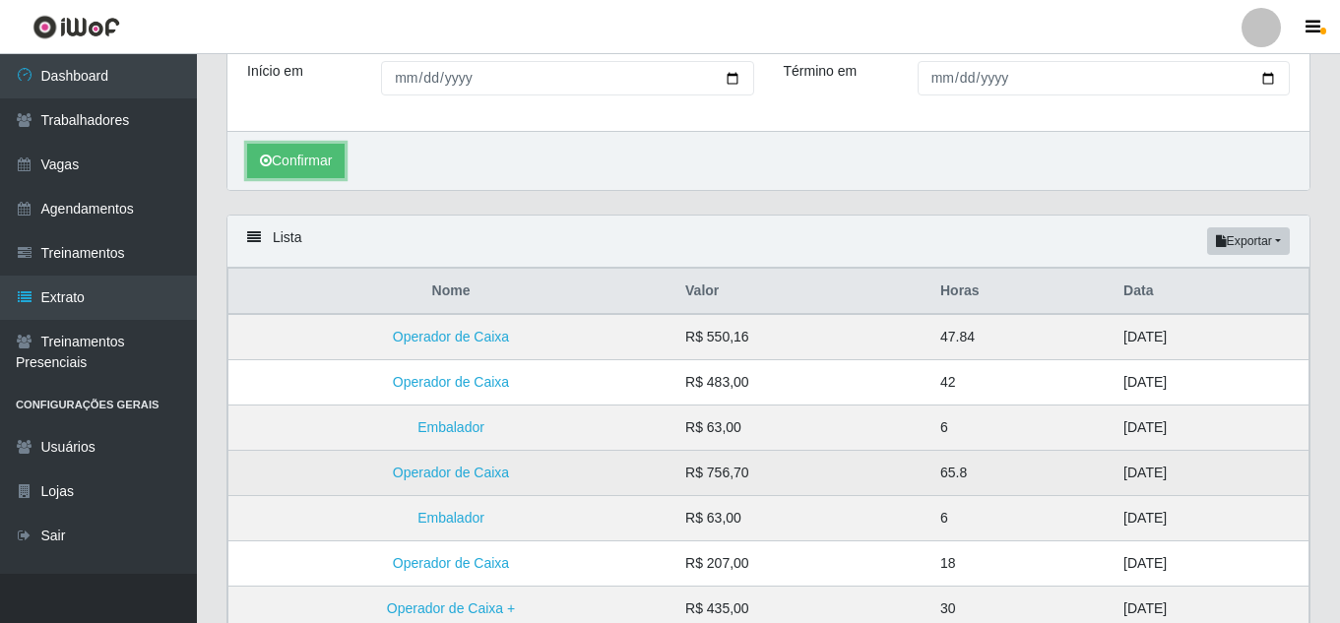
scroll to position [197, 0]
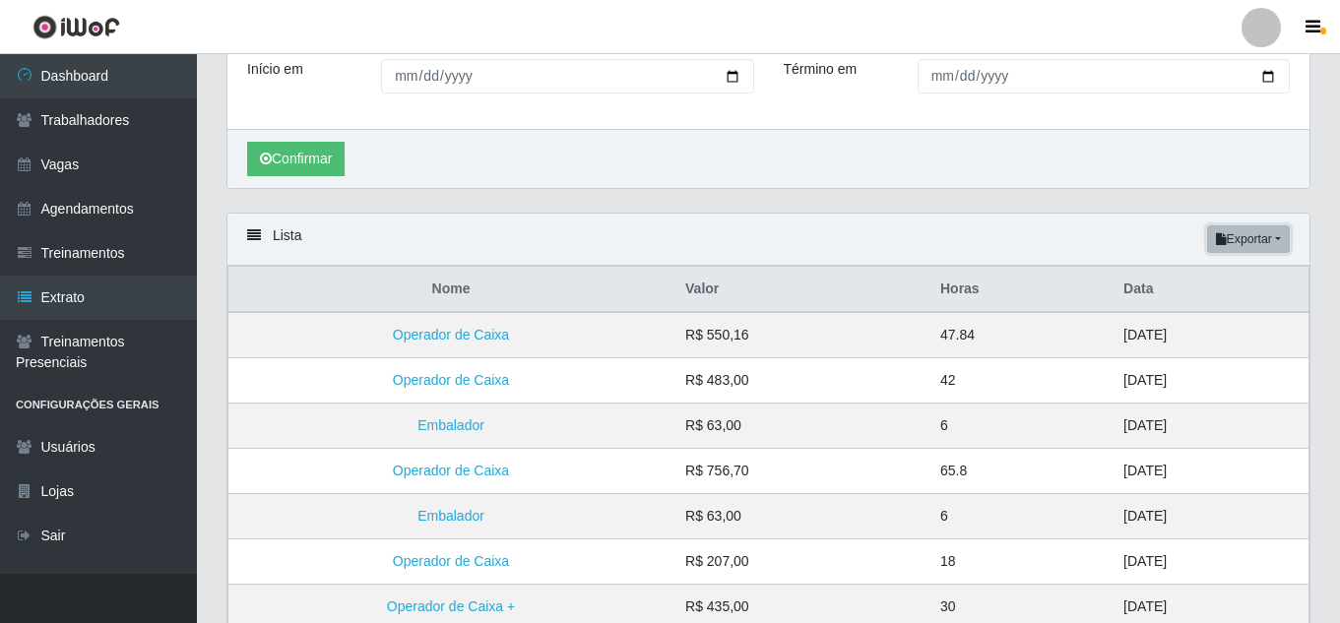
click at [1248, 229] on button "Exportar" at bounding box center [1249, 240] width 83 height 28
click at [1186, 282] on button "PDF" at bounding box center [1214, 276] width 156 height 41
click at [1260, 244] on button "Exportar" at bounding box center [1249, 240] width 83 height 28
click at [1330, 207] on div "Carregando... Buscar Loja [Selecione...] Hiper Queiroz - Nova Betânia Queiroz A…" at bounding box center [768, 501] width 1143 height 1151
click at [1280, 238] on button "Exportar" at bounding box center [1249, 240] width 83 height 28
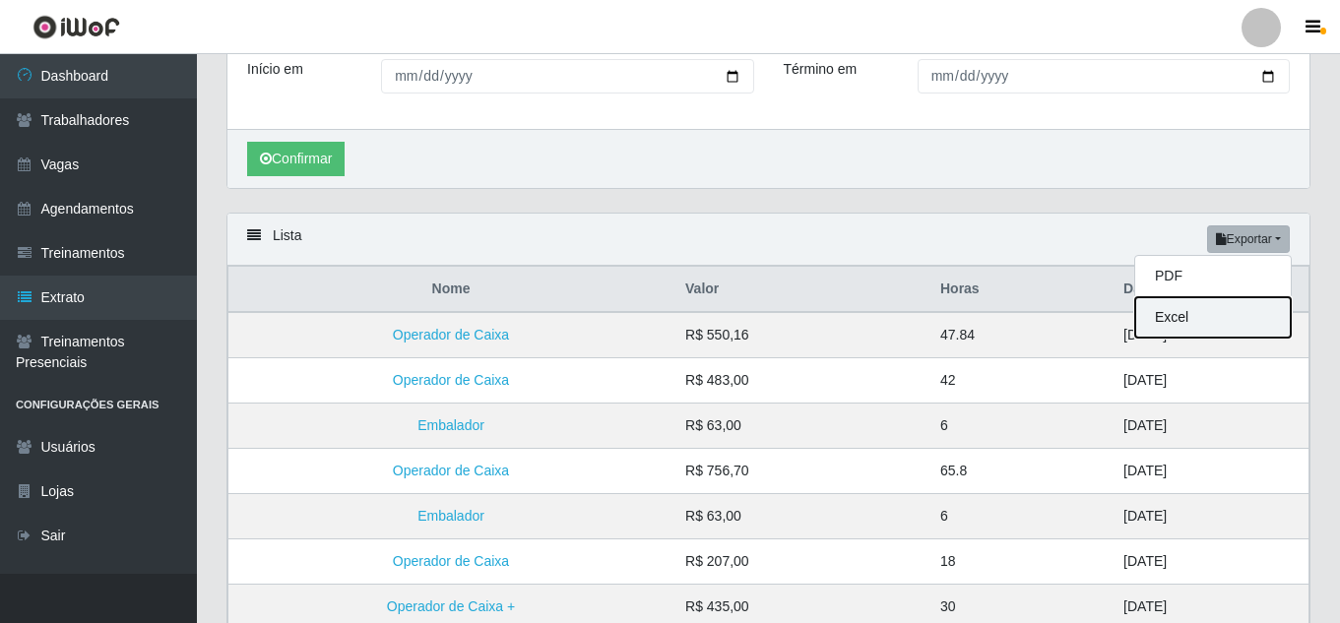
click at [1223, 310] on button "Excel" at bounding box center [1214, 317] width 156 height 40
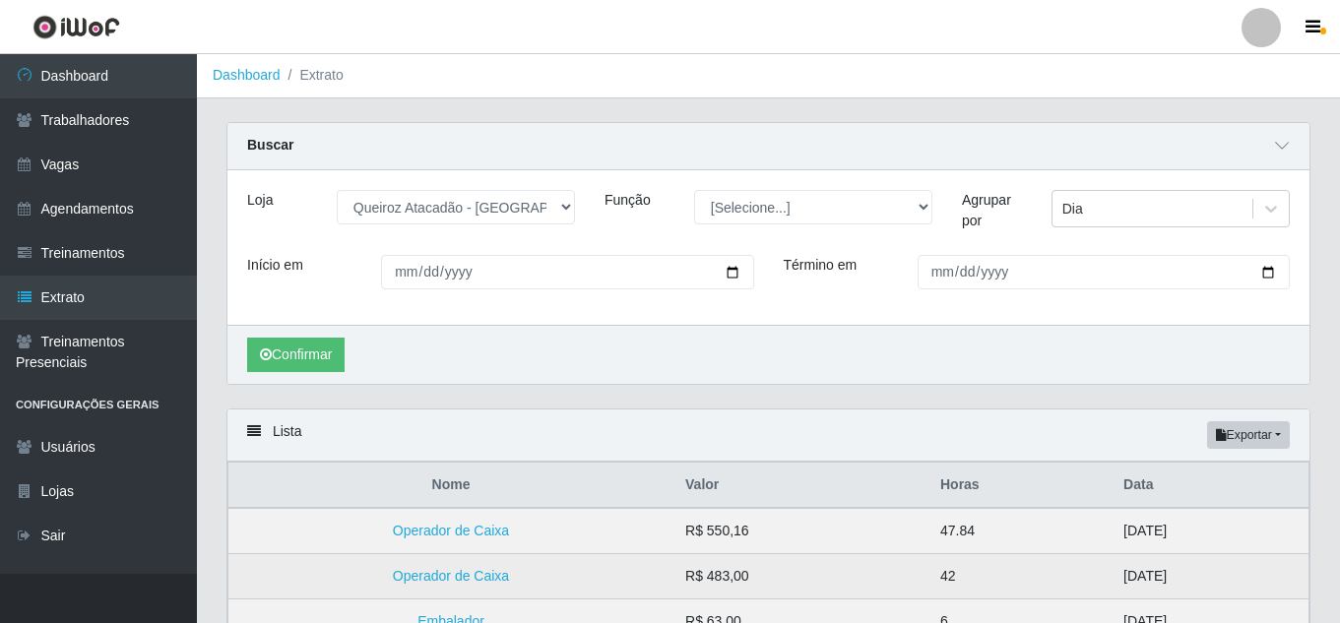
scroll to position [0, 0]
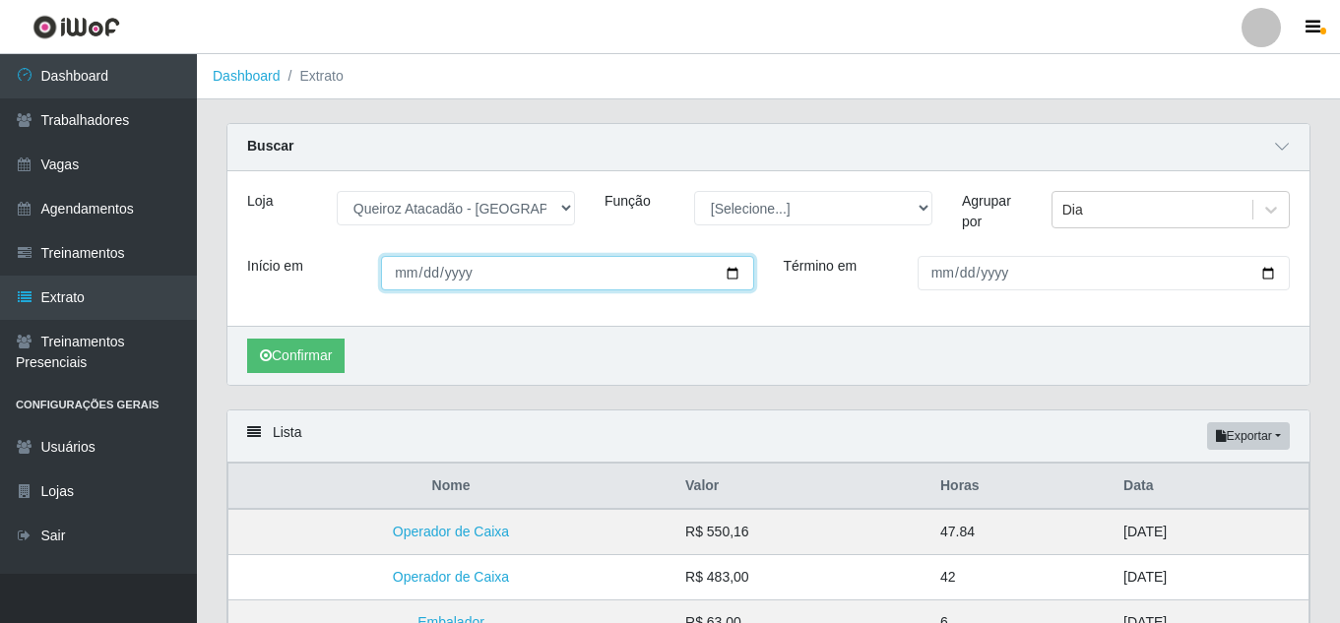
click at [732, 270] on input "2025-07-01" at bounding box center [567, 273] width 372 height 34
click at [738, 341] on div "Confirmar" at bounding box center [769, 355] width 1082 height 59
click at [733, 275] on input "2025-07-01" at bounding box center [567, 273] width 372 height 34
type input "[DATE]"
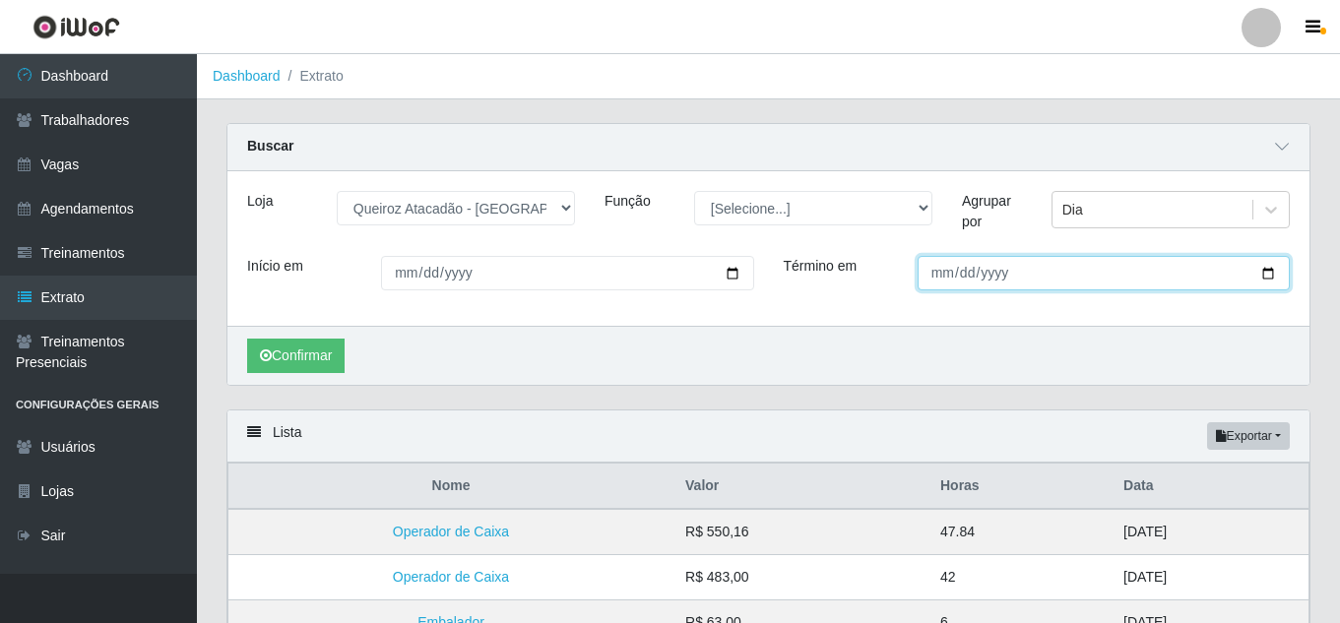
click at [1274, 280] on input "2025-07-31" at bounding box center [1104, 273] width 372 height 34
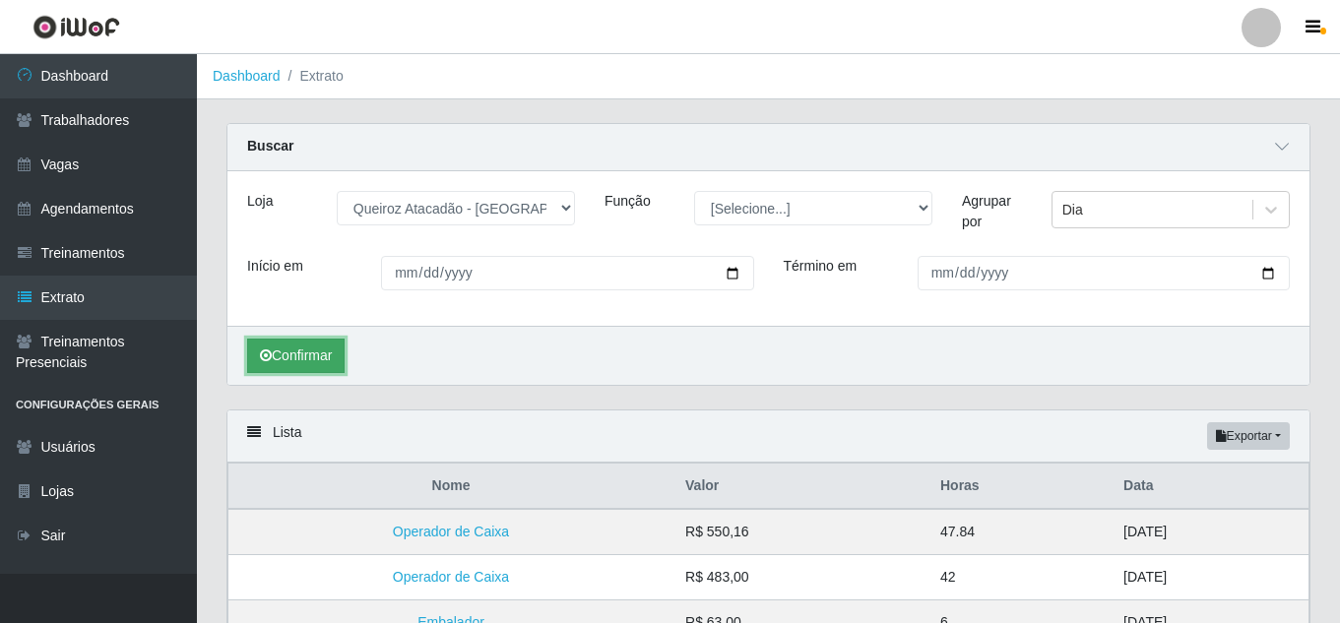
click at [337, 353] on button "Confirmar" at bounding box center [296, 356] width 98 height 34
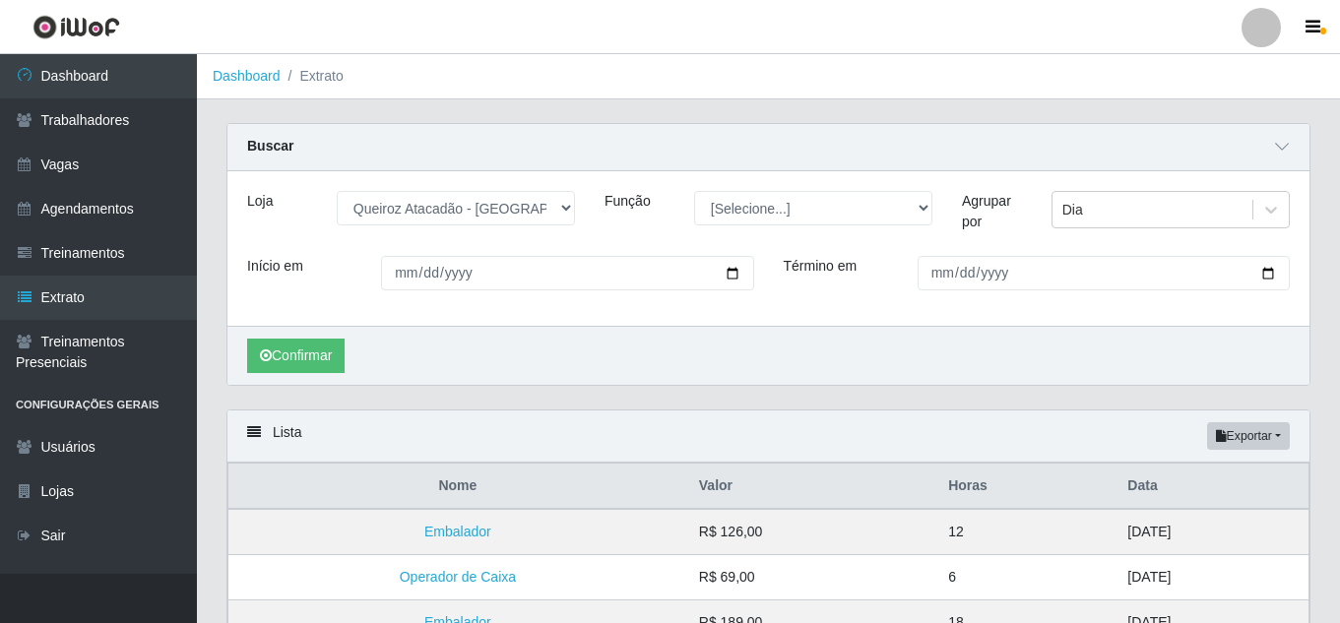
click at [1116, 488] on th "Data" at bounding box center [1212, 487] width 193 height 46
click at [1280, 437] on button "Exportar" at bounding box center [1249, 437] width 83 height 28
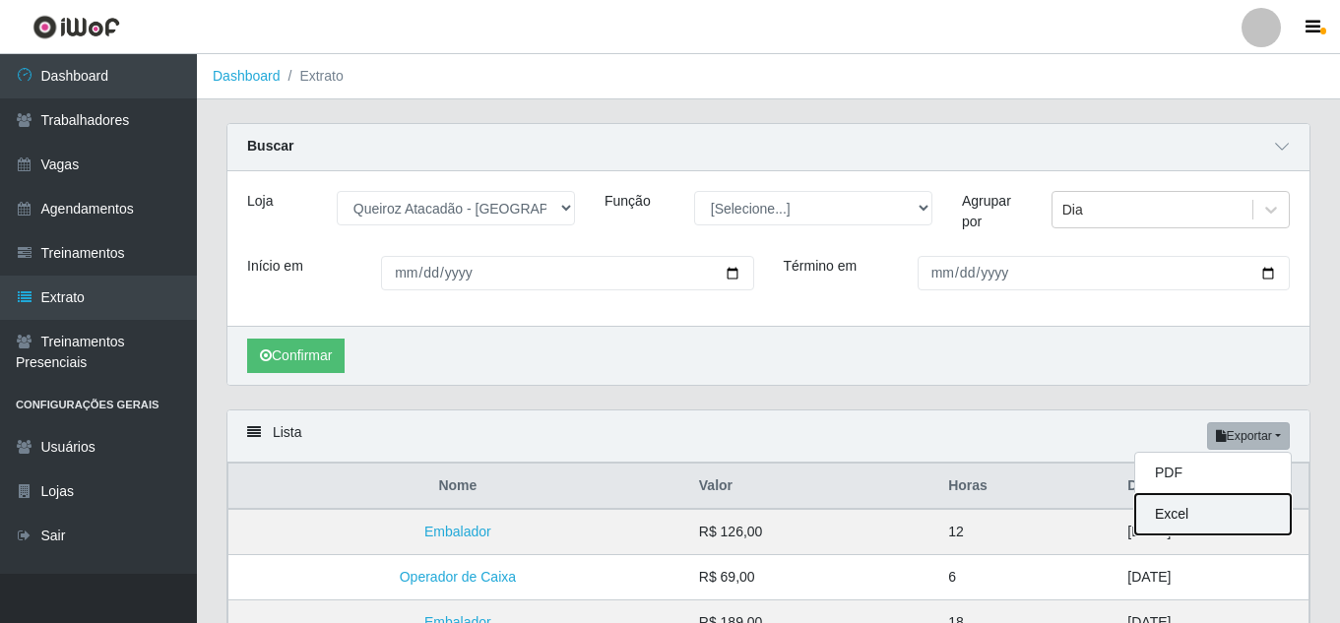
click at [1234, 527] on button "Excel" at bounding box center [1214, 514] width 156 height 40
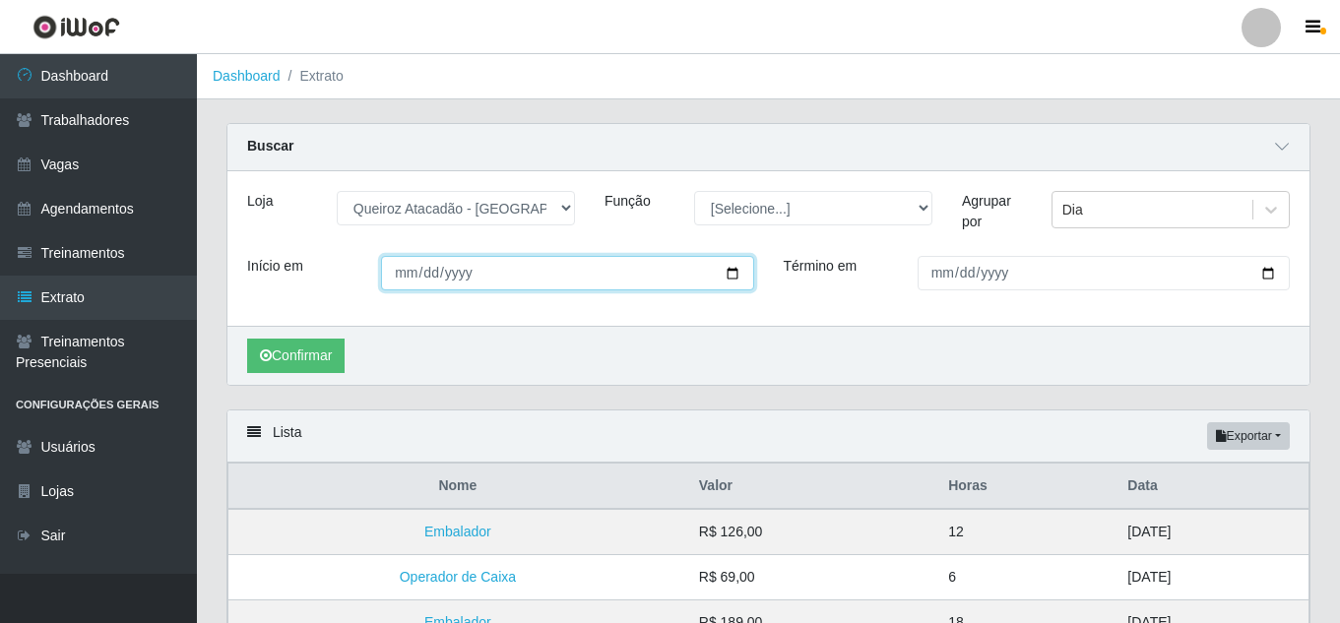
click at [726, 277] on input "[DATE]" at bounding box center [567, 273] width 372 height 34
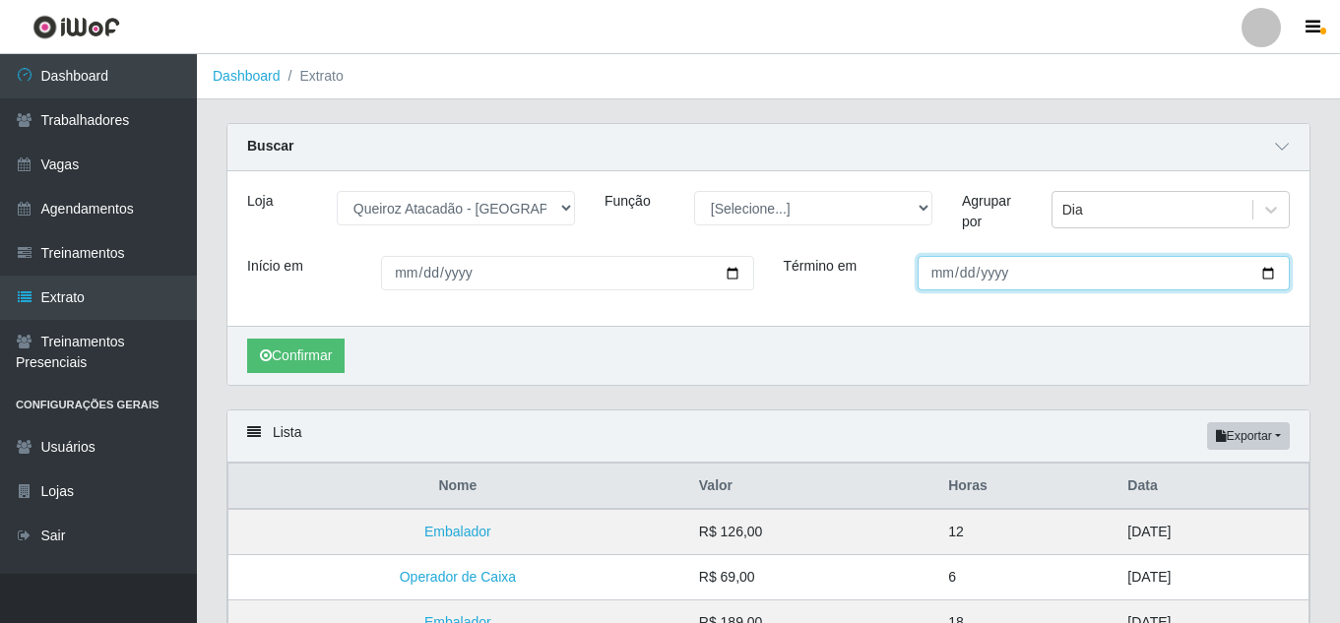
click at [1273, 275] on input "[DATE]" at bounding box center [1104, 273] width 372 height 34
type input "2025-08-05"
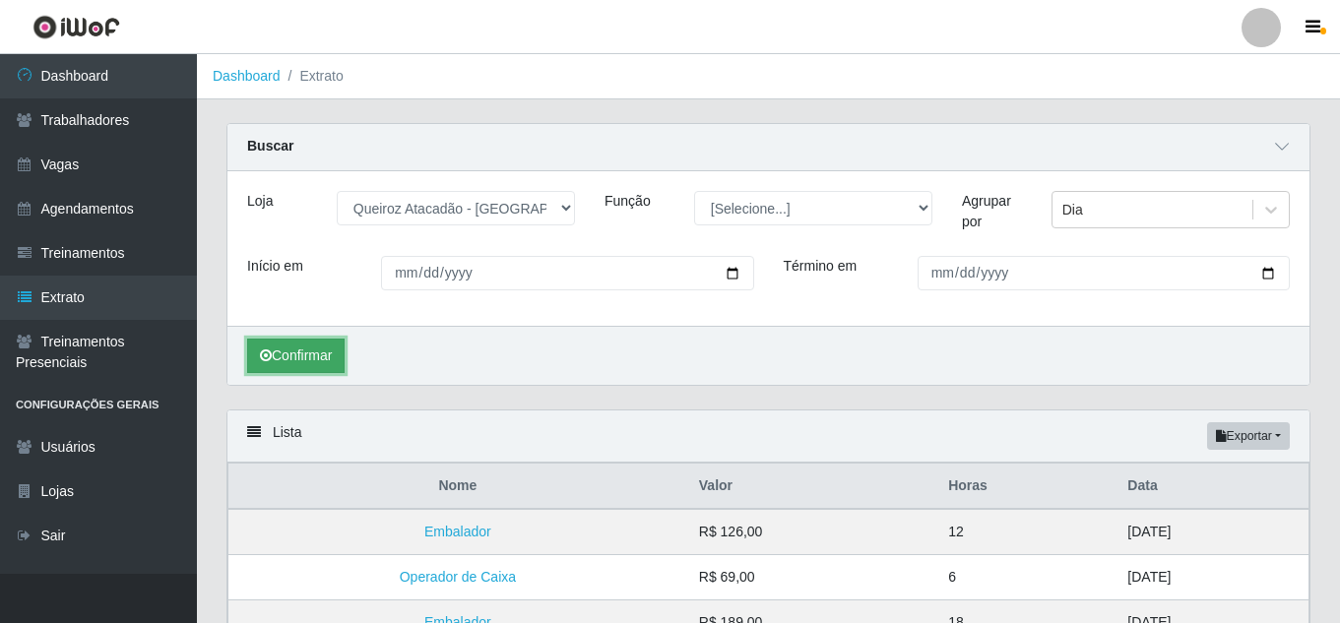
click at [314, 364] on button "Confirmar" at bounding box center [296, 356] width 98 height 34
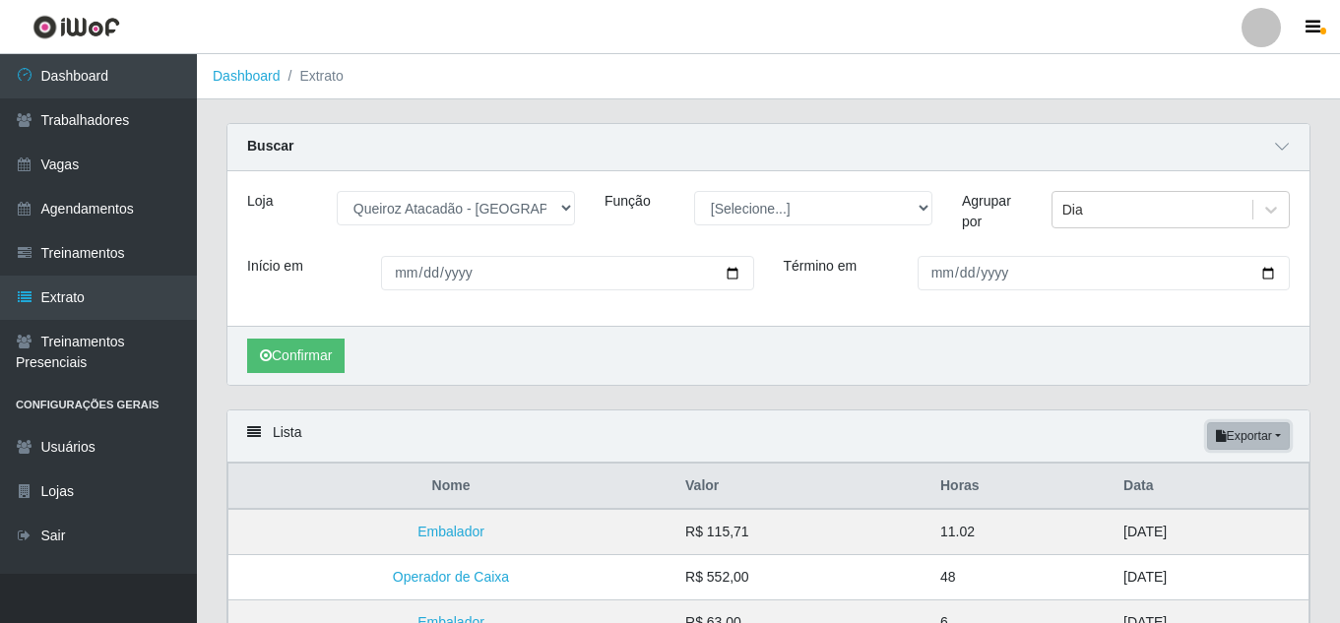
click at [1252, 442] on button "Exportar" at bounding box center [1249, 437] width 83 height 28
click at [1208, 514] on button "Excel" at bounding box center [1214, 514] width 156 height 40
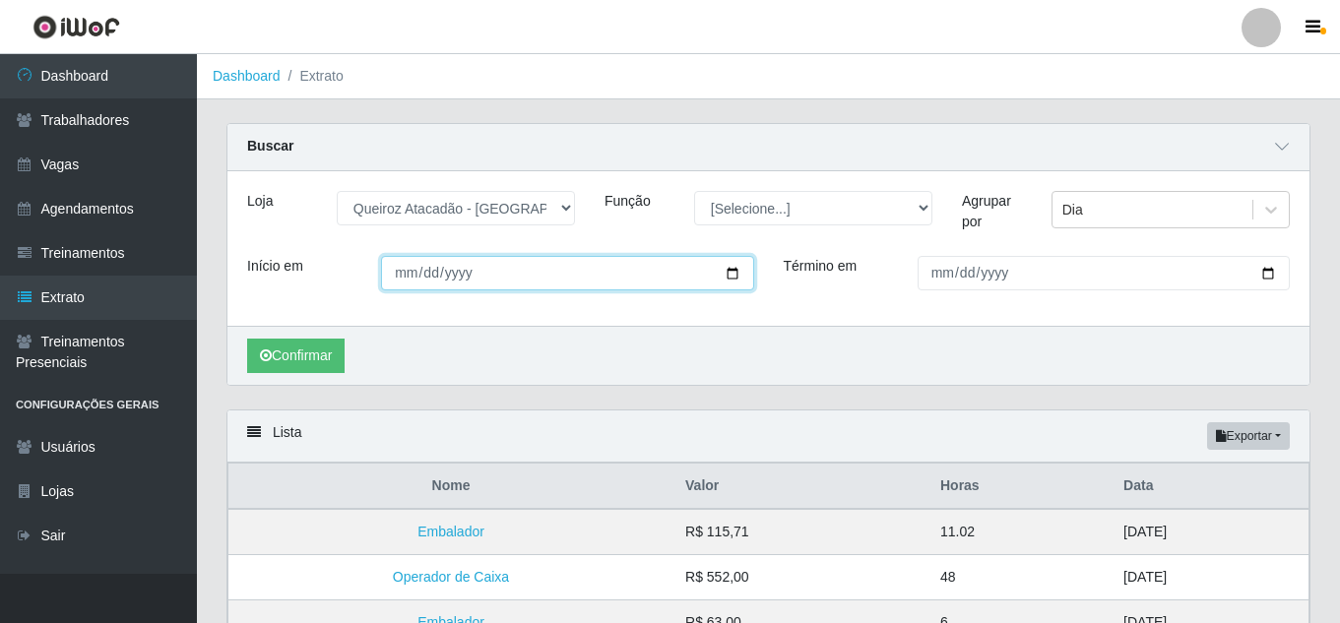
click at [742, 270] on input "[DATE]" at bounding box center [567, 273] width 372 height 34
click at [728, 276] on input "[DATE]" at bounding box center [567, 273] width 372 height 34
type input "2025-07-28"
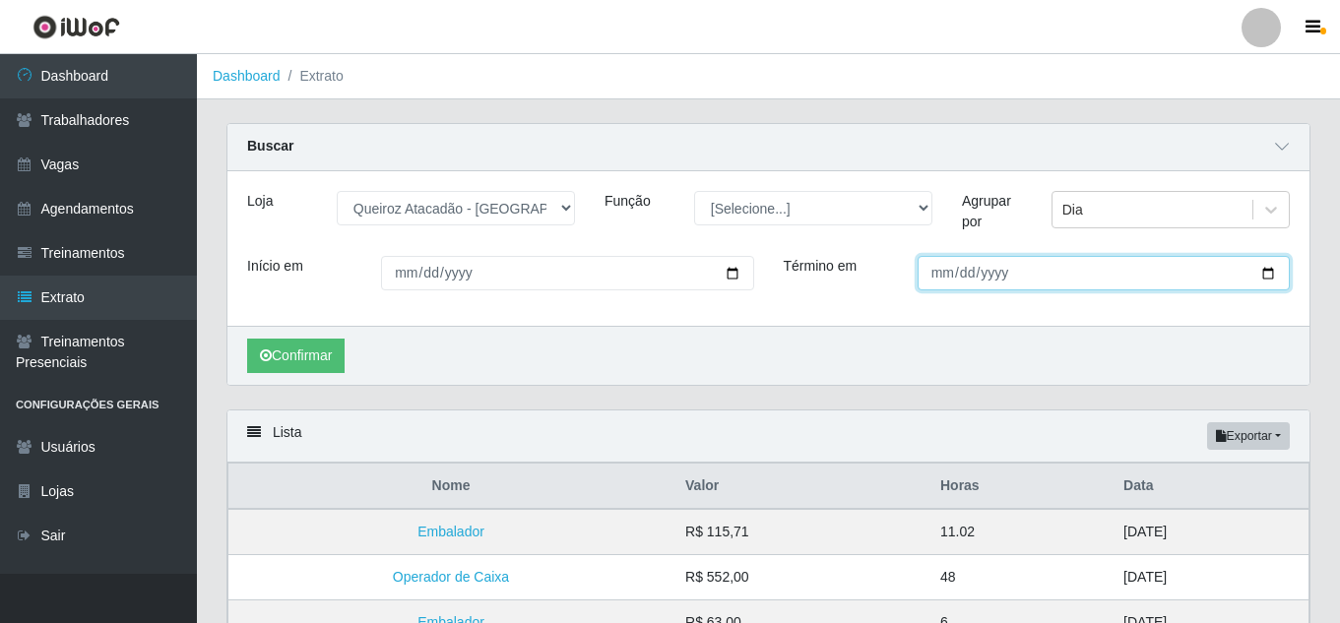
click at [1267, 270] on input "2025-08-05" at bounding box center [1104, 273] width 372 height 34
type input "2025-08-03"
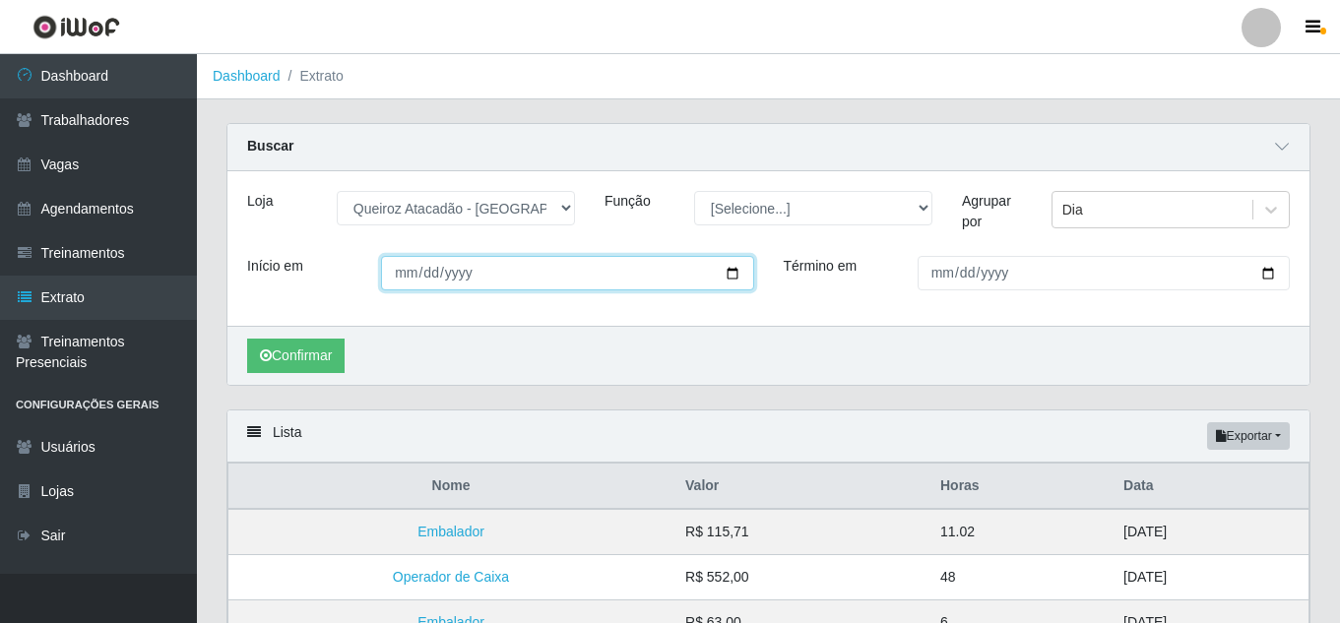
click at [730, 274] on input "2025-07-28" at bounding box center [567, 273] width 372 height 34
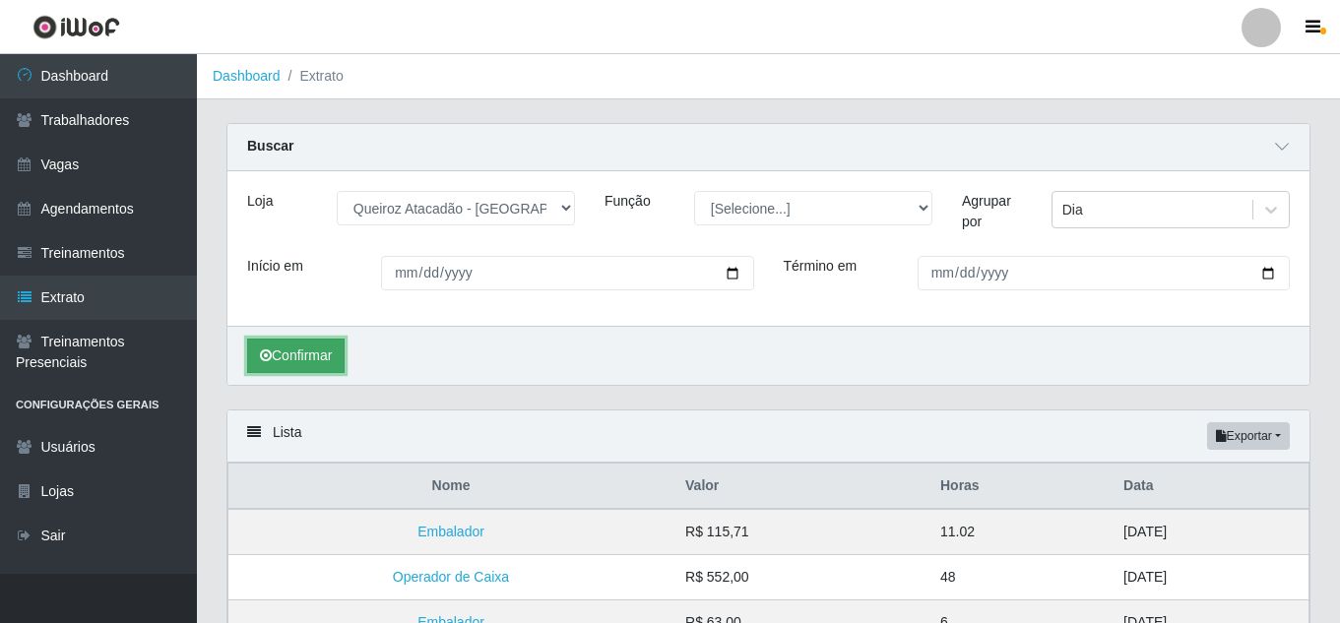
click at [294, 358] on button "Confirmar" at bounding box center [296, 356] width 98 height 34
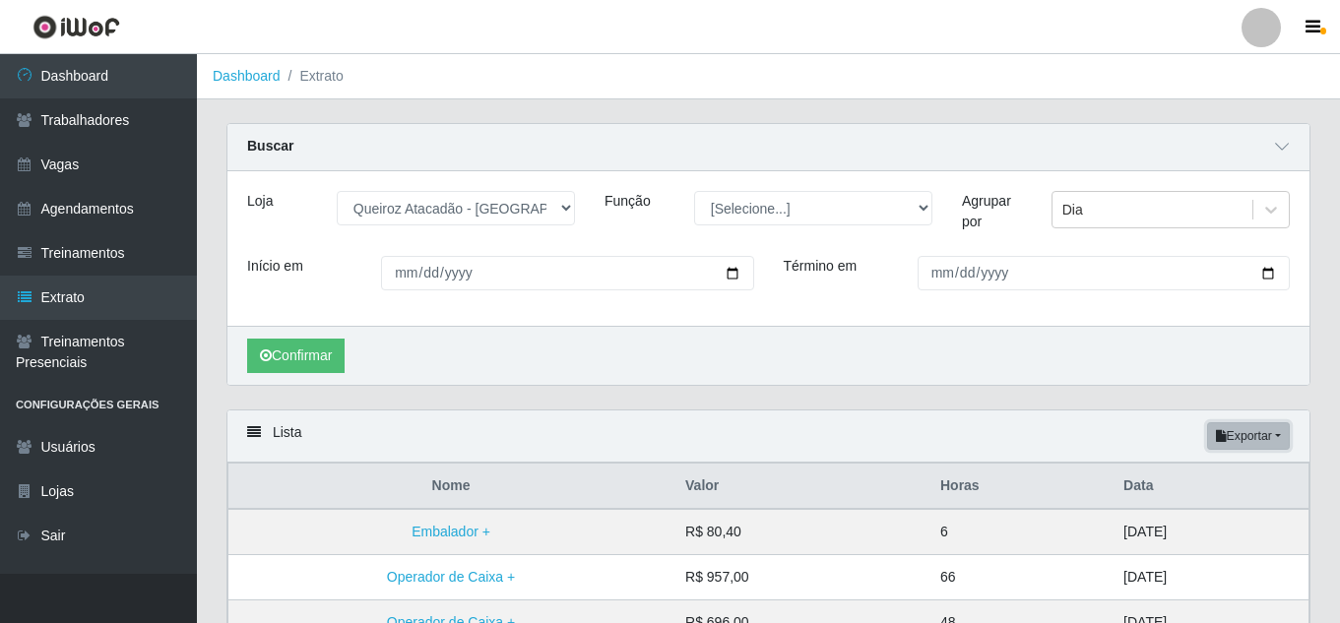
click at [1240, 442] on button "Exportar" at bounding box center [1249, 437] width 83 height 28
click at [1192, 515] on button "Excel" at bounding box center [1214, 514] width 156 height 40
